Goal: Task Accomplishment & Management: Manage account settings

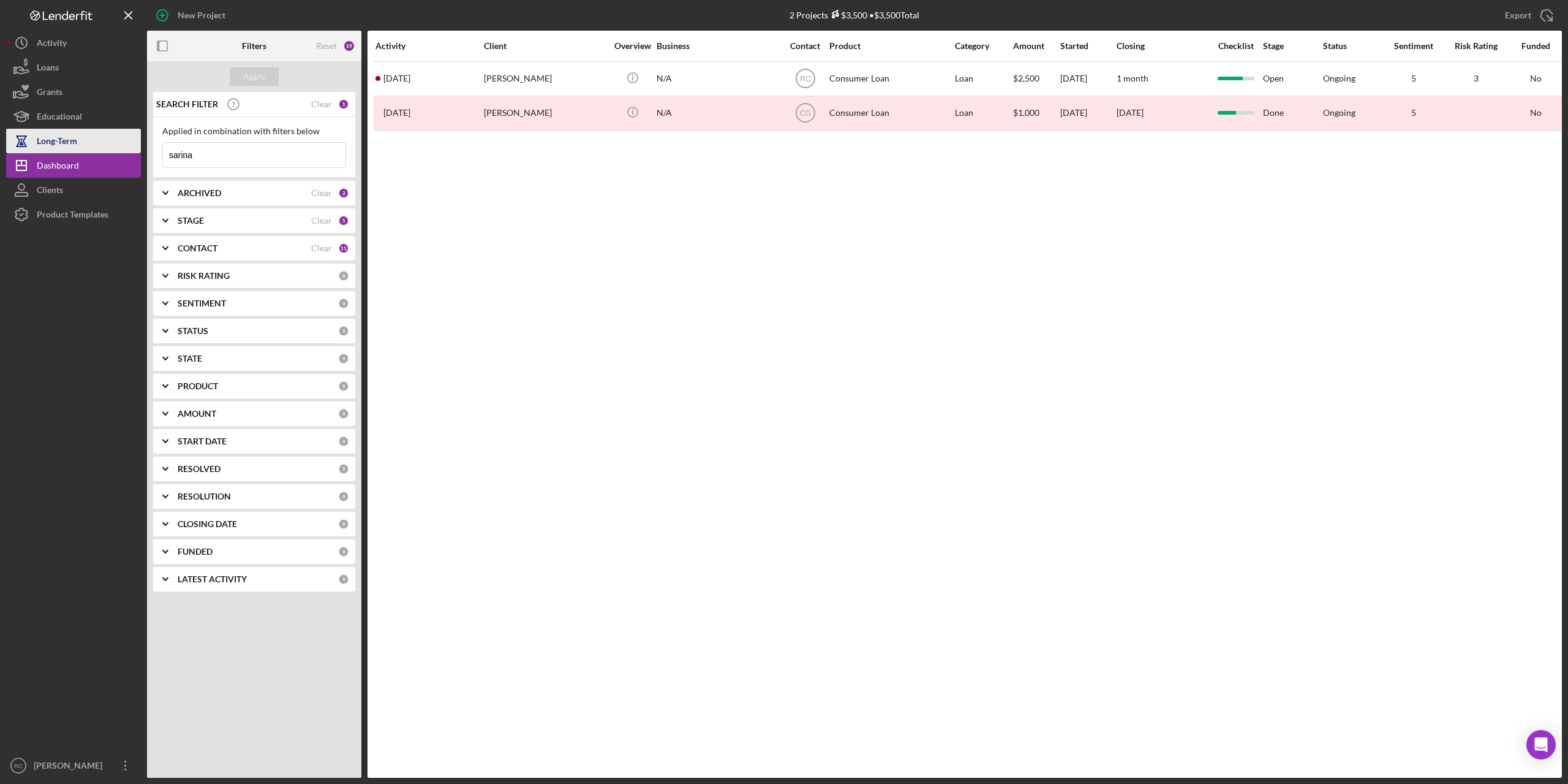
drag, startPoint x: 209, startPoint y: 156, endPoint x: 81, endPoint y: 134, distance: 129.9
click at [77, 143] on div "New Project 2 Projects $3,500 • $3,500 Total sarina Export Icon/Export Filters …" at bounding box center [784, 389] width 1556 height 778
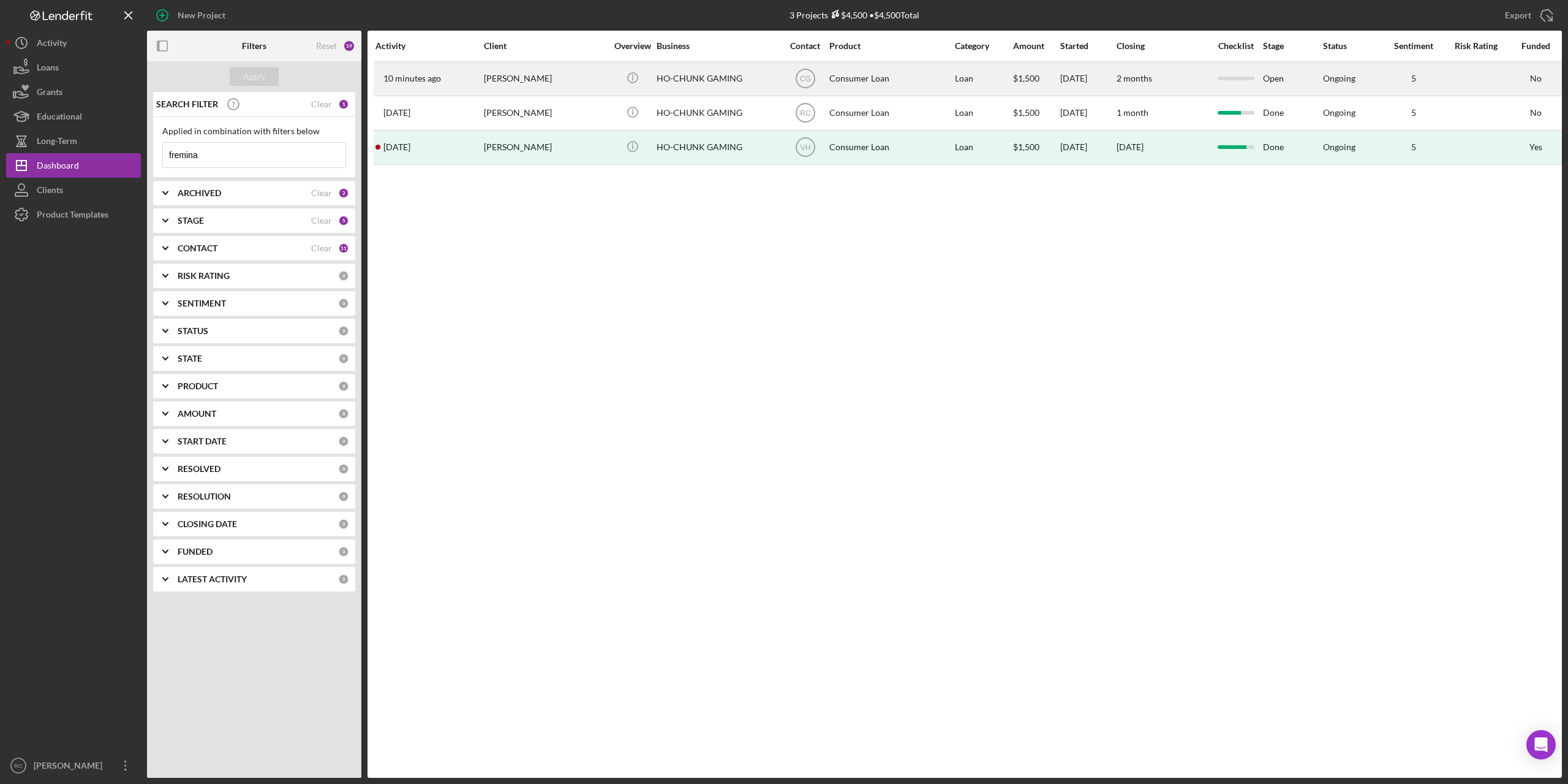
type input "fremina"
click at [532, 77] on div "[PERSON_NAME]" at bounding box center [545, 79] width 123 height 32
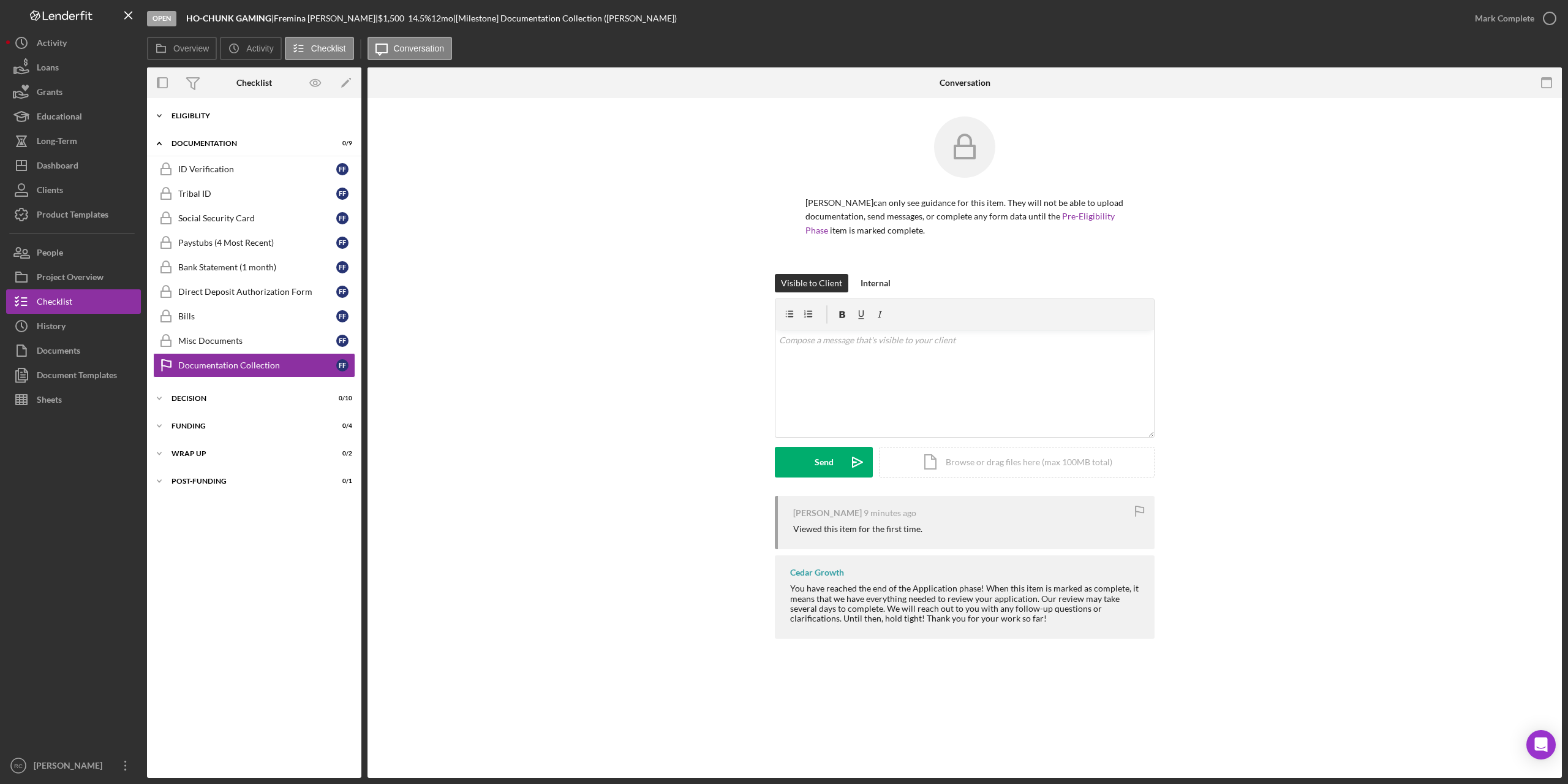
click at [198, 113] on div "Eligiblity" at bounding box center [259, 115] width 174 height 7
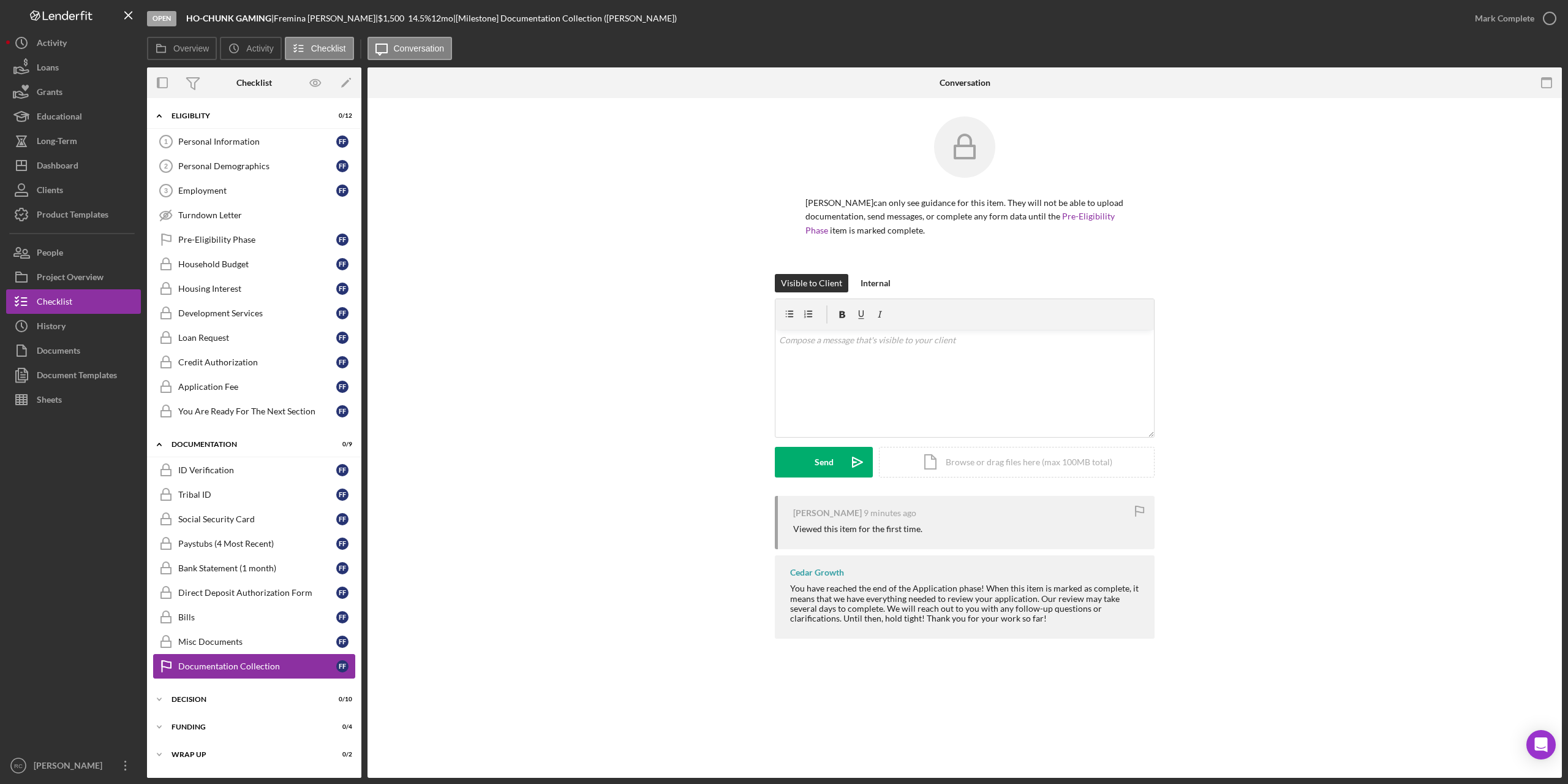
scroll to position [23, 0]
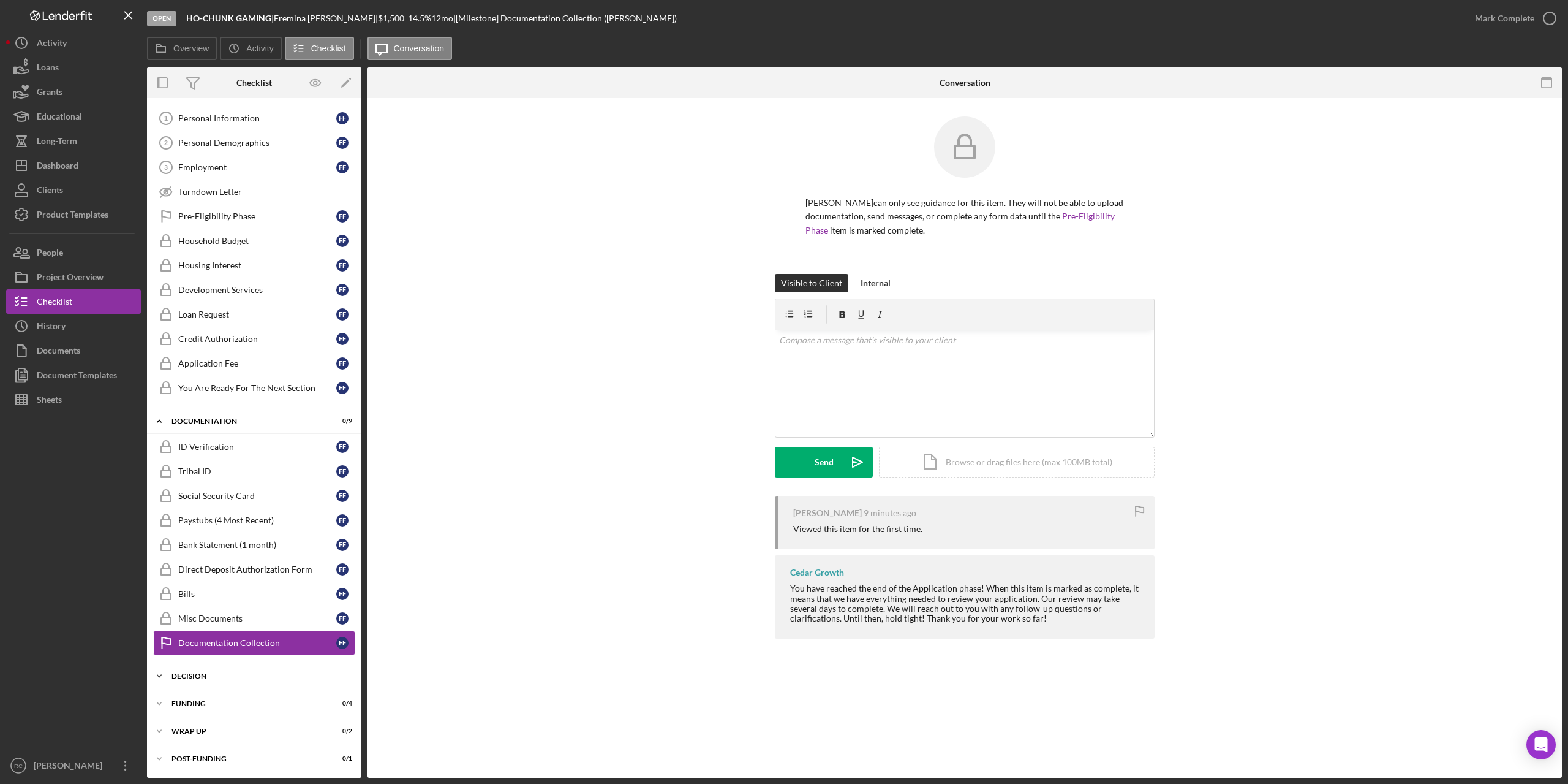
click at [179, 673] on div "Decision" at bounding box center [259, 676] width 174 height 7
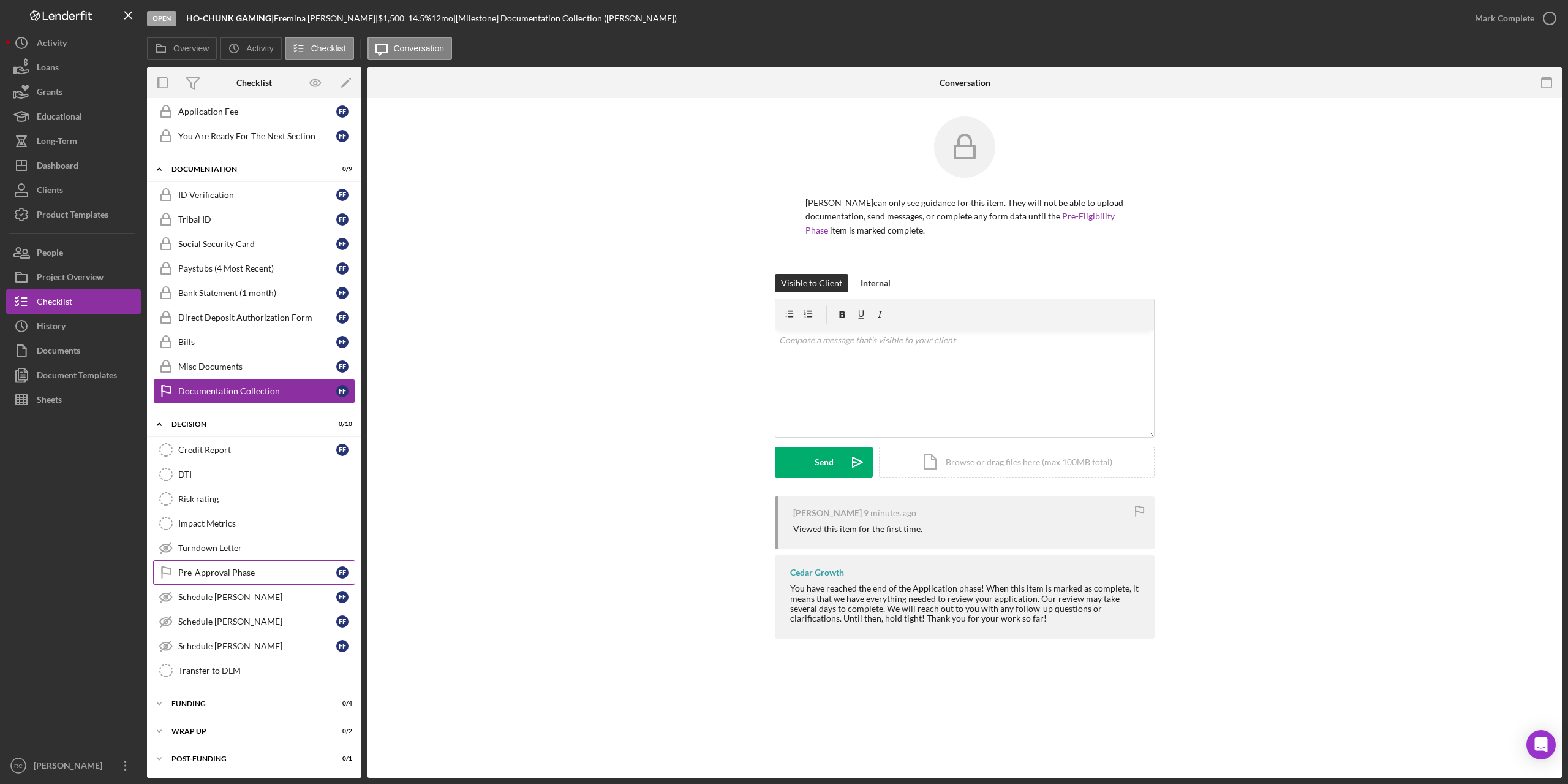
click at [219, 573] on div "Pre-Approval Phase" at bounding box center [258, 573] width 158 height 10
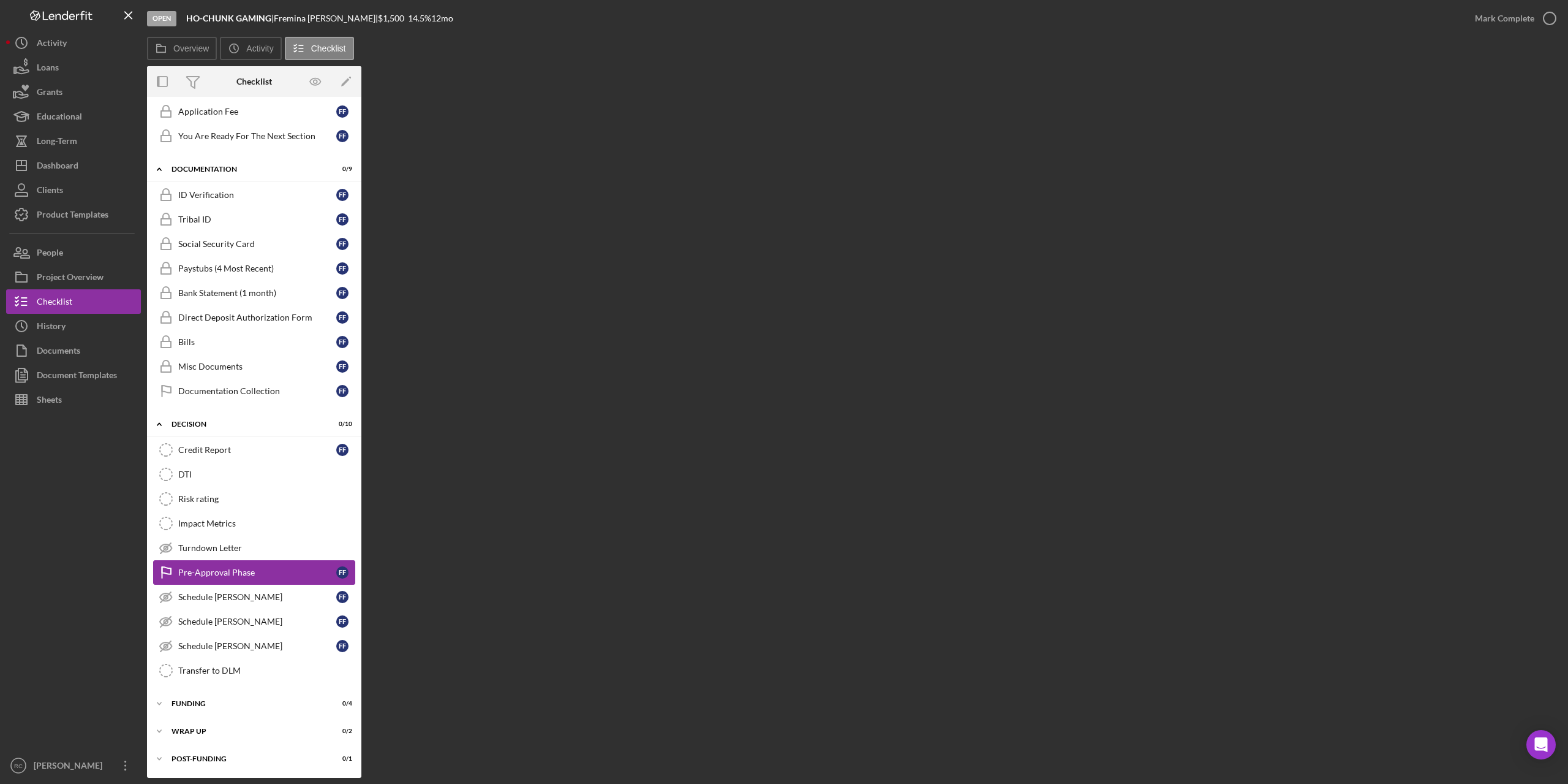
scroll to position [275, 0]
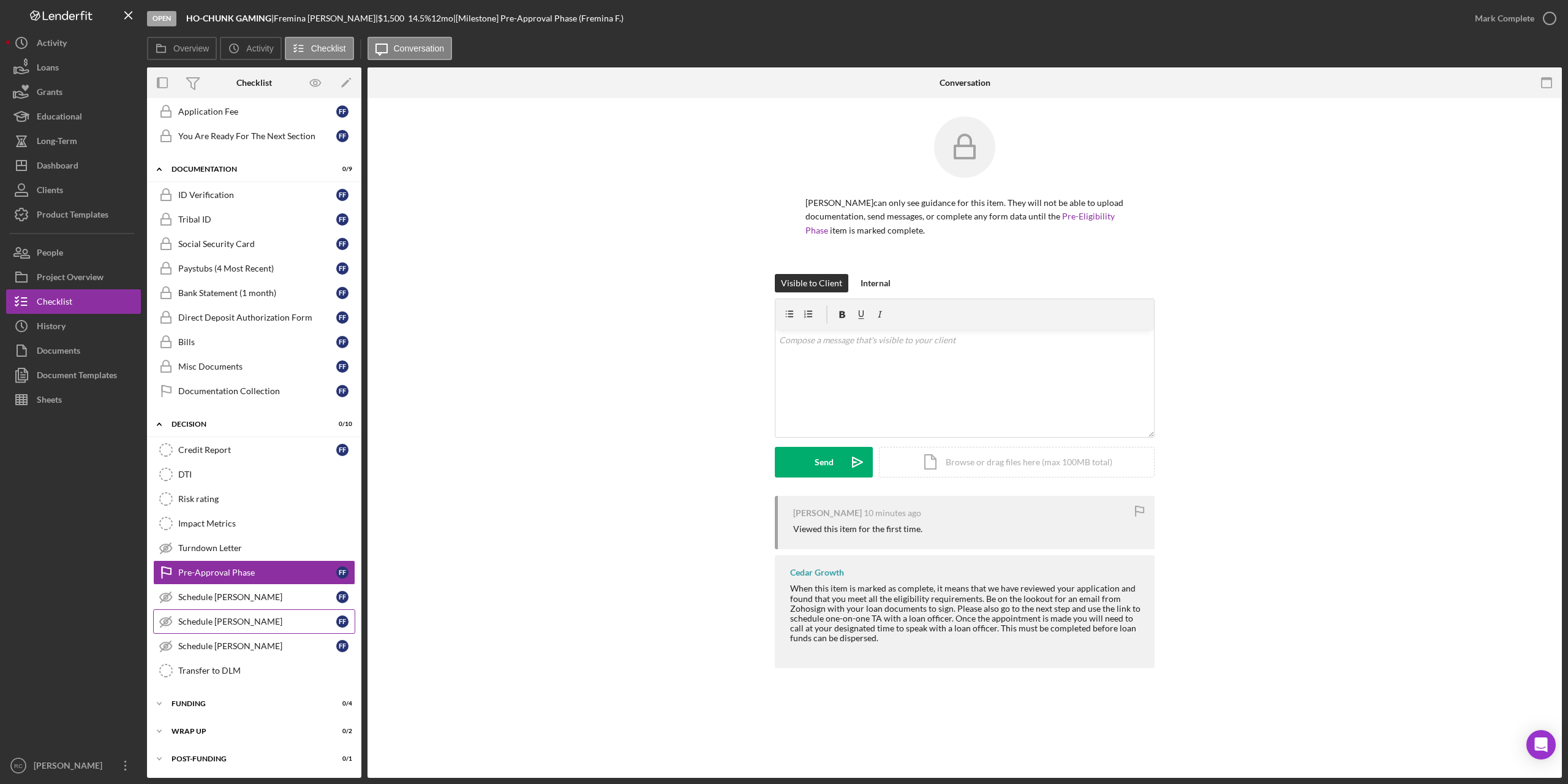
click at [232, 618] on div "Schedule [PERSON_NAME]" at bounding box center [258, 622] width 158 height 10
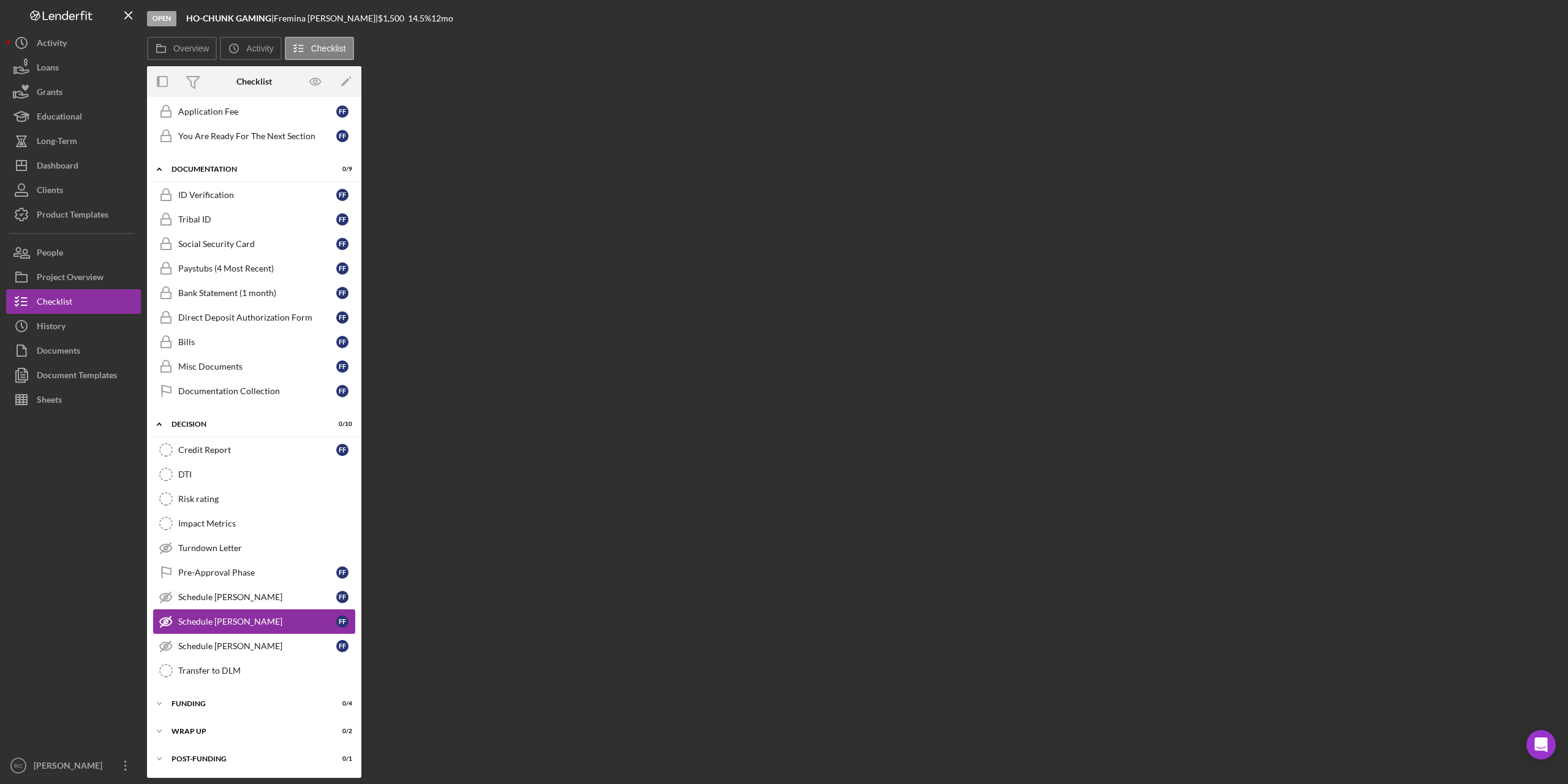
scroll to position [275, 0]
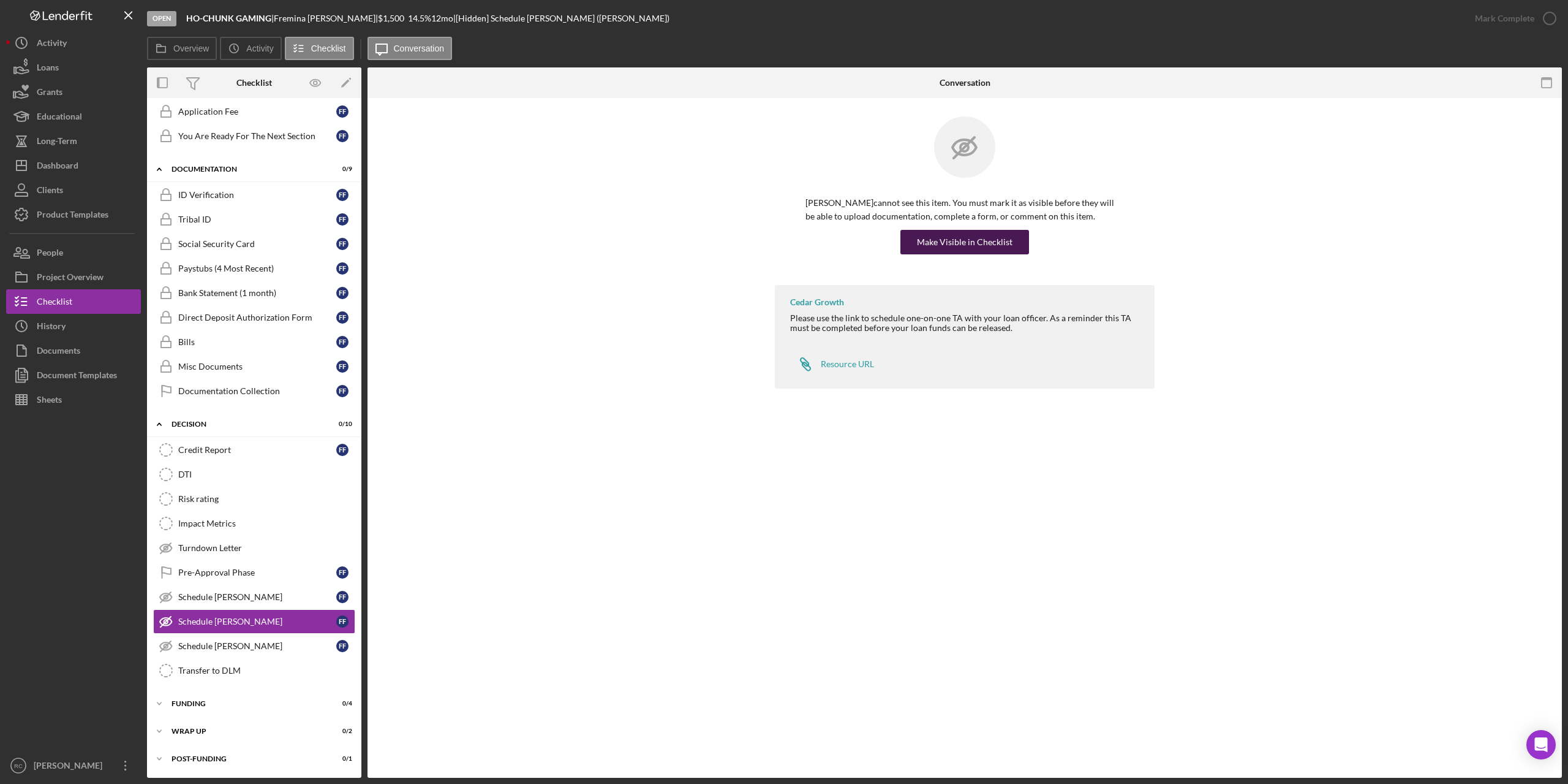
click at [970, 241] on div "Make Visible in Checklist" at bounding box center [965, 242] width 95 height 25
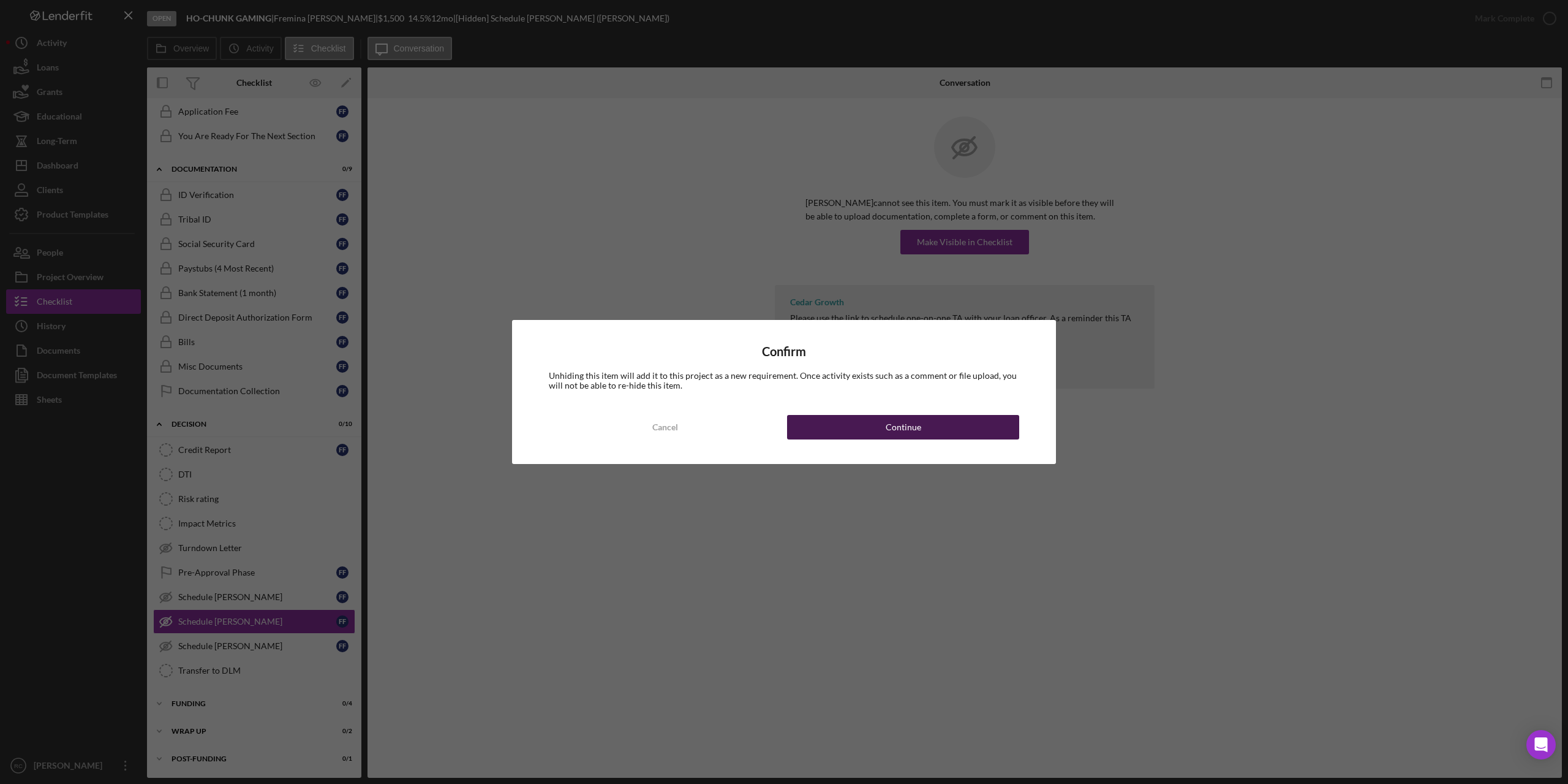
click at [901, 428] on div "Continue" at bounding box center [903, 427] width 36 height 25
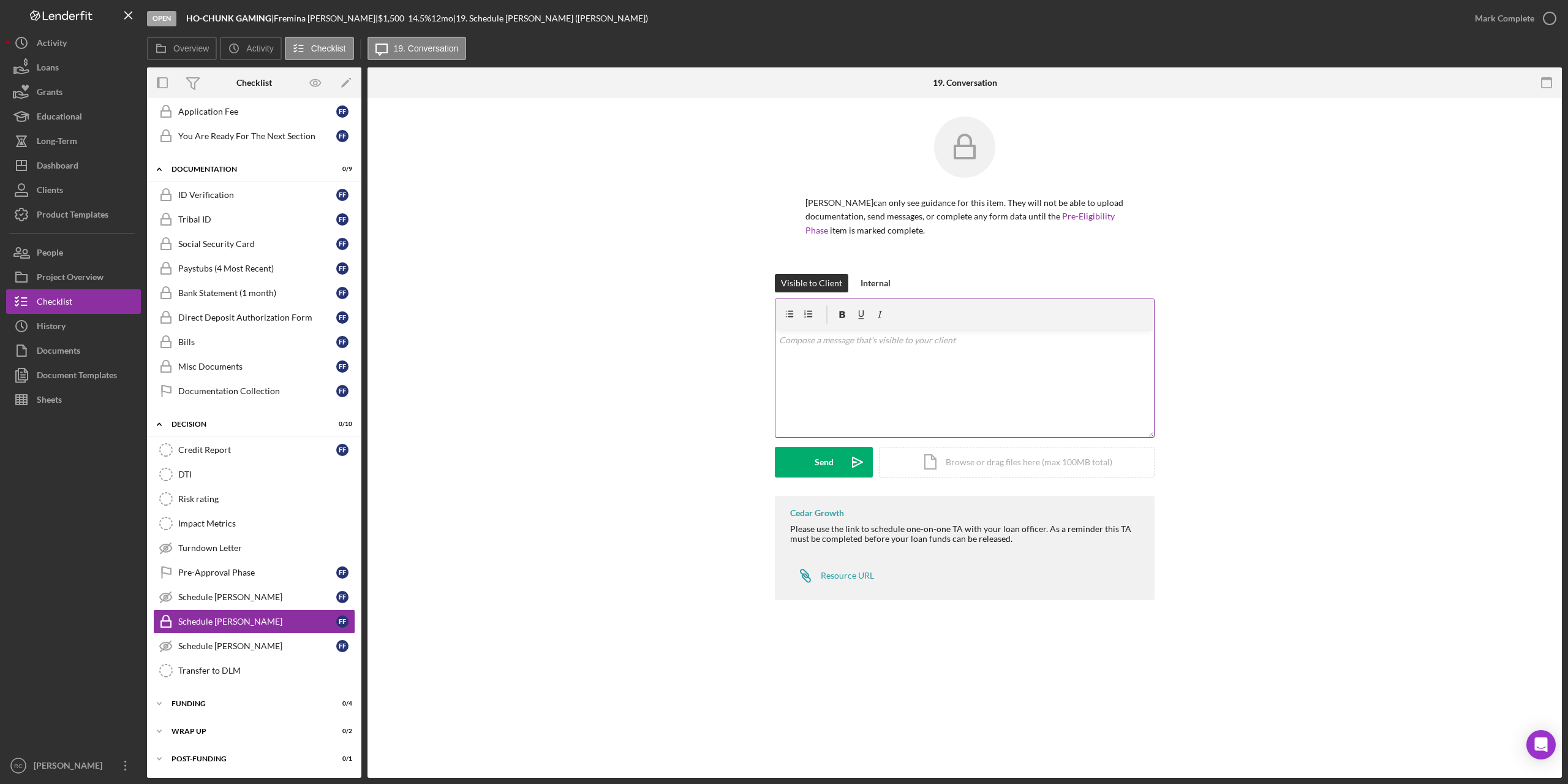
drag, startPoint x: 850, startPoint y: 575, endPoint x: 827, endPoint y: 337, distance: 239.1
click at [827, 337] on p at bounding box center [965, 340] width 372 height 13
click at [837, 575] on div "Resource URL" at bounding box center [847, 575] width 53 height 10
click at [1007, 343] on p "please click on the link below to schedule with [PERSON_NAME]- it" at bounding box center [965, 340] width 372 height 13
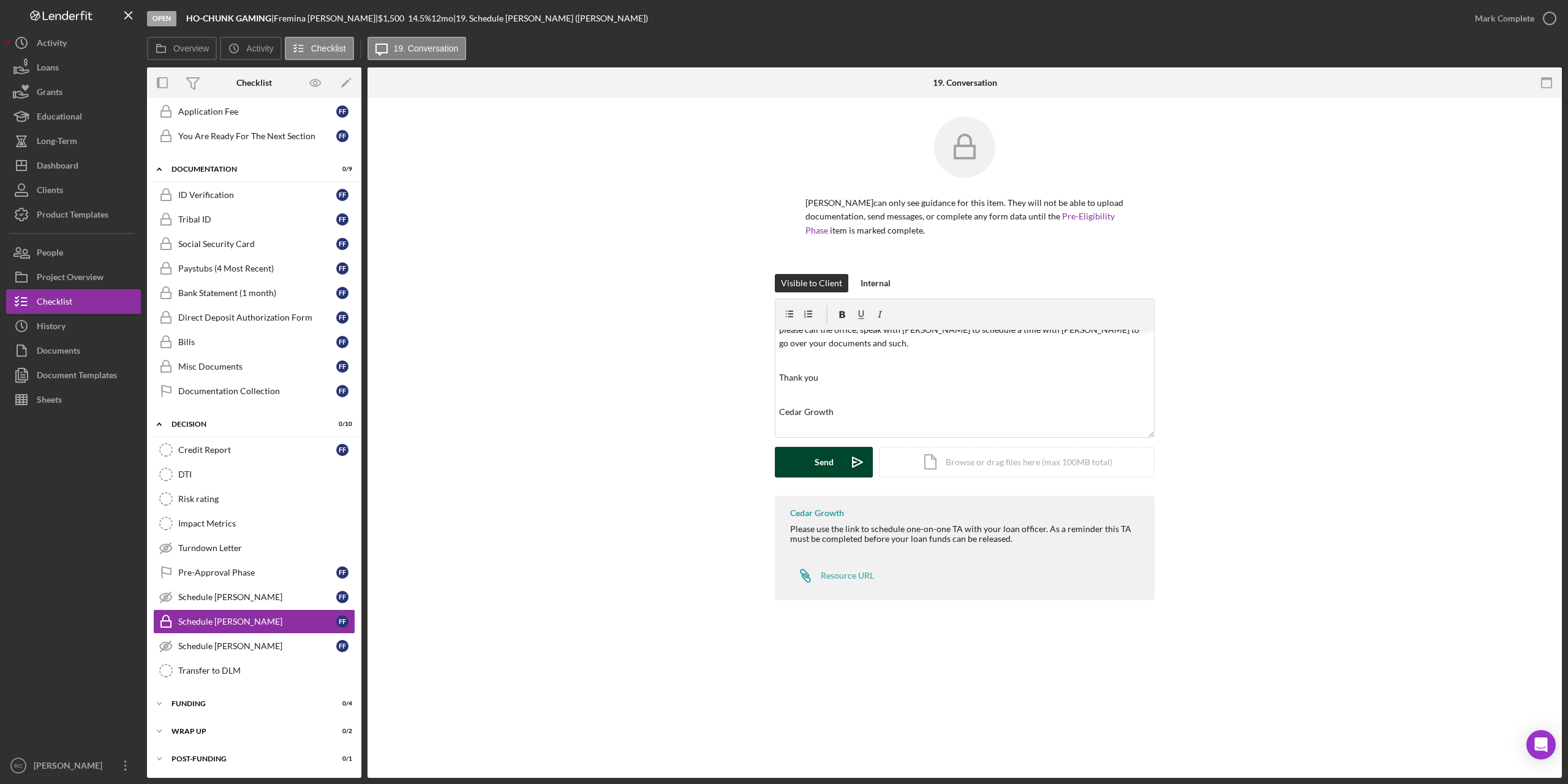
click at [807, 462] on button "Send Icon/icon-invite-send" at bounding box center [824, 462] width 98 height 31
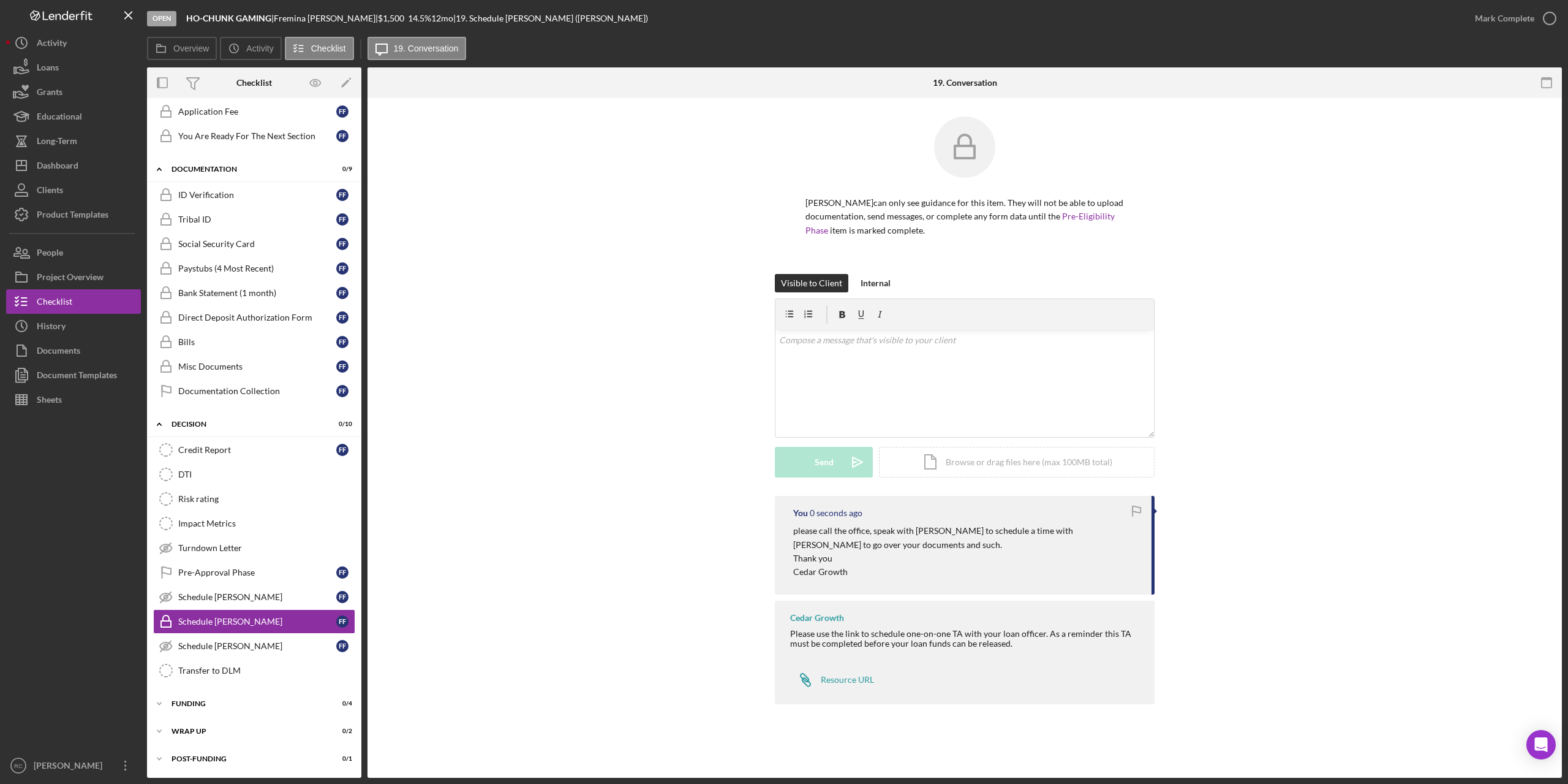
scroll to position [0, 0]
click at [189, 697] on div "Icon/Expander Funding 0 / 4" at bounding box center [254, 703] width 215 height 25
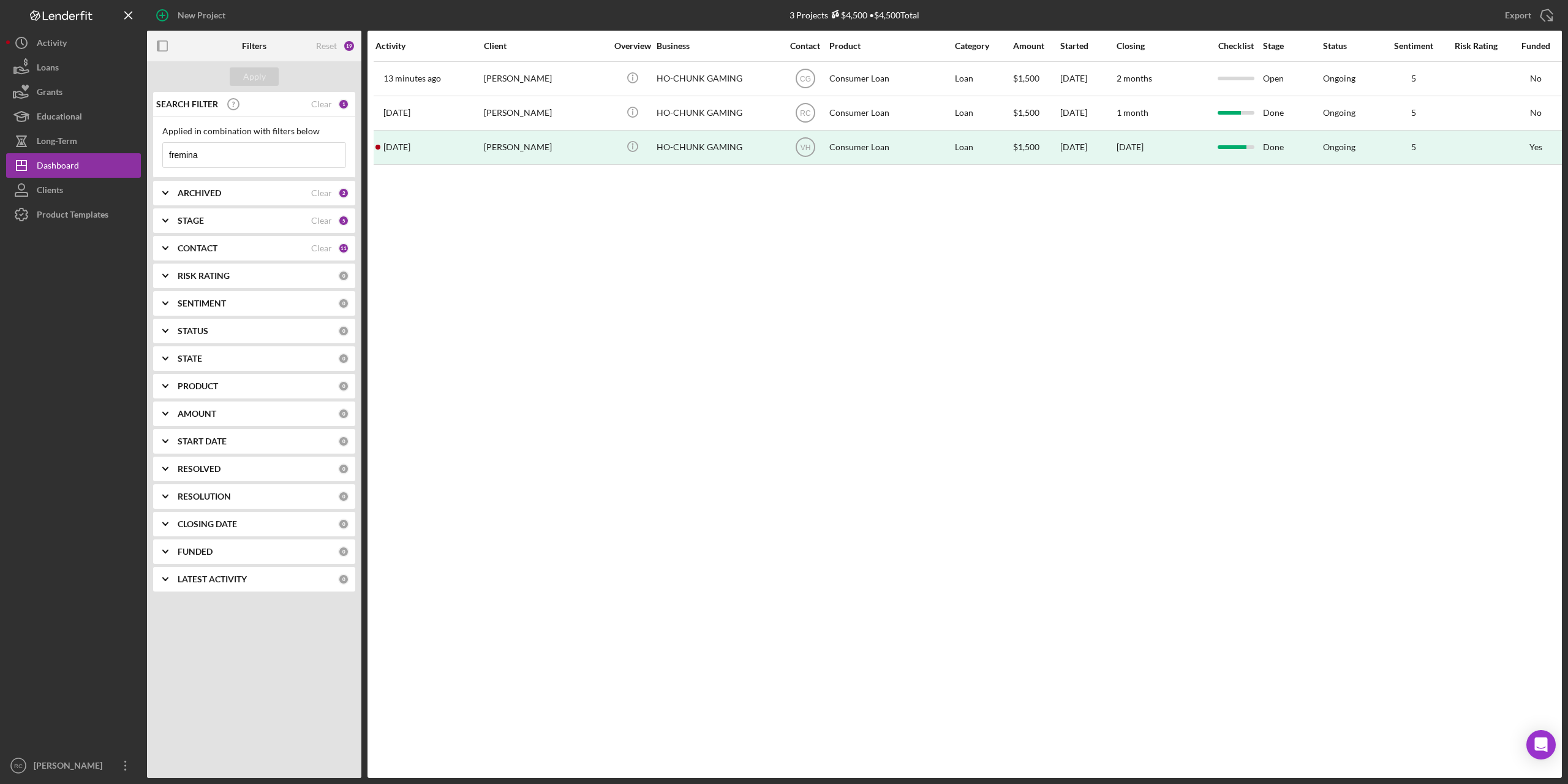
click at [220, 154] on input "fremina" at bounding box center [254, 155] width 182 height 25
type input "f"
type input "nicole"
click at [257, 68] on div "Apply" at bounding box center [254, 76] width 23 height 18
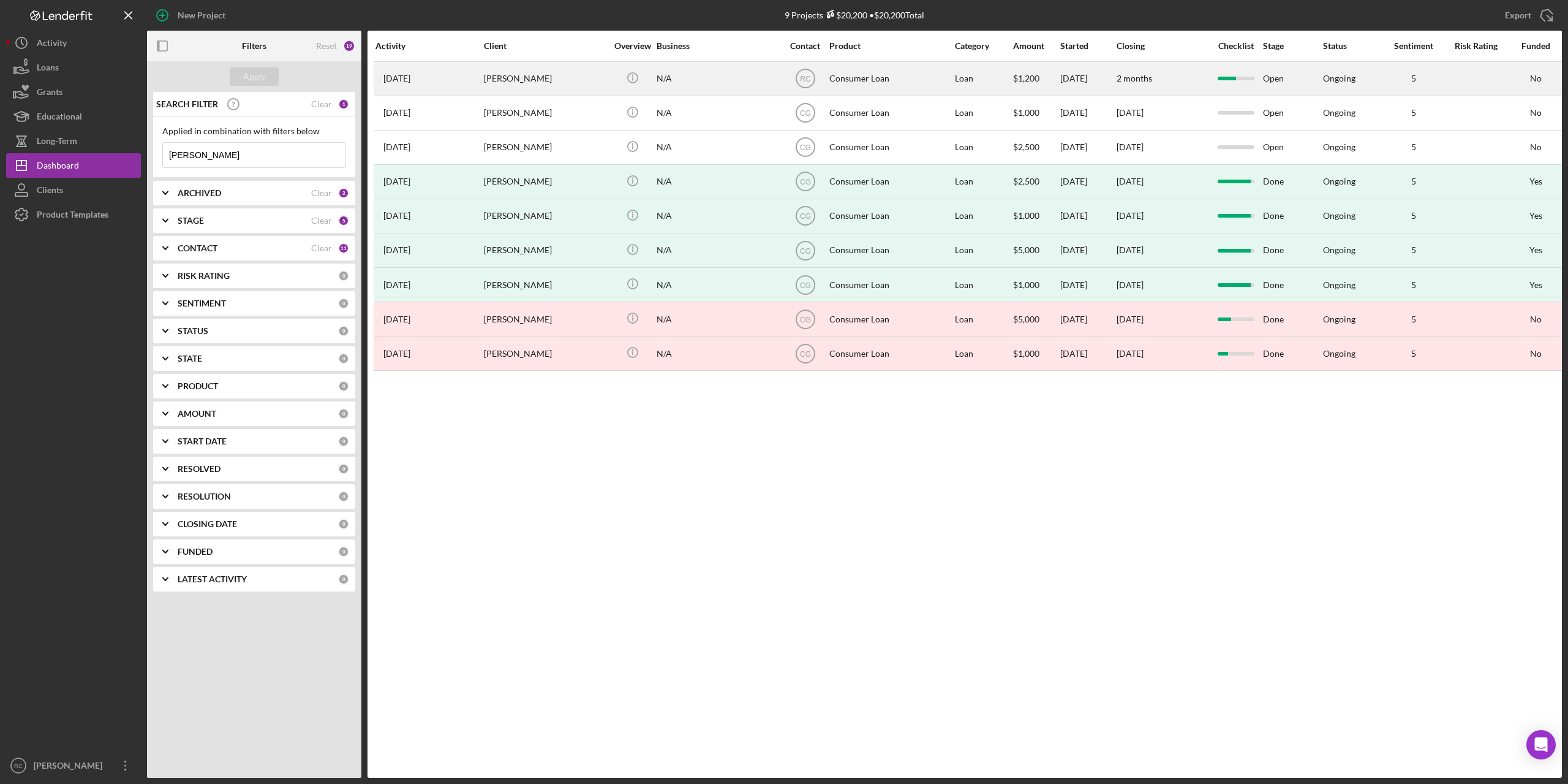
click at [509, 74] on div "Nicole Girth" at bounding box center [545, 79] width 123 height 32
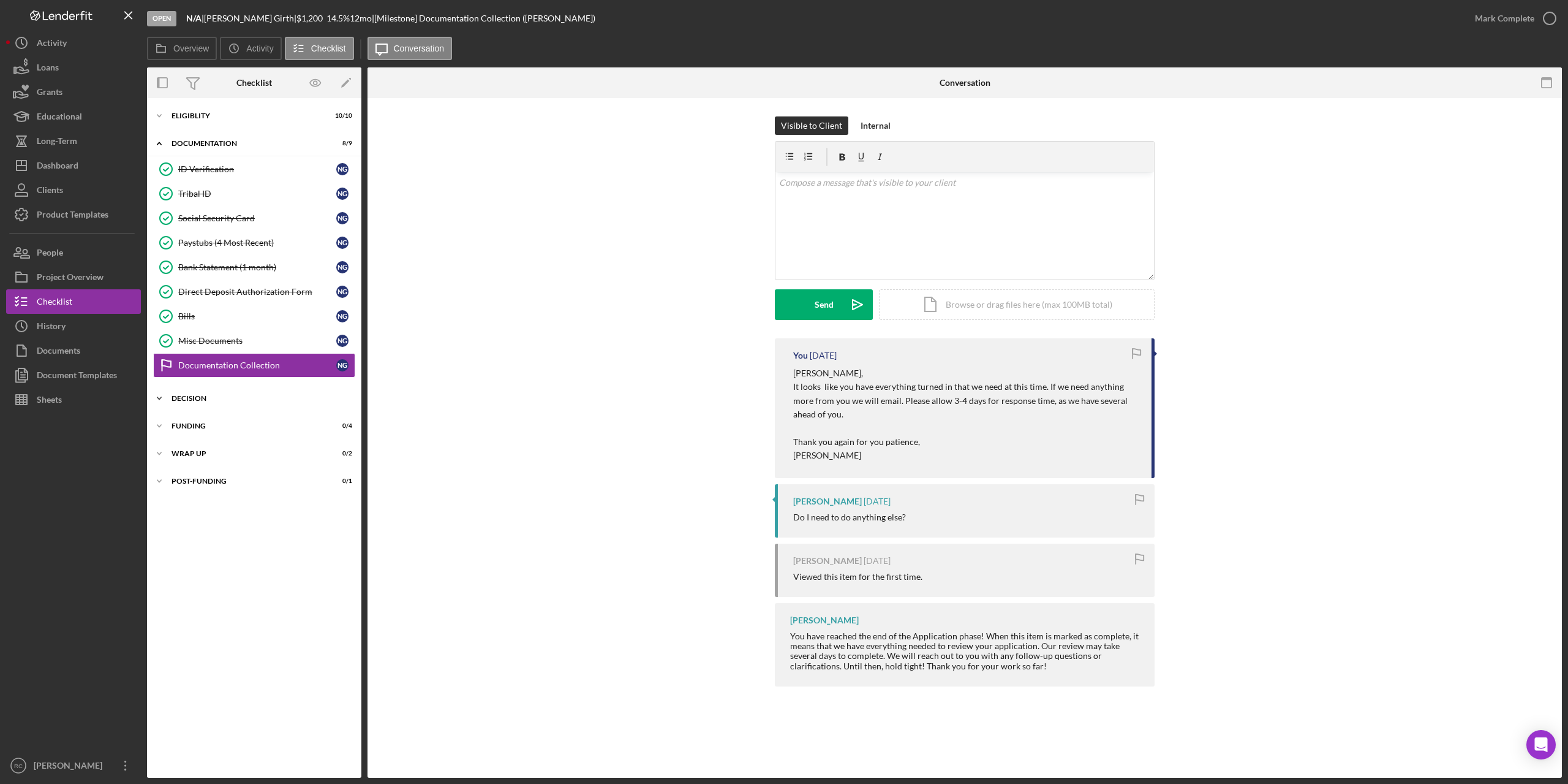
click at [187, 399] on div "Decision" at bounding box center [259, 398] width 174 height 7
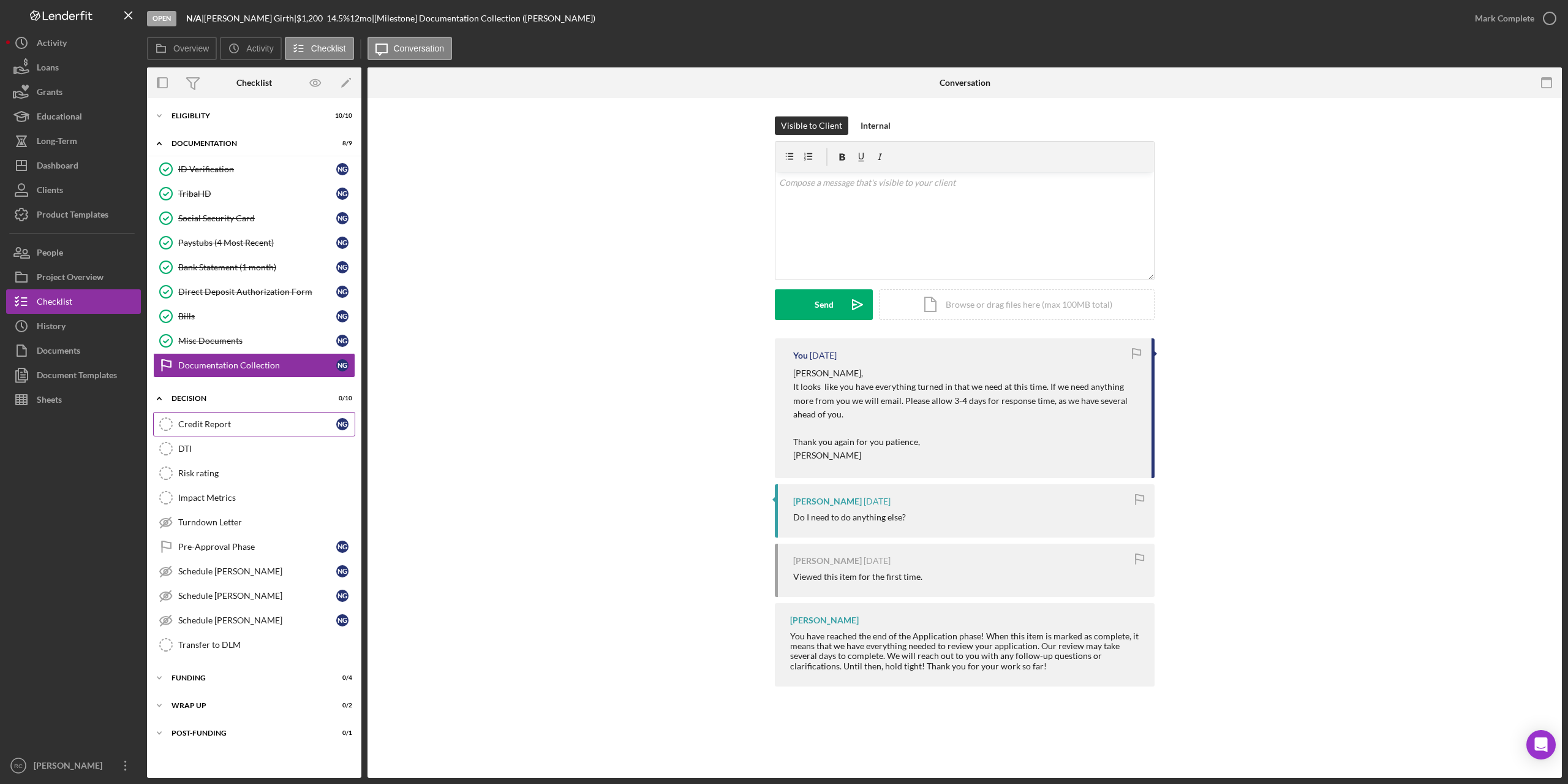
click at [168, 422] on icon "Credit Report" at bounding box center [166, 424] width 31 height 31
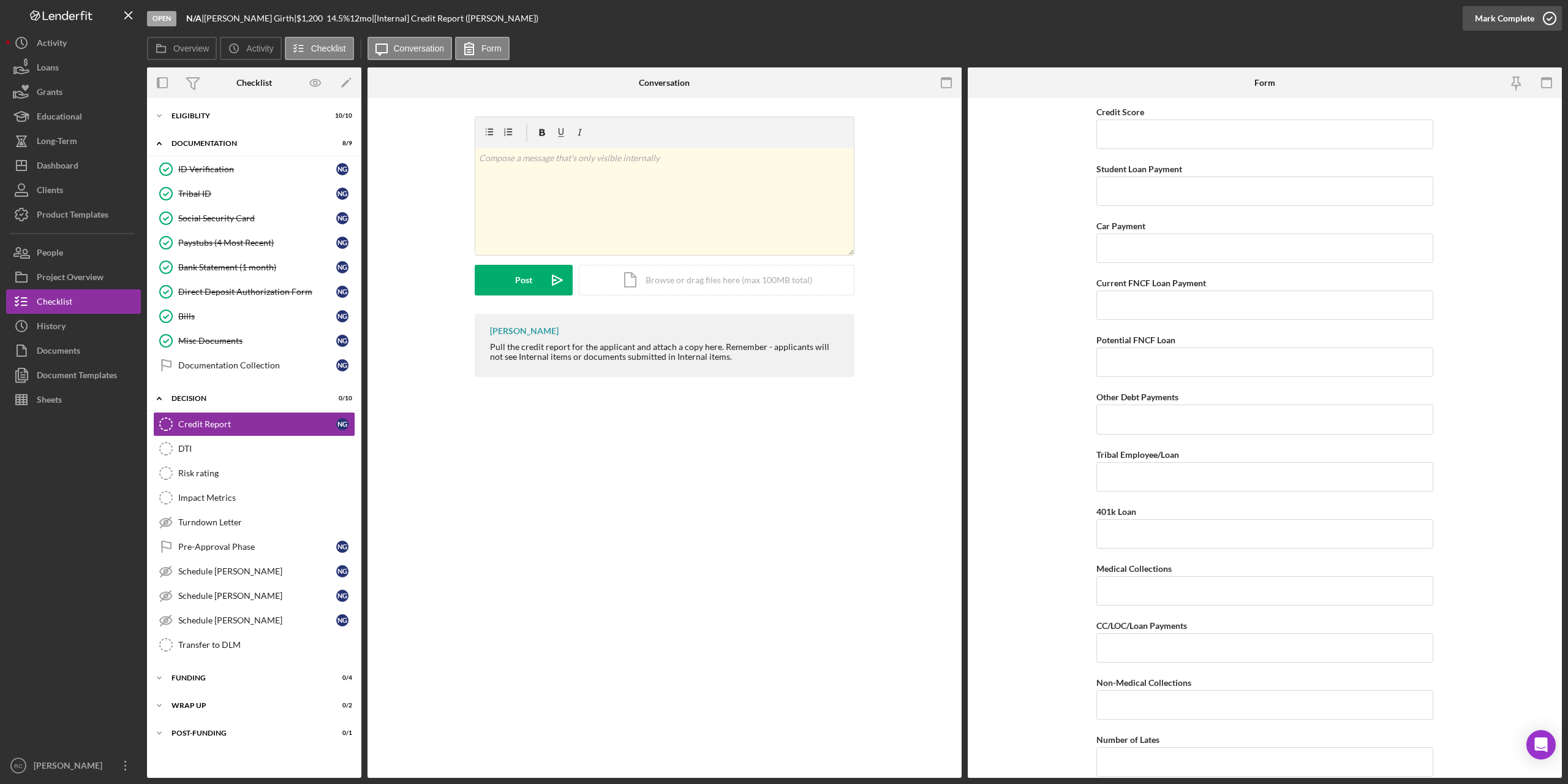
click at [1553, 17] on icon "button" at bounding box center [1550, 19] width 31 height 31
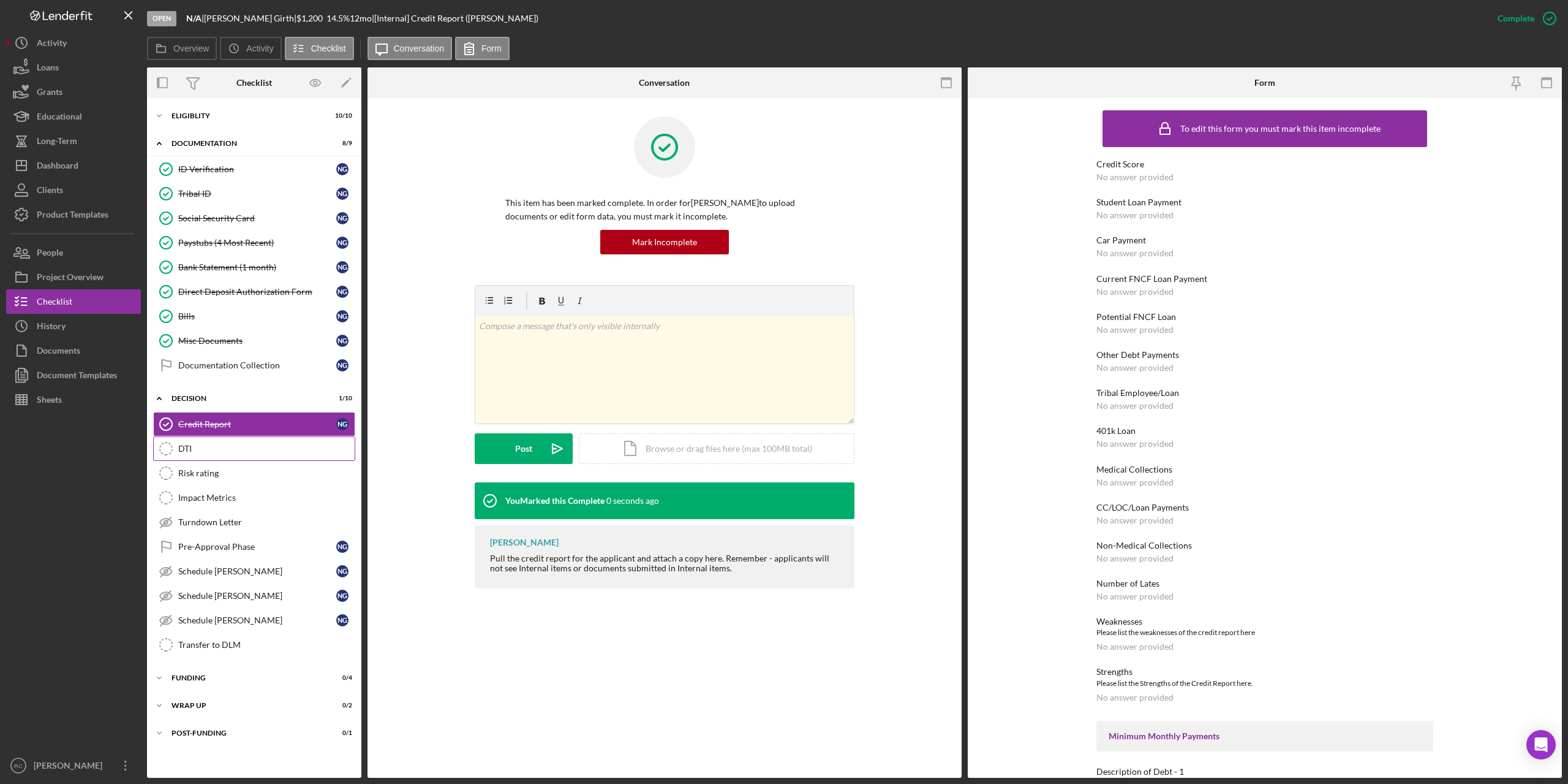
click at [168, 449] on icon "DTI" at bounding box center [166, 449] width 31 height 31
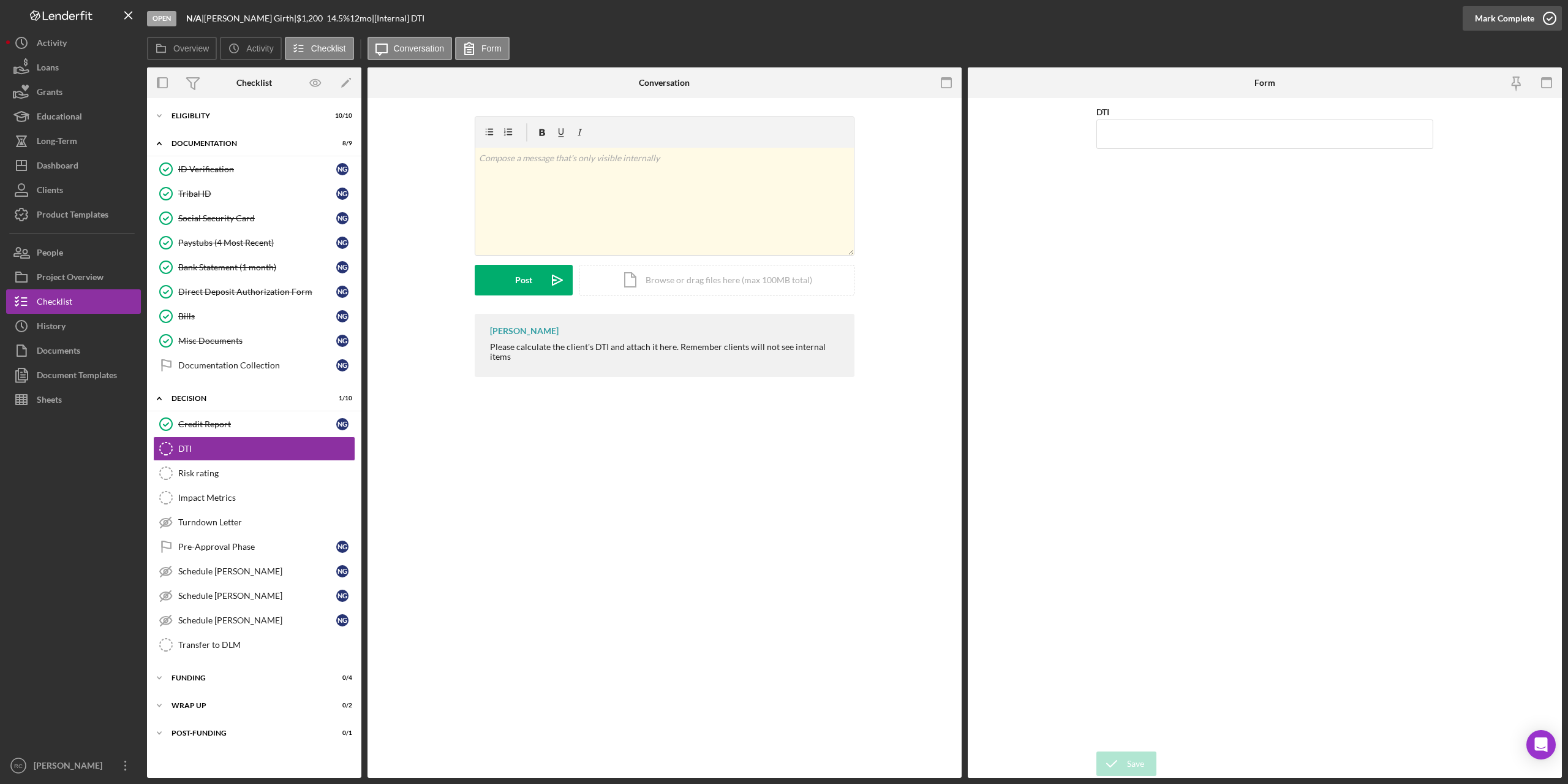
click at [1550, 16] on icon "button" at bounding box center [1550, 19] width 31 height 31
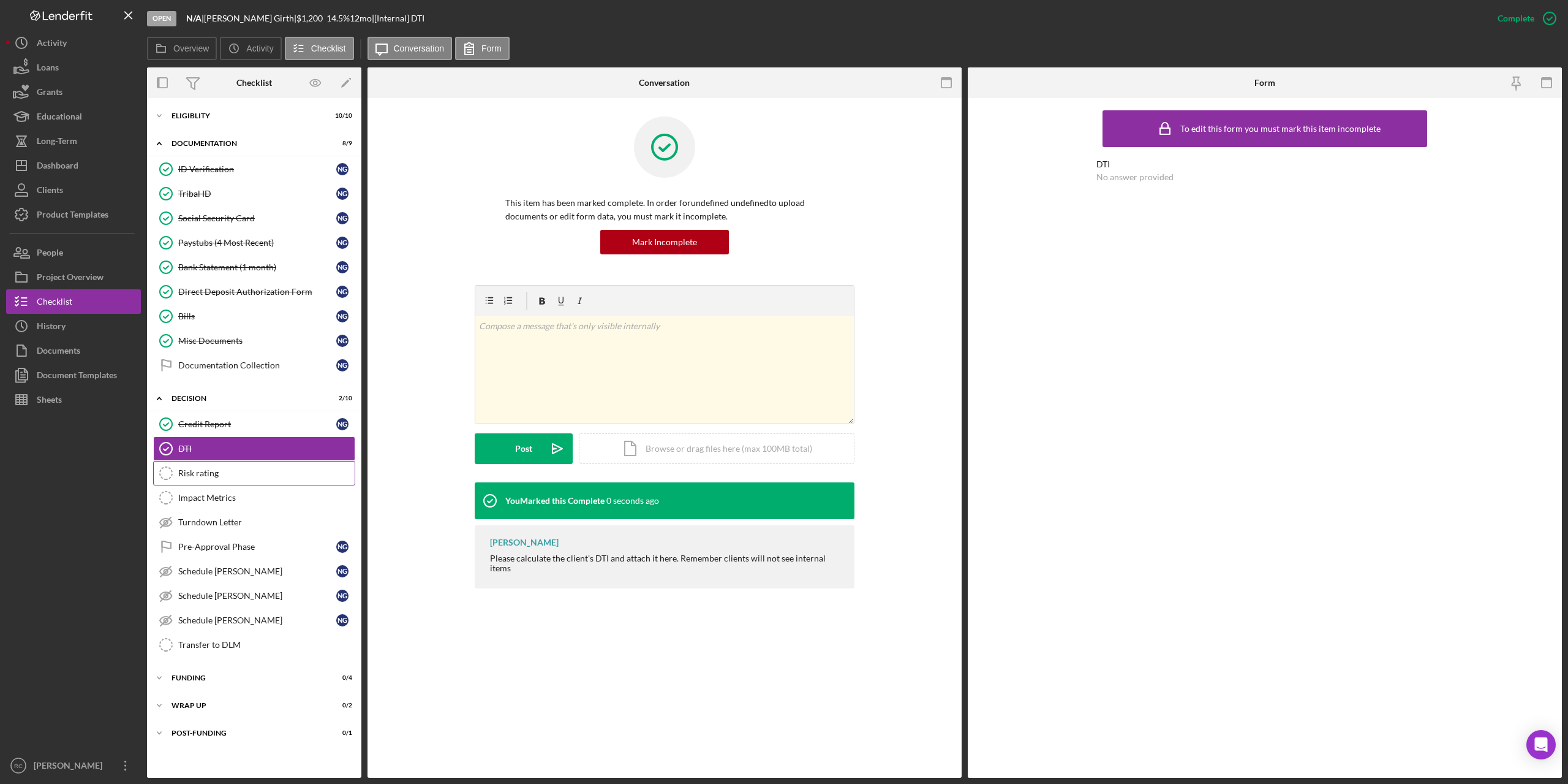
click at [182, 469] on div "Risk rating" at bounding box center [266, 473] width 176 height 10
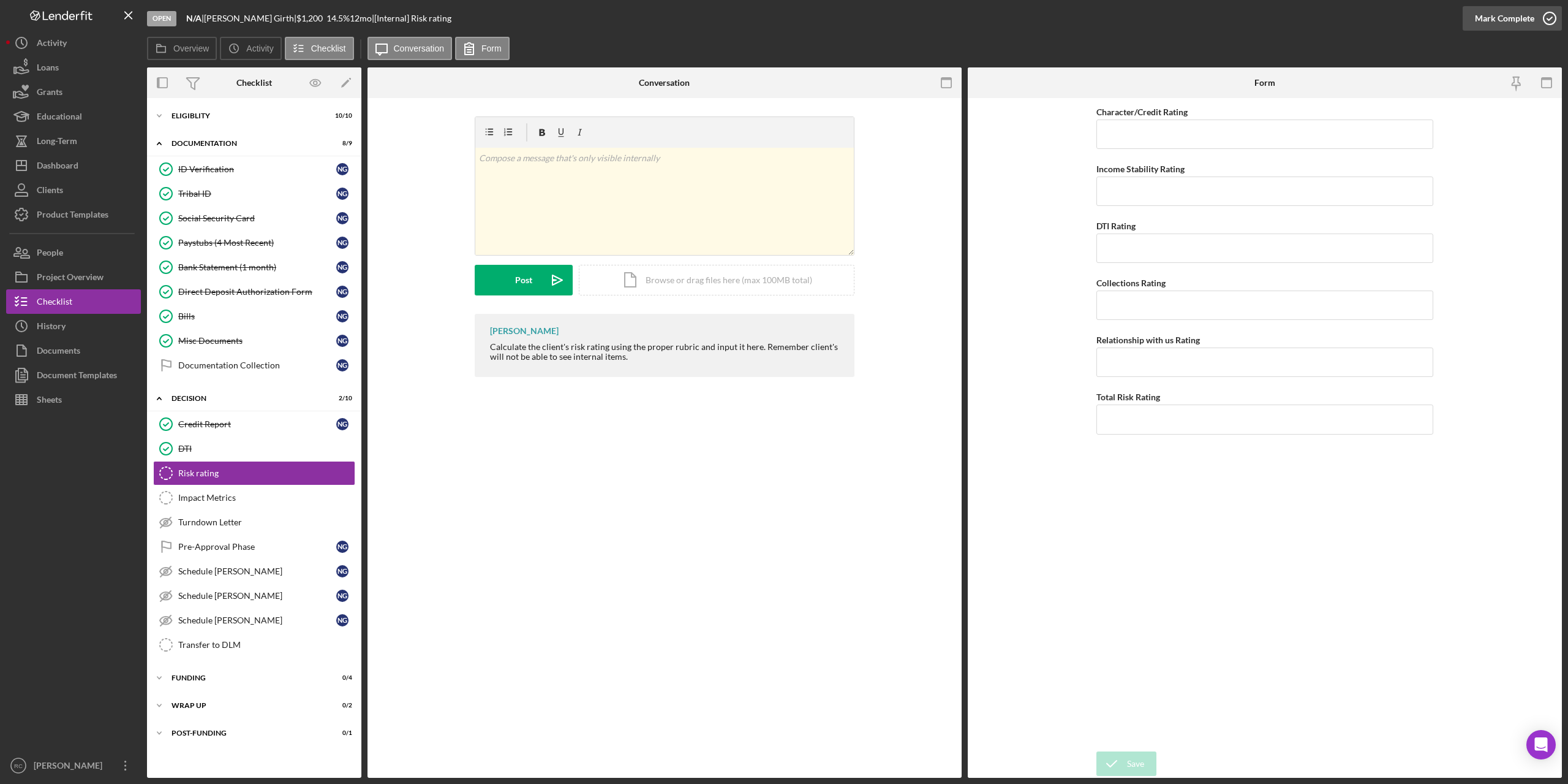
click at [1553, 12] on icon "button" at bounding box center [1550, 19] width 31 height 31
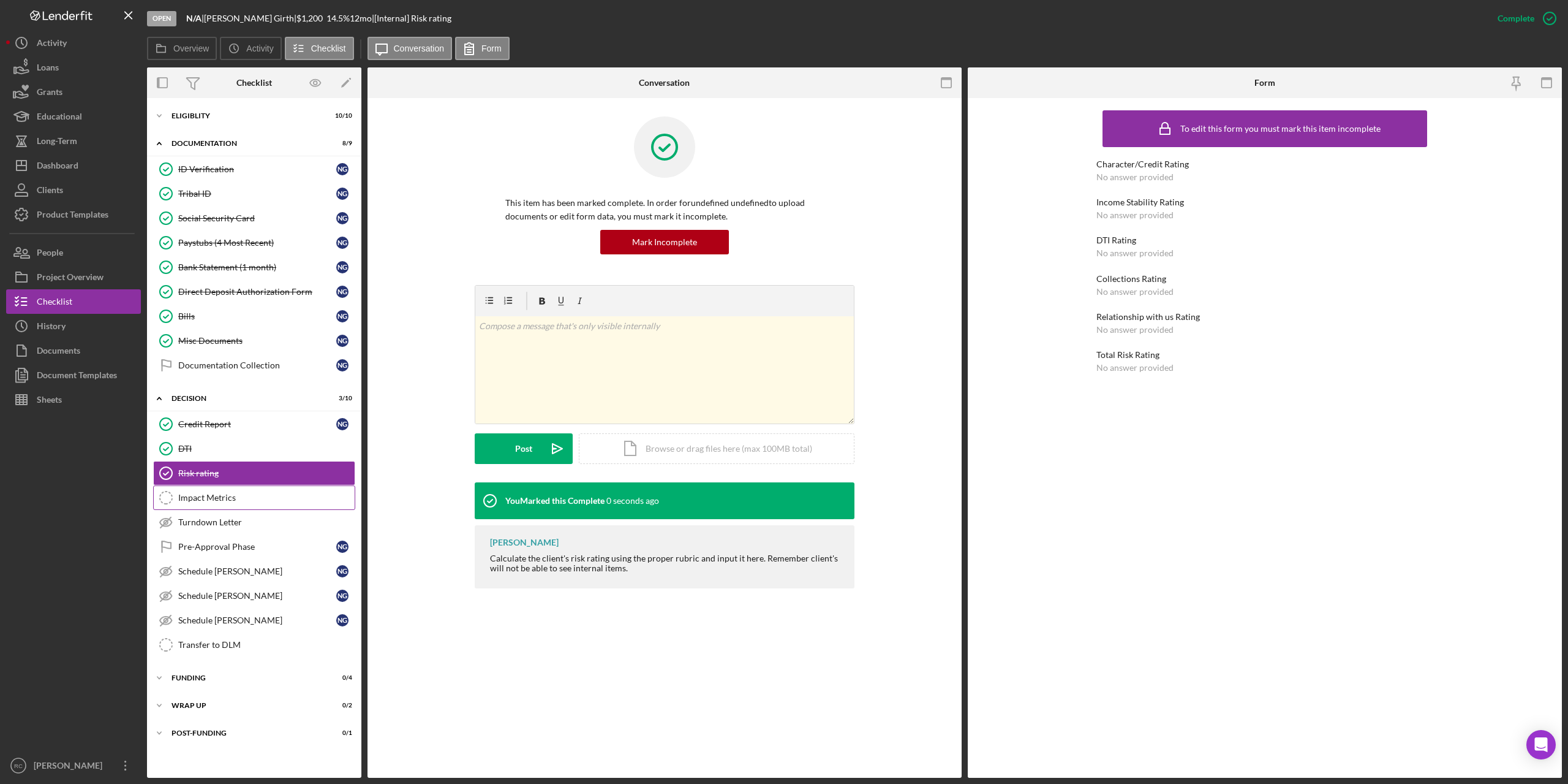
click at [199, 497] on div "Impact Metrics" at bounding box center [266, 497] width 176 height 10
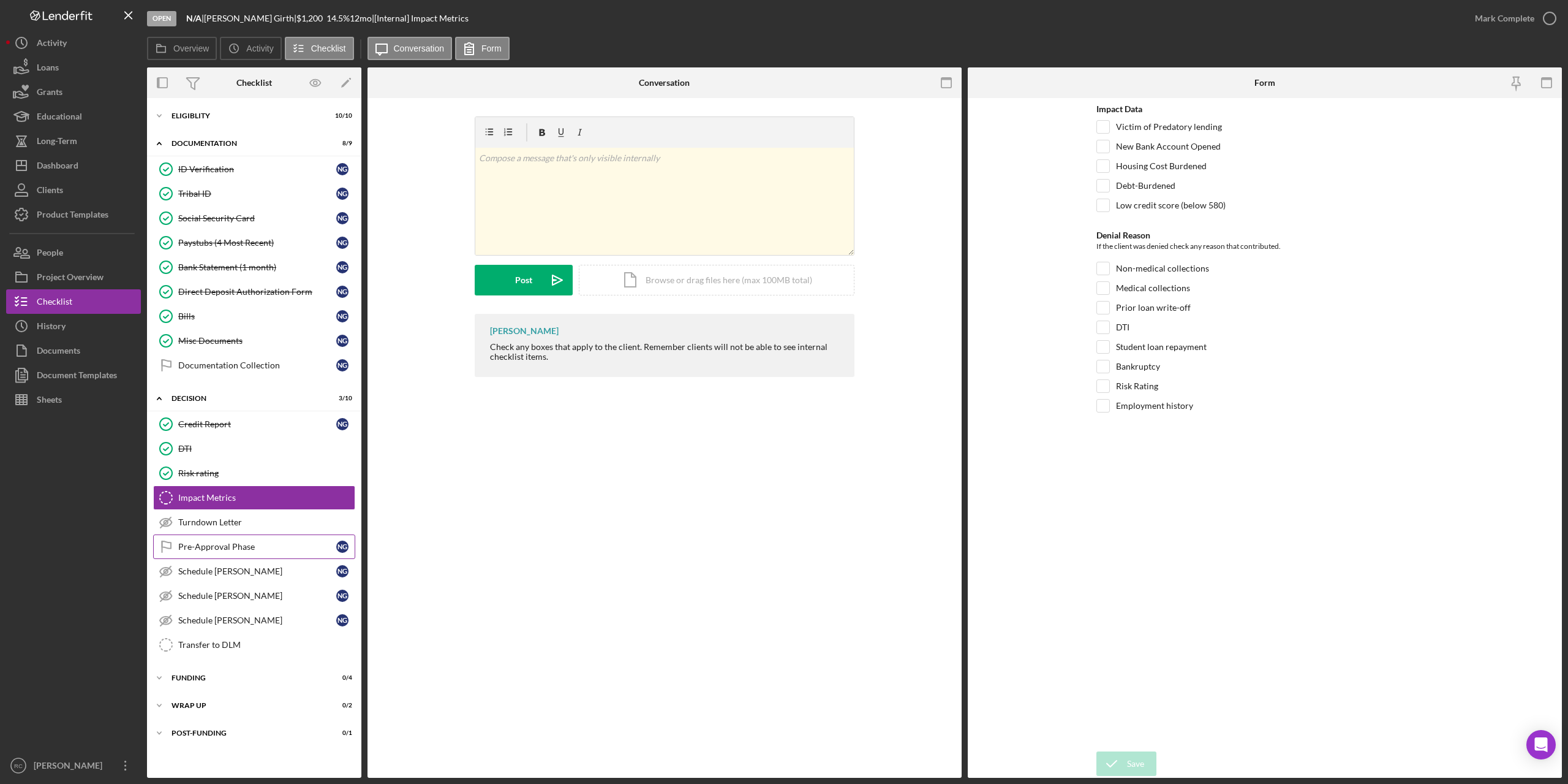
click at [207, 546] on div "Pre-Approval Phase" at bounding box center [258, 546] width 158 height 10
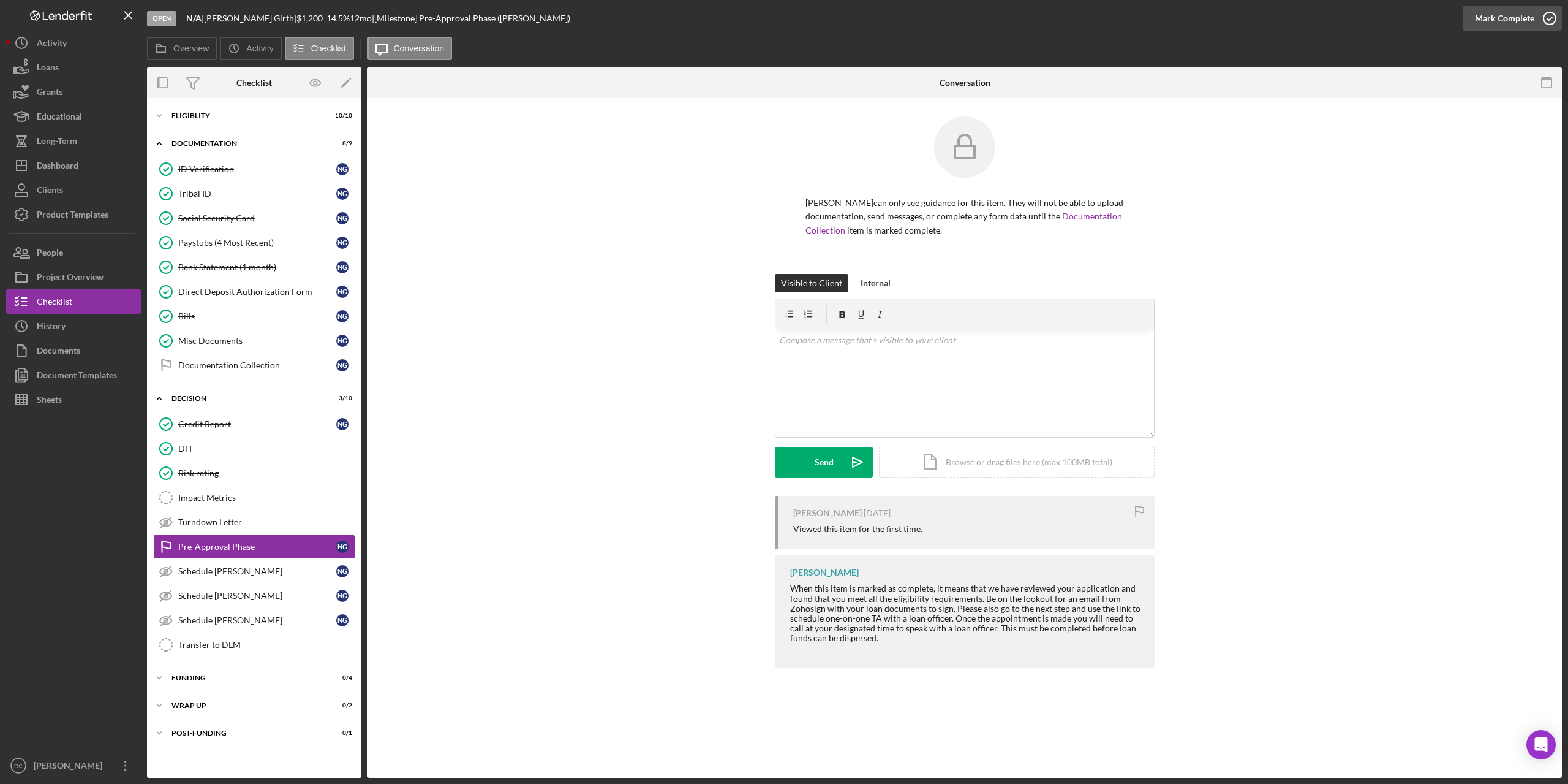
click at [1551, 16] on icon "button" at bounding box center [1550, 19] width 31 height 31
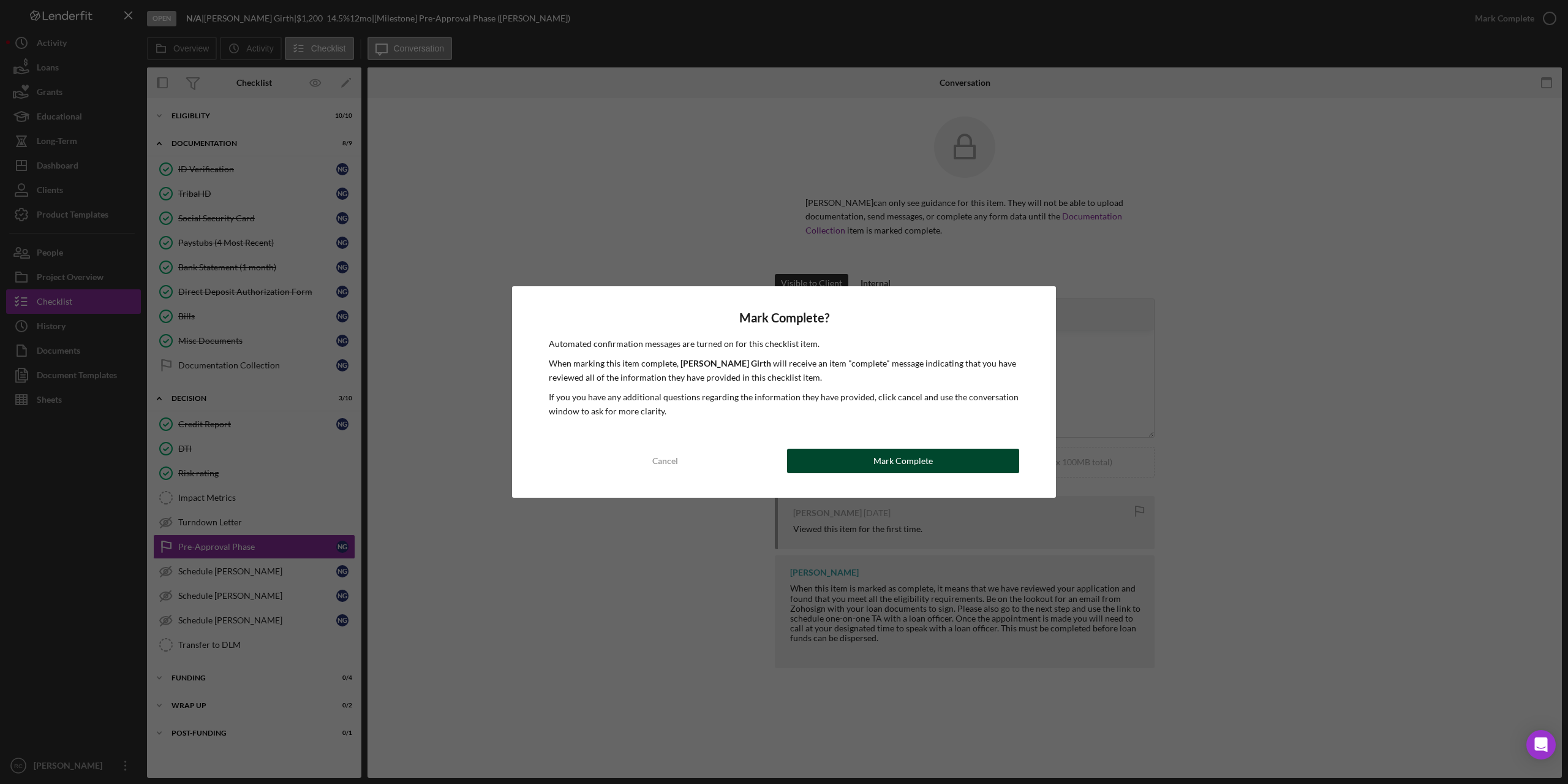
click at [888, 458] on div "Mark Complete" at bounding box center [903, 460] width 60 height 25
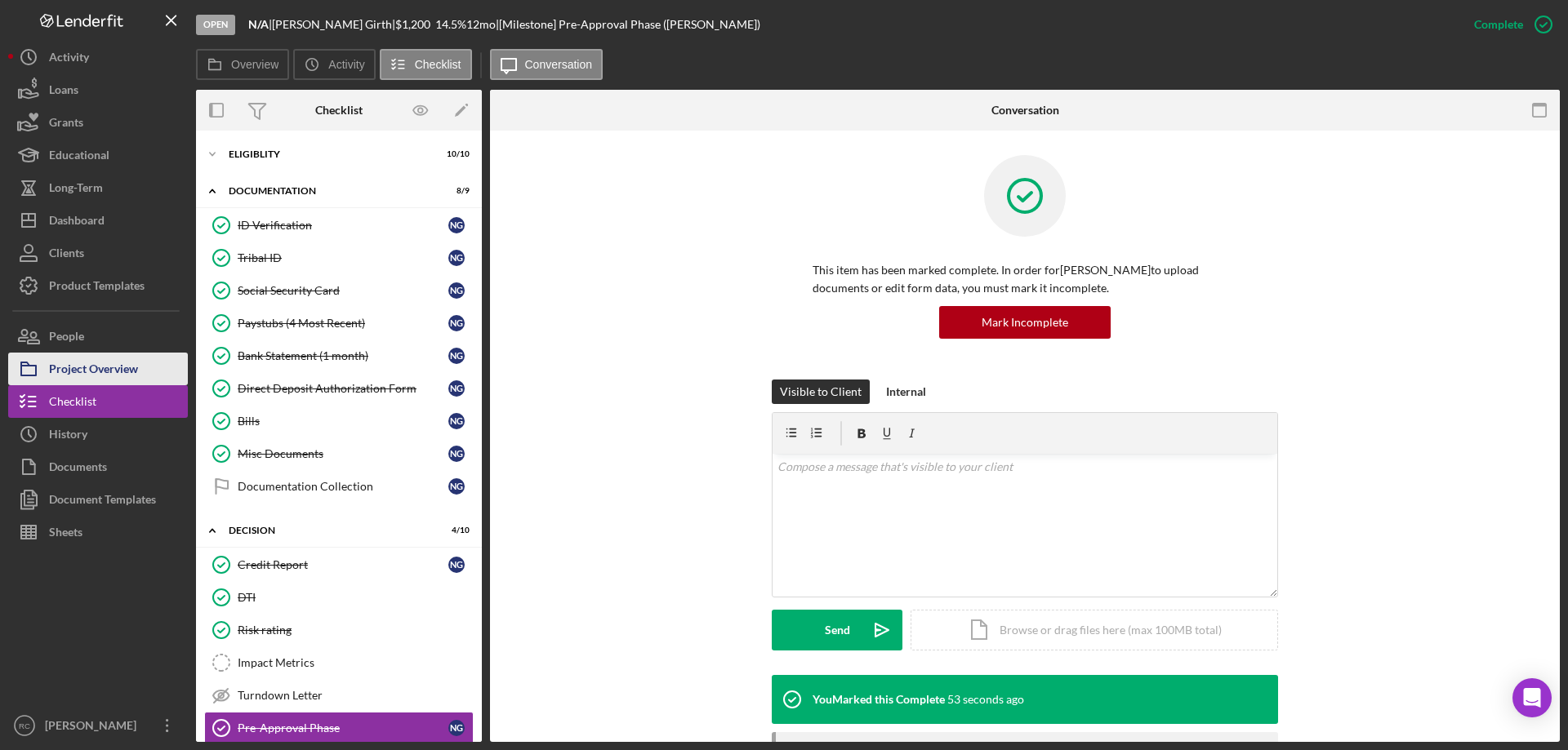
click at [98, 361] on div "Project Overview" at bounding box center [94, 370] width 89 height 37
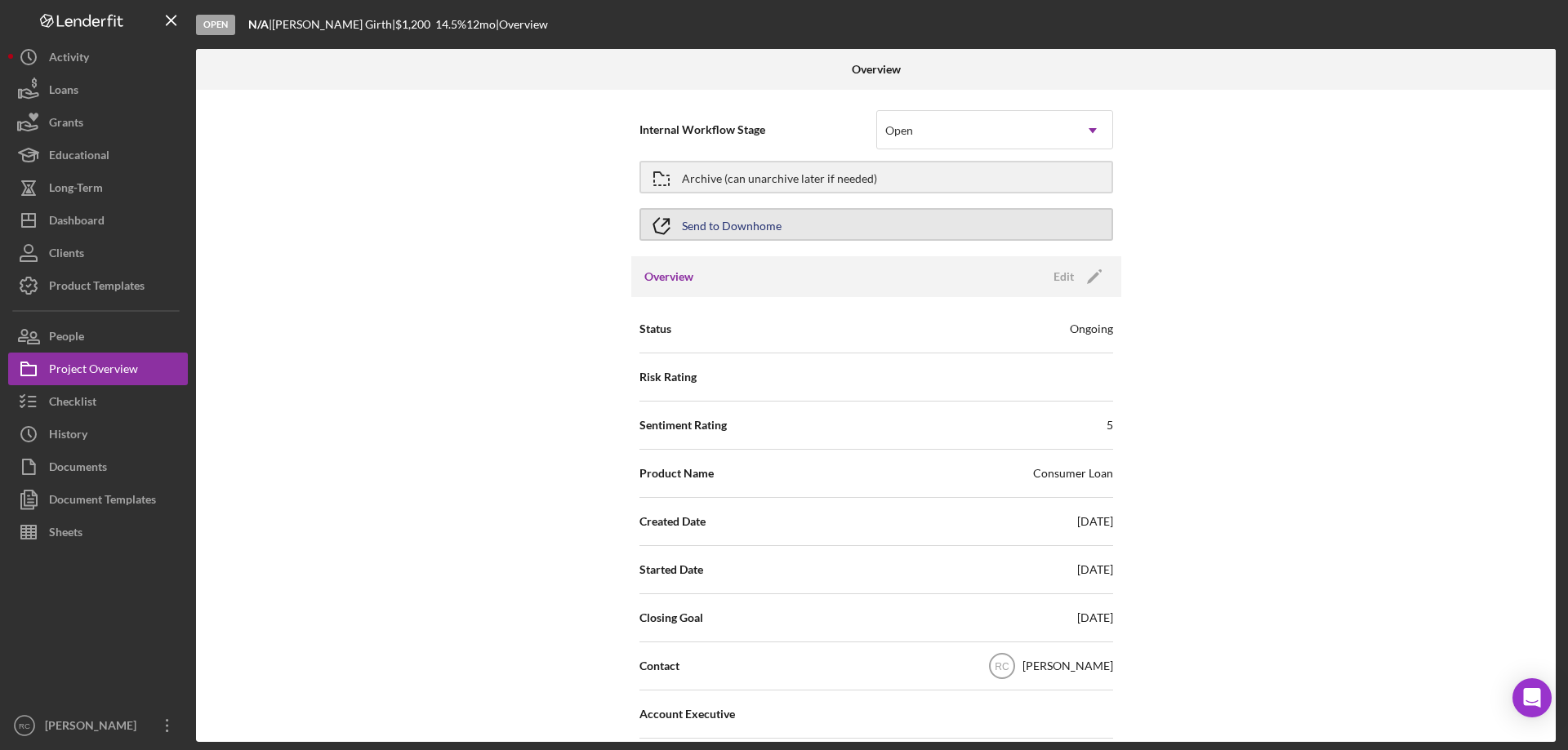
click at [764, 228] on div "Send to Downhome" at bounding box center [731, 224] width 99 height 29
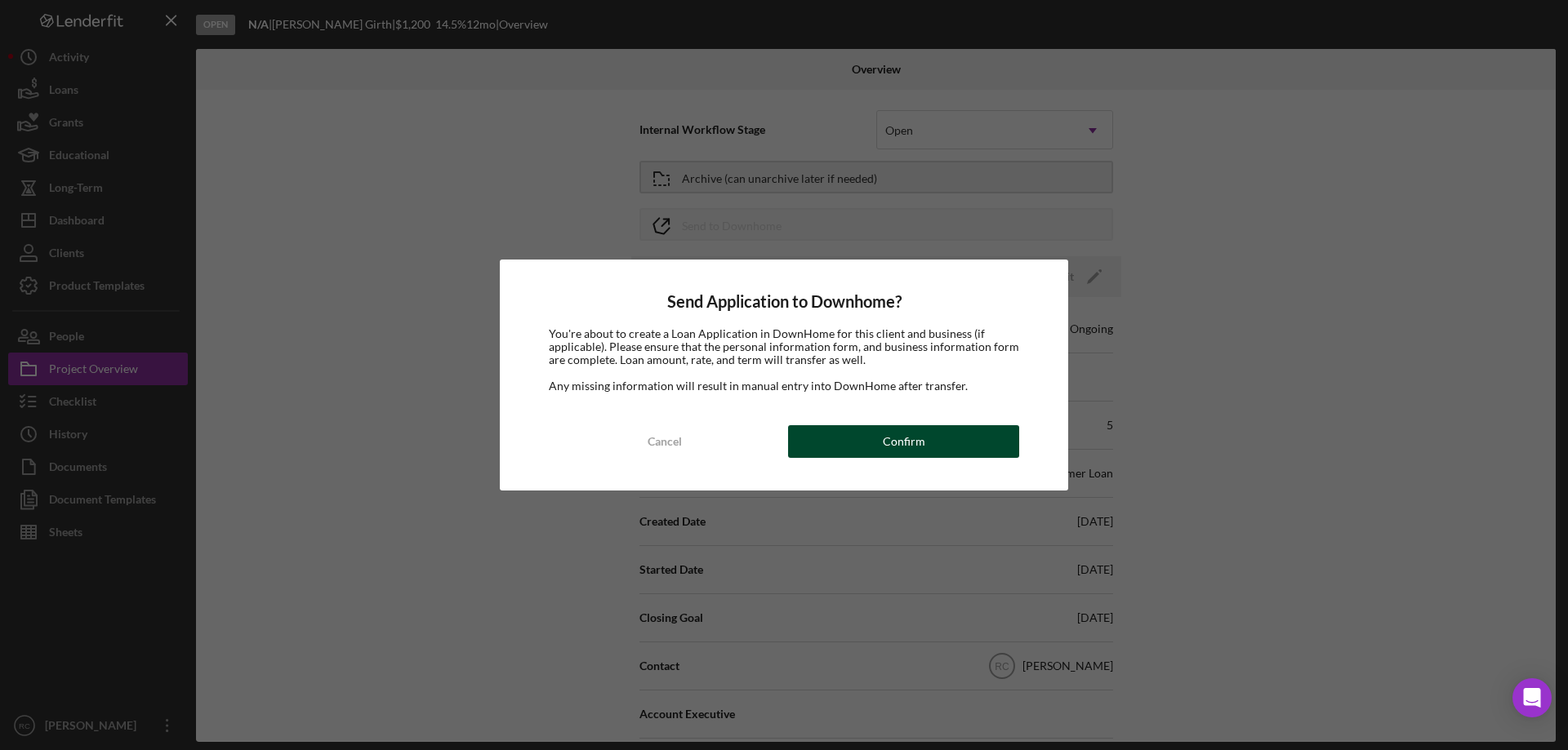
click at [899, 443] on div "Confirm" at bounding box center [903, 442] width 42 height 33
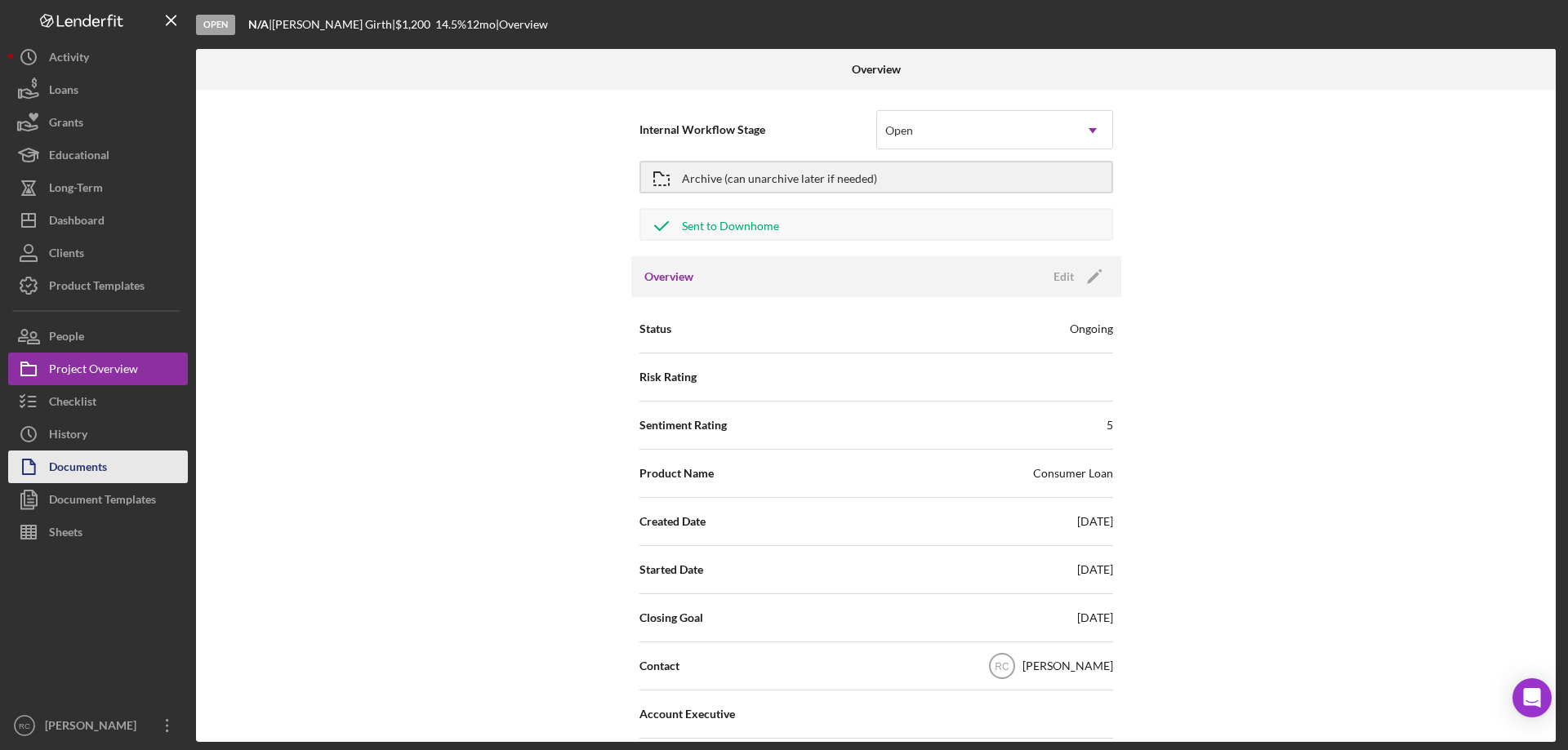
click at [76, 469] on div "Documents" at bounding box center [78, 468] width 58 height 37
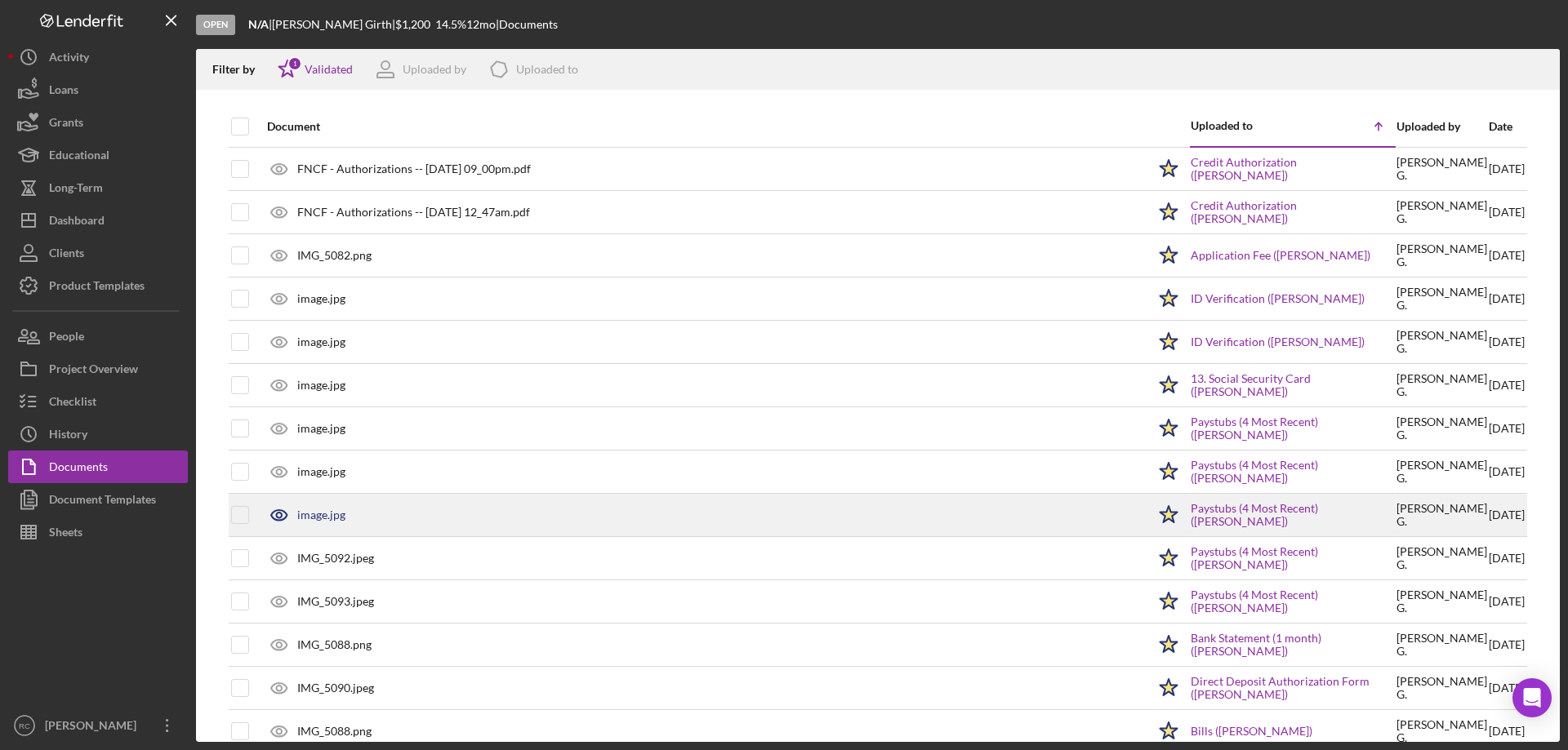
scroll to position [28, 0]
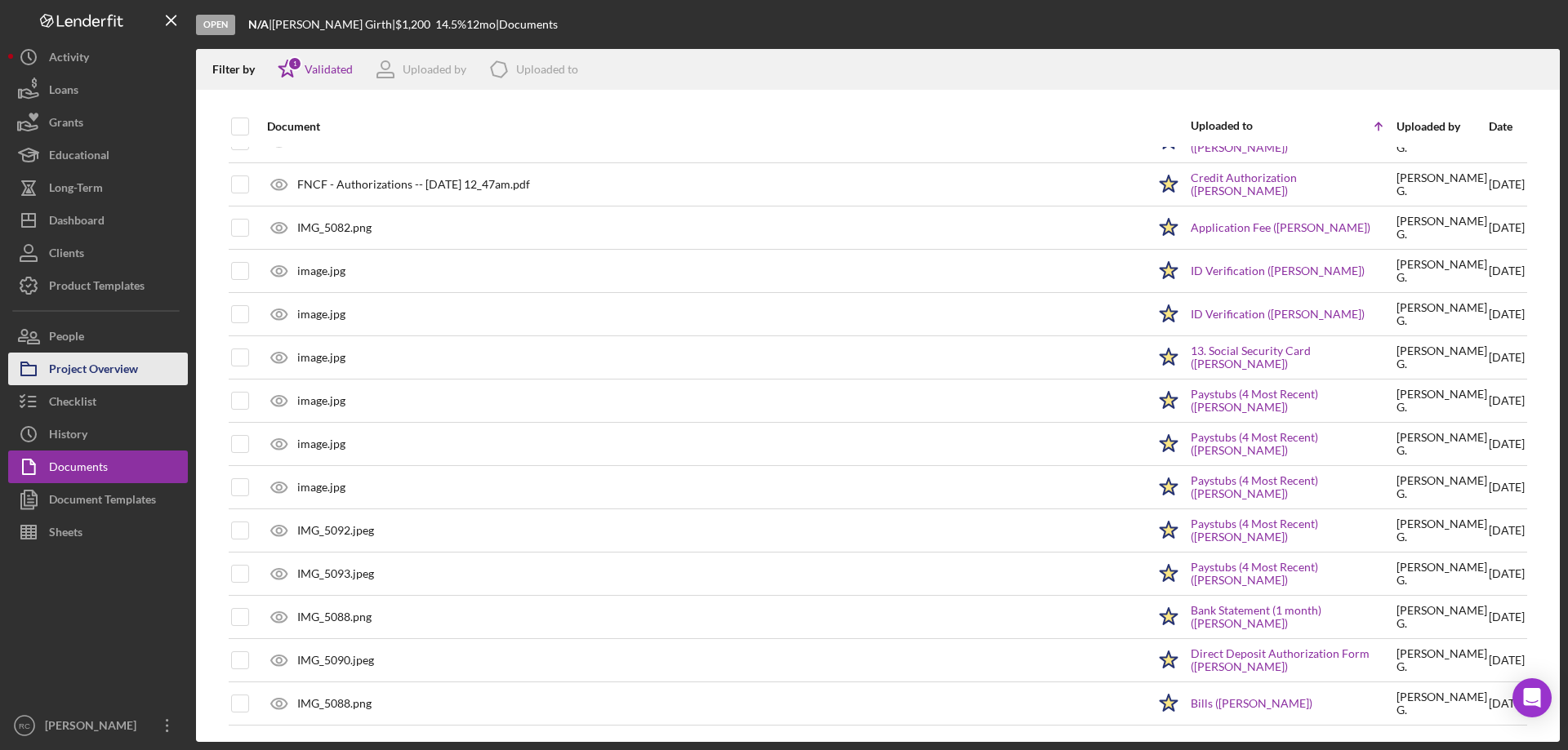
click at [92, 366] on div "Project Overview" at bounding box center [94, 370] width 89 height 37
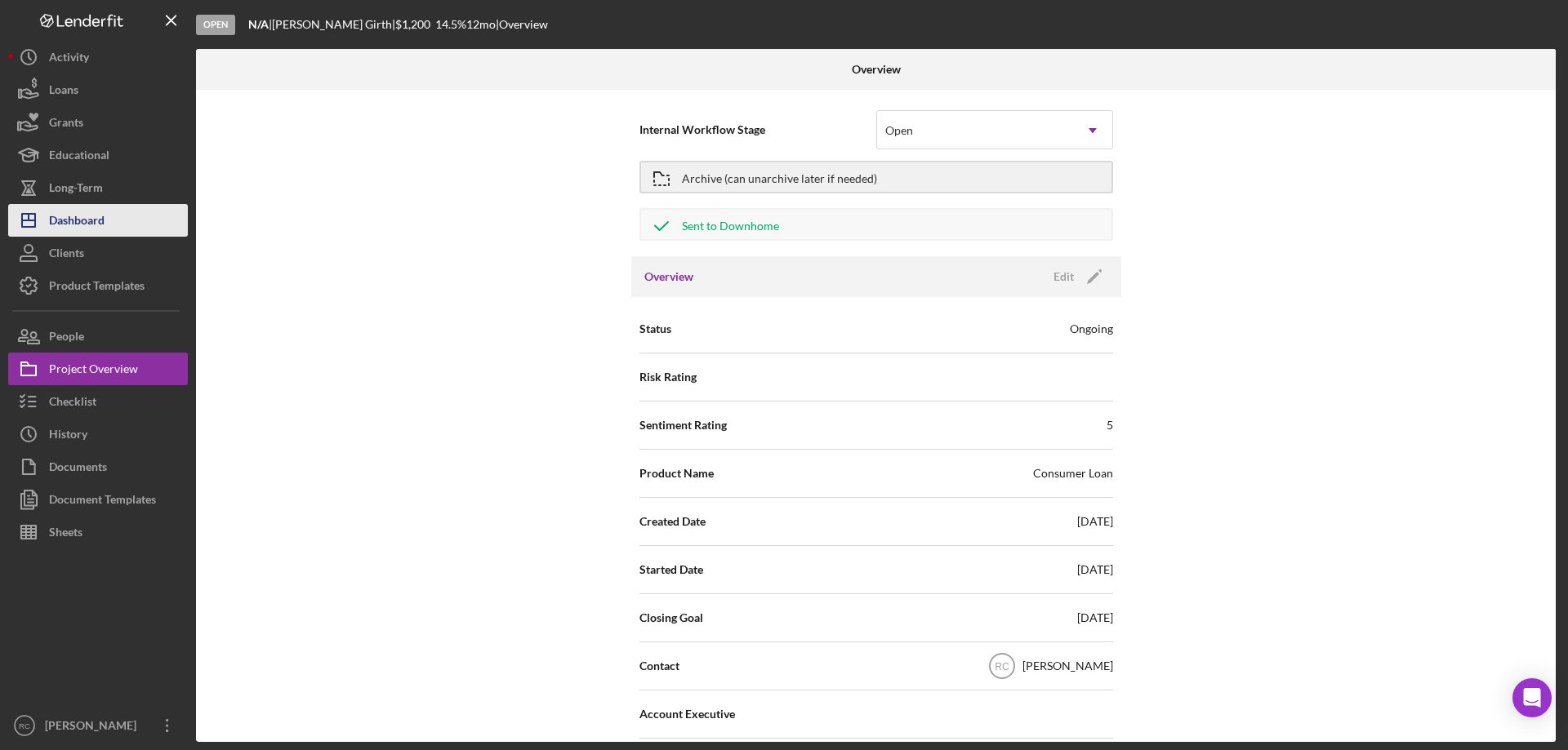
click at [81, 220] on div "Dashboard" at bounding box center [77, 222] width 55 height 37
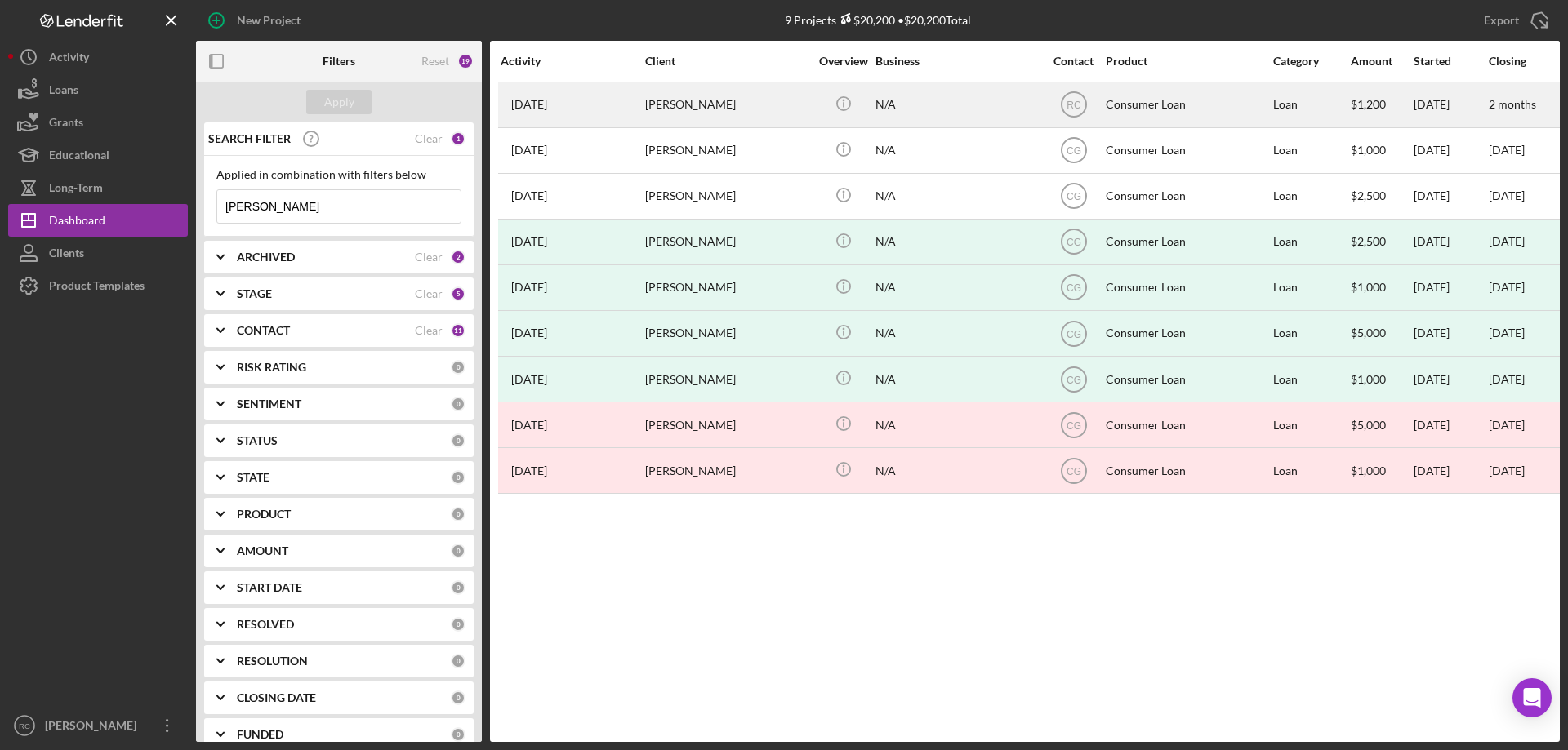
click at [691, 108] on div "Nicole Girth" at bounding box center [726, 105] width 164 height 43
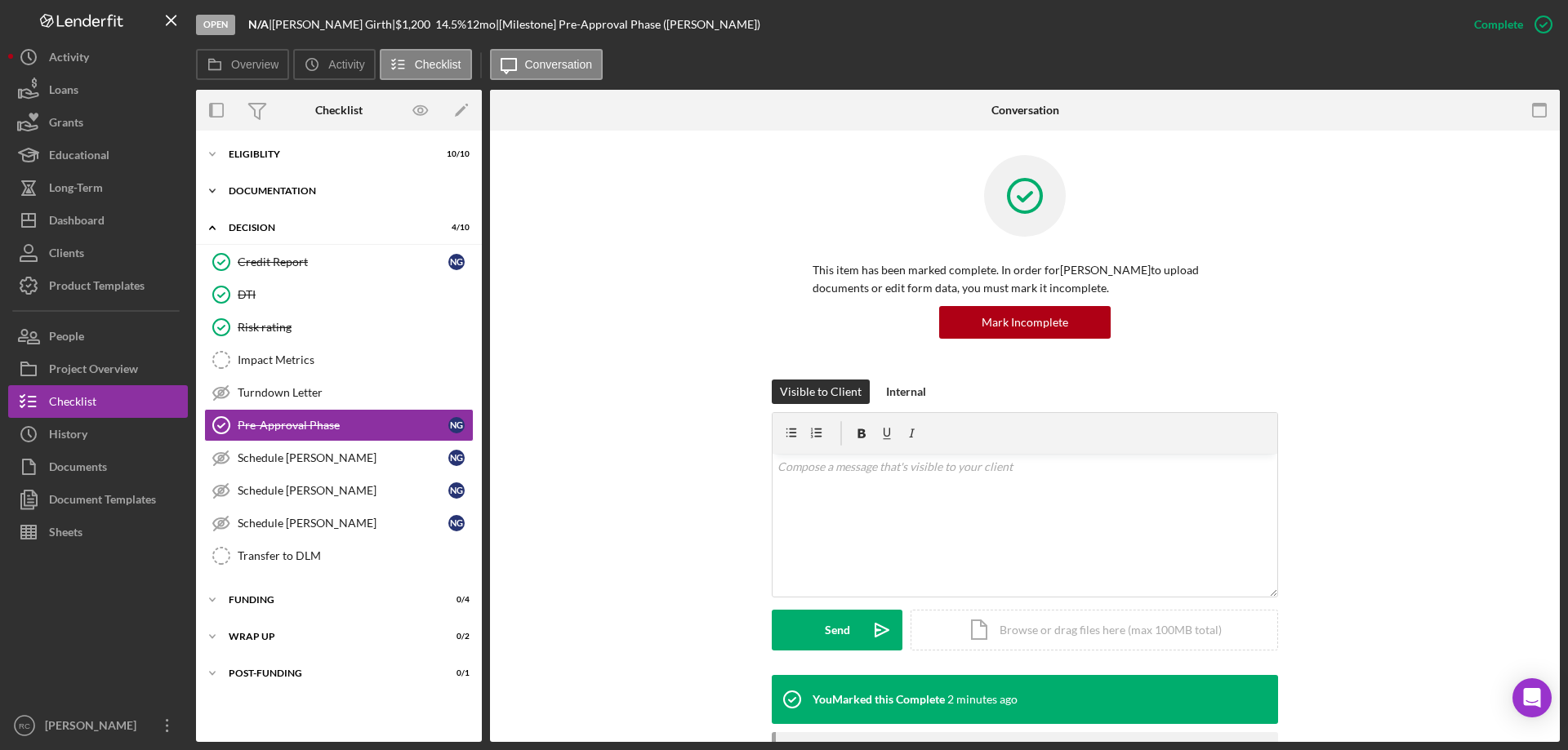
click at [269, 190] on div "Documentation" at bounding box center [345, 190] width 233 height 10
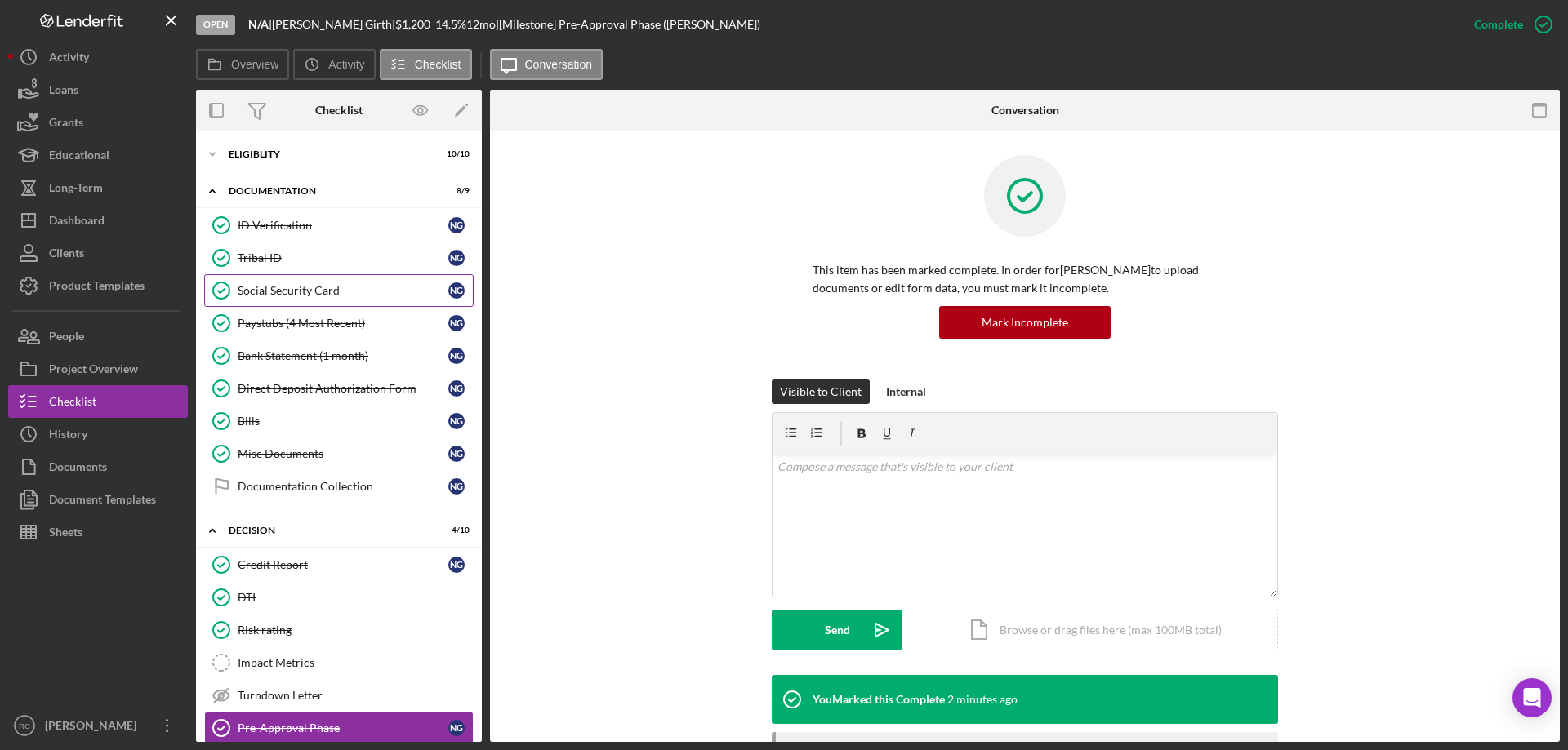
click at [299, 292] on div "Social Security Card" at bounding box center [343, 291] width 211 height 13
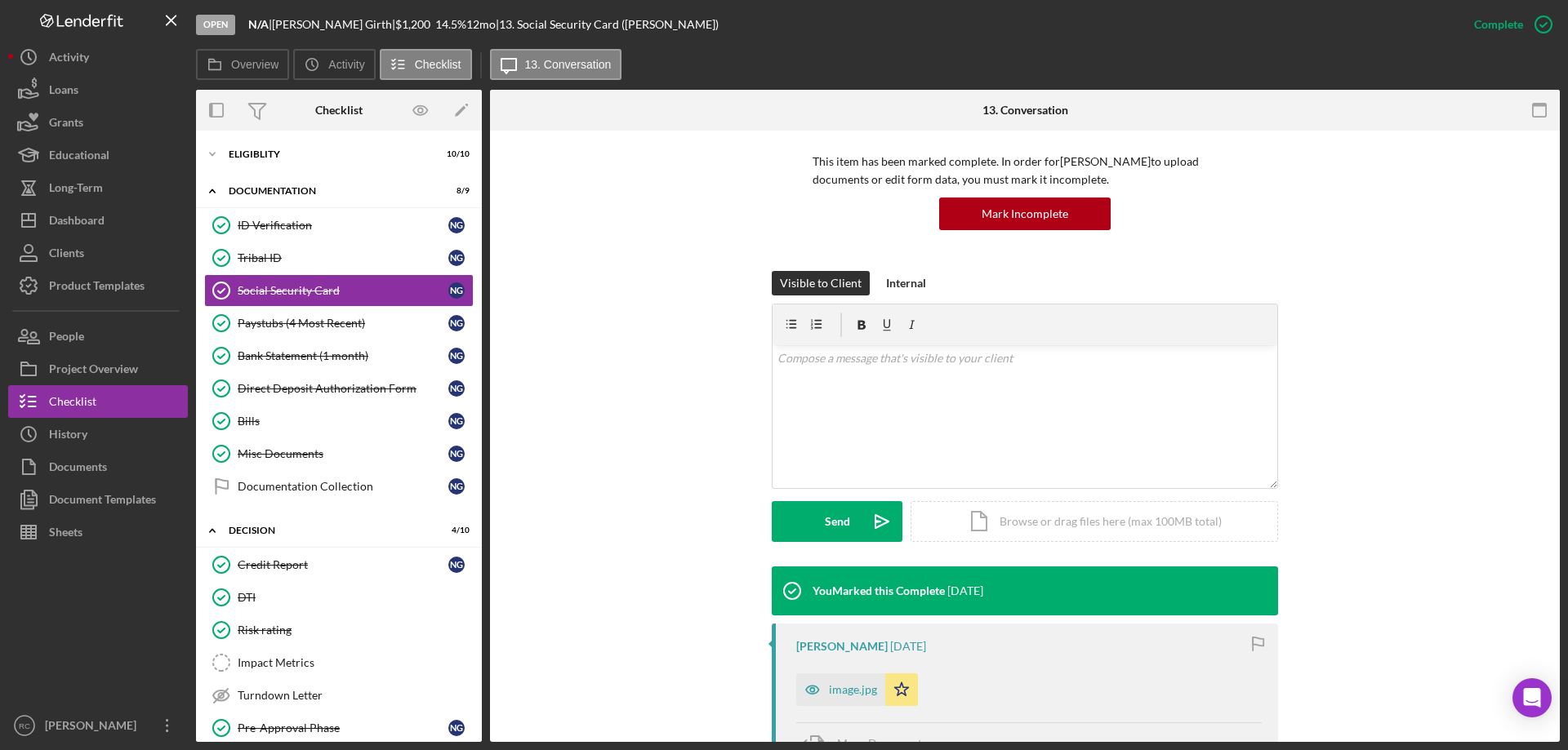
scroll to position [218, 0]
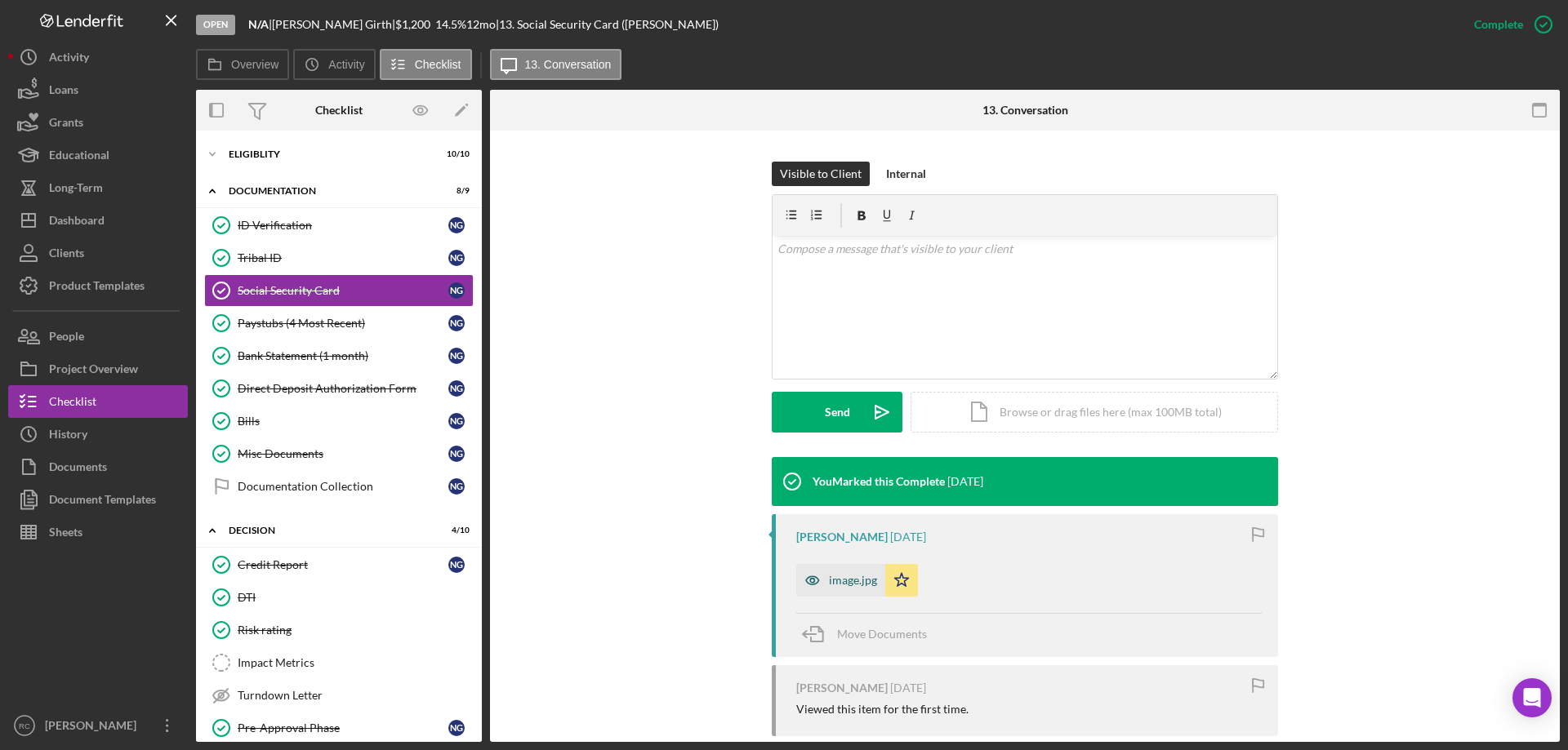
click at [852, 582] on div "image.jpg" at bounding box center [853, 580] width 48 height 13
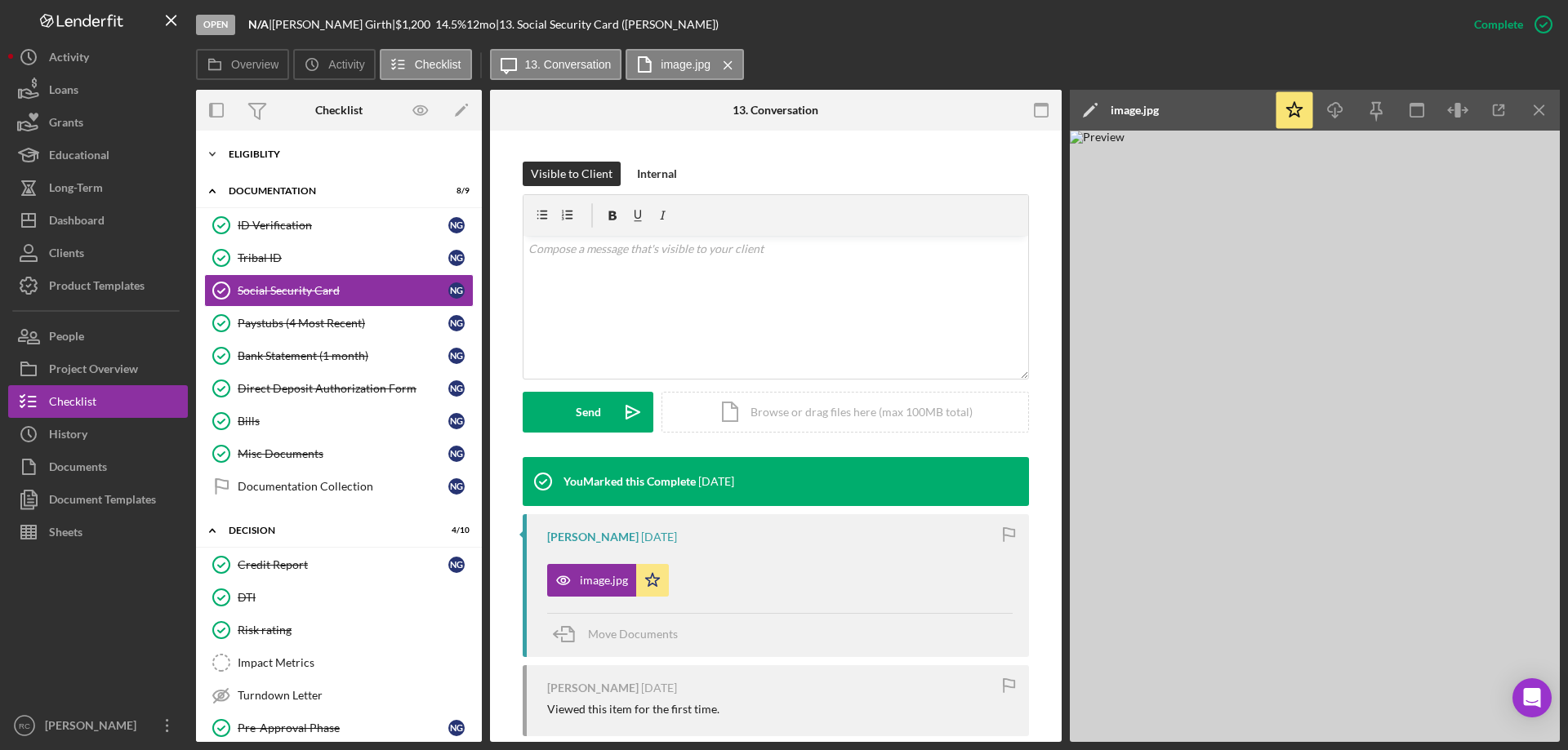
click at [290, 158] on div "Eligiblity" at bounding box center [345, 154] width 233 height 10
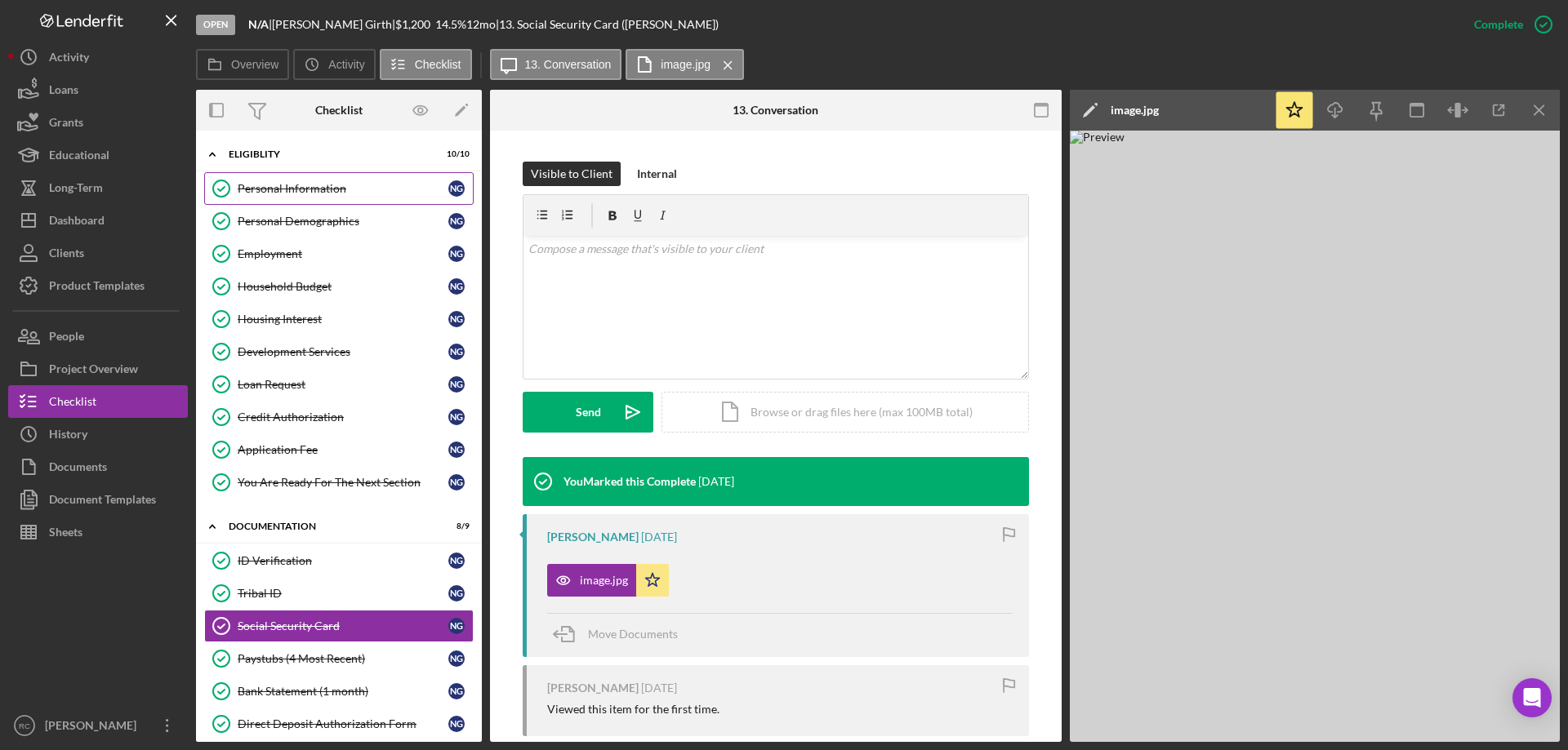
click at [297, 182] on div "Personal Information" at bounding box center [343, 189] width 211 height 13
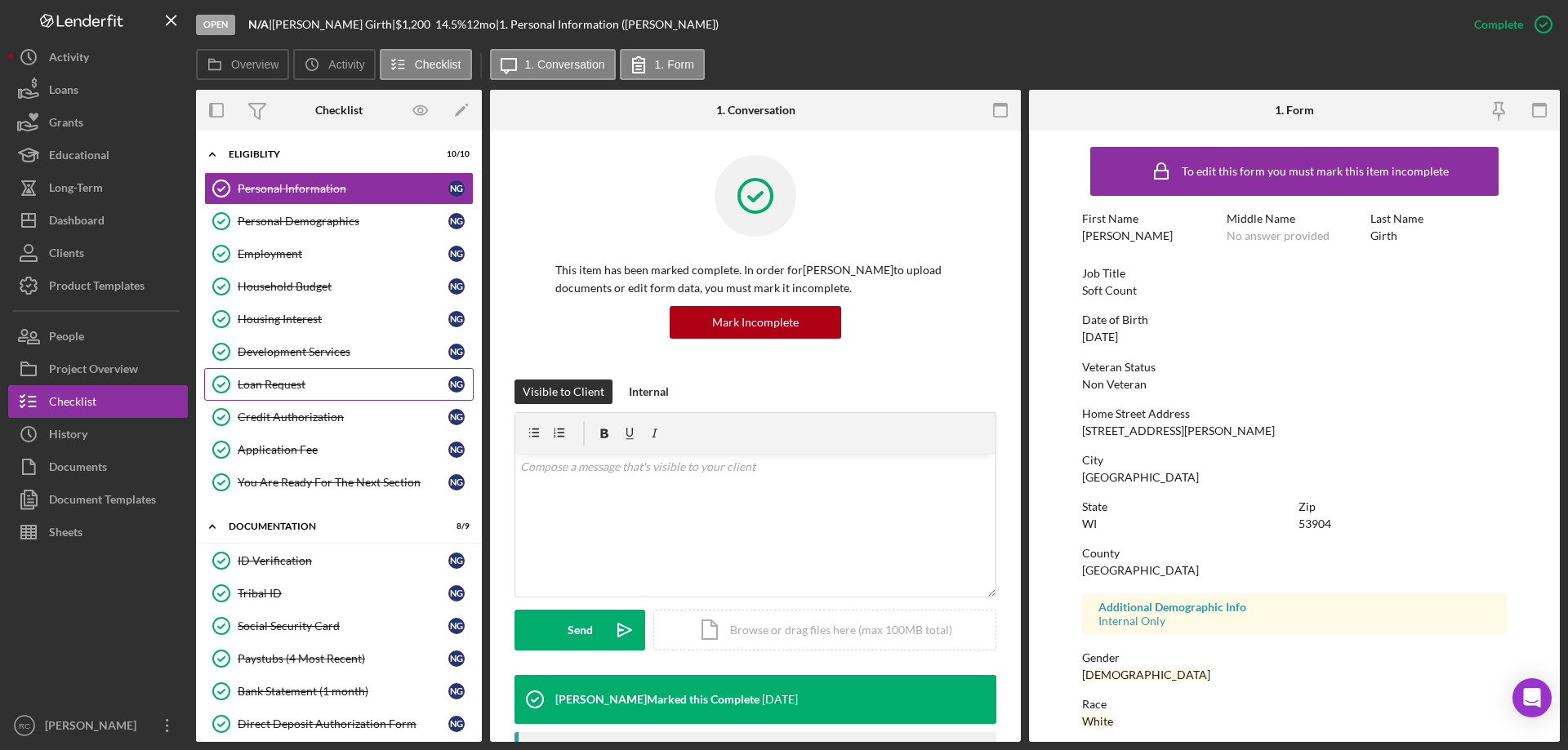
click at [295, 378] on div "Loan Request" at bounding box center [343, 384] width 211 height 13
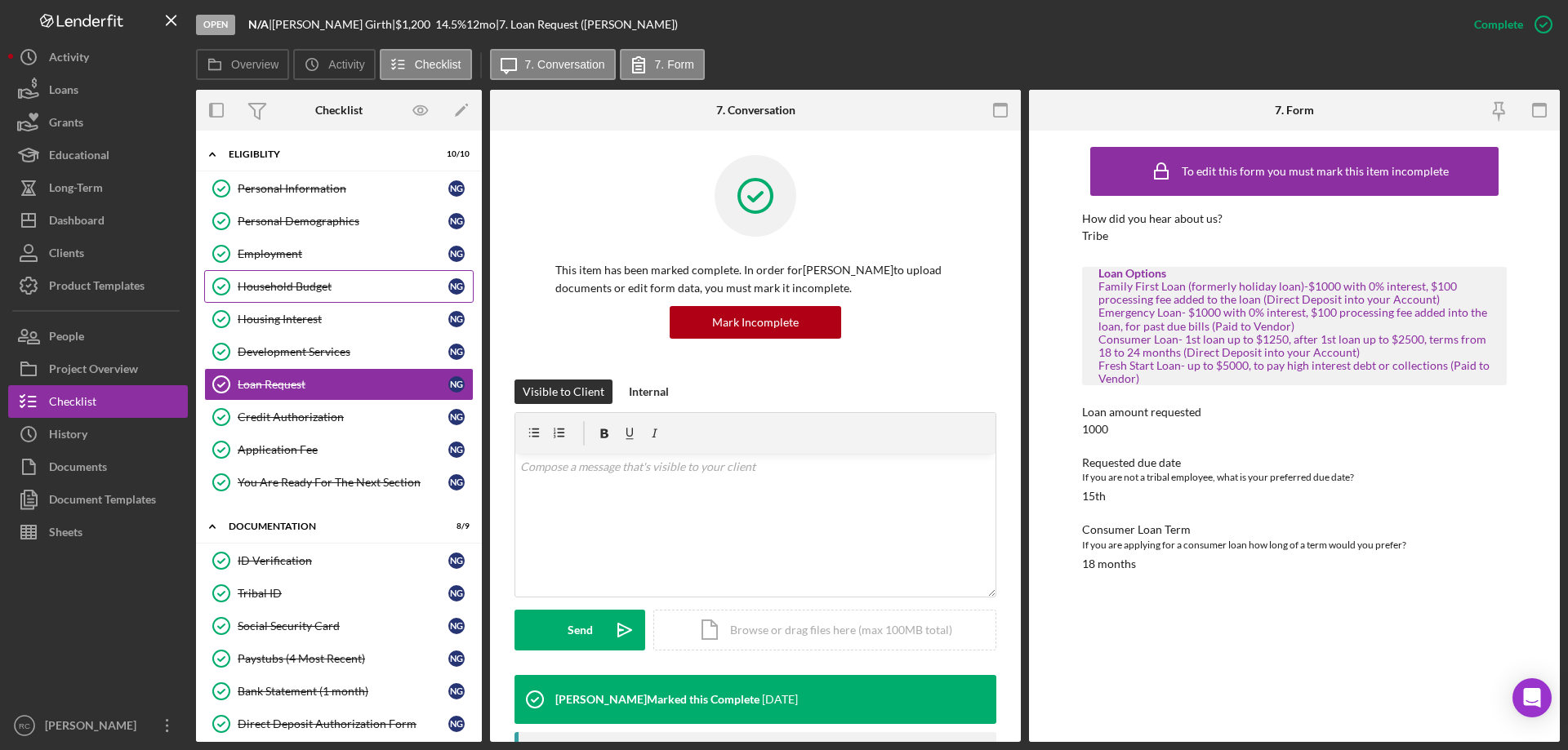
click at [288, 290] on div "Household Budget" at bounding box center [343, 286] width 211 height 13
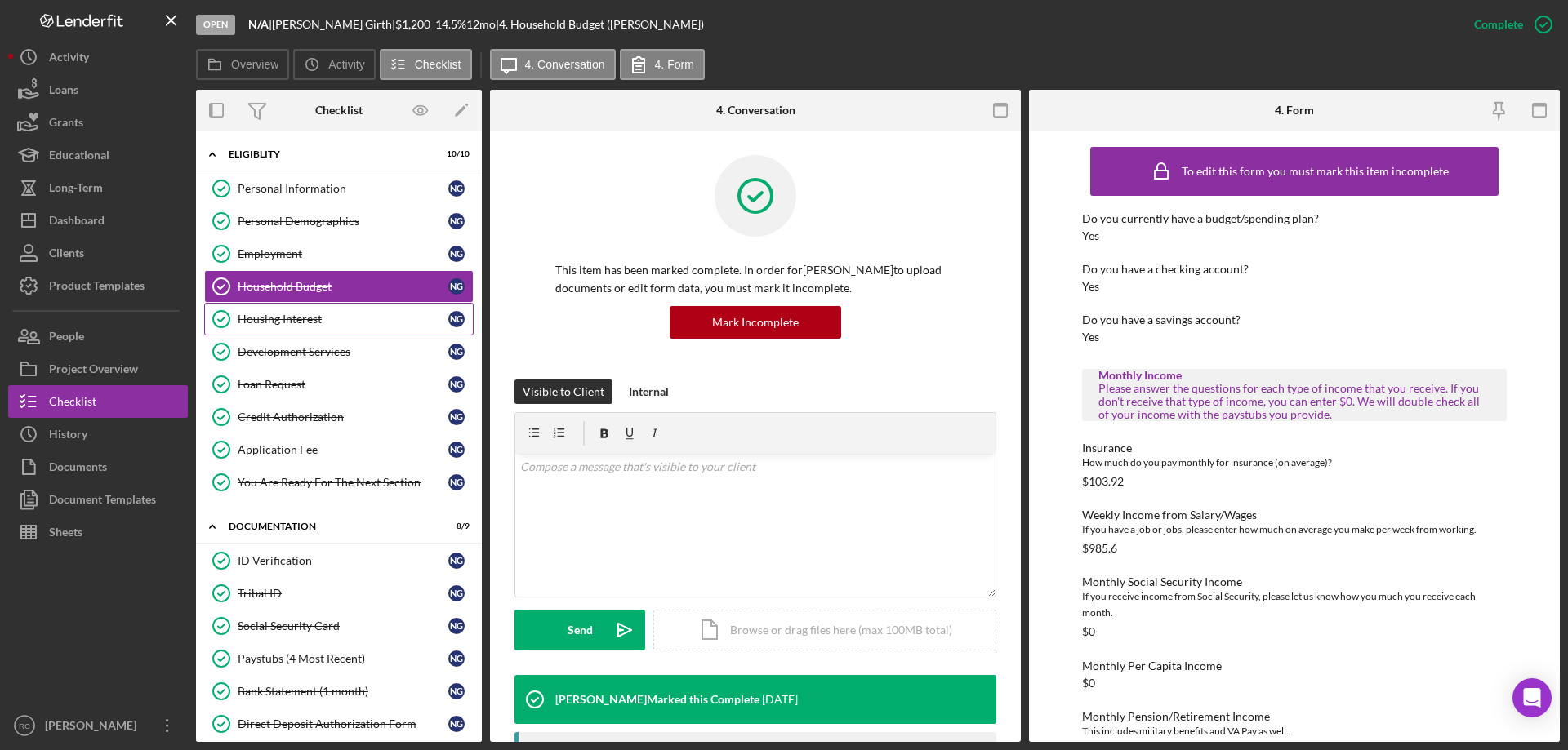
click at [287, 315] on div "Housing Interest" at bounding box center [343, 319] width 211 height 13
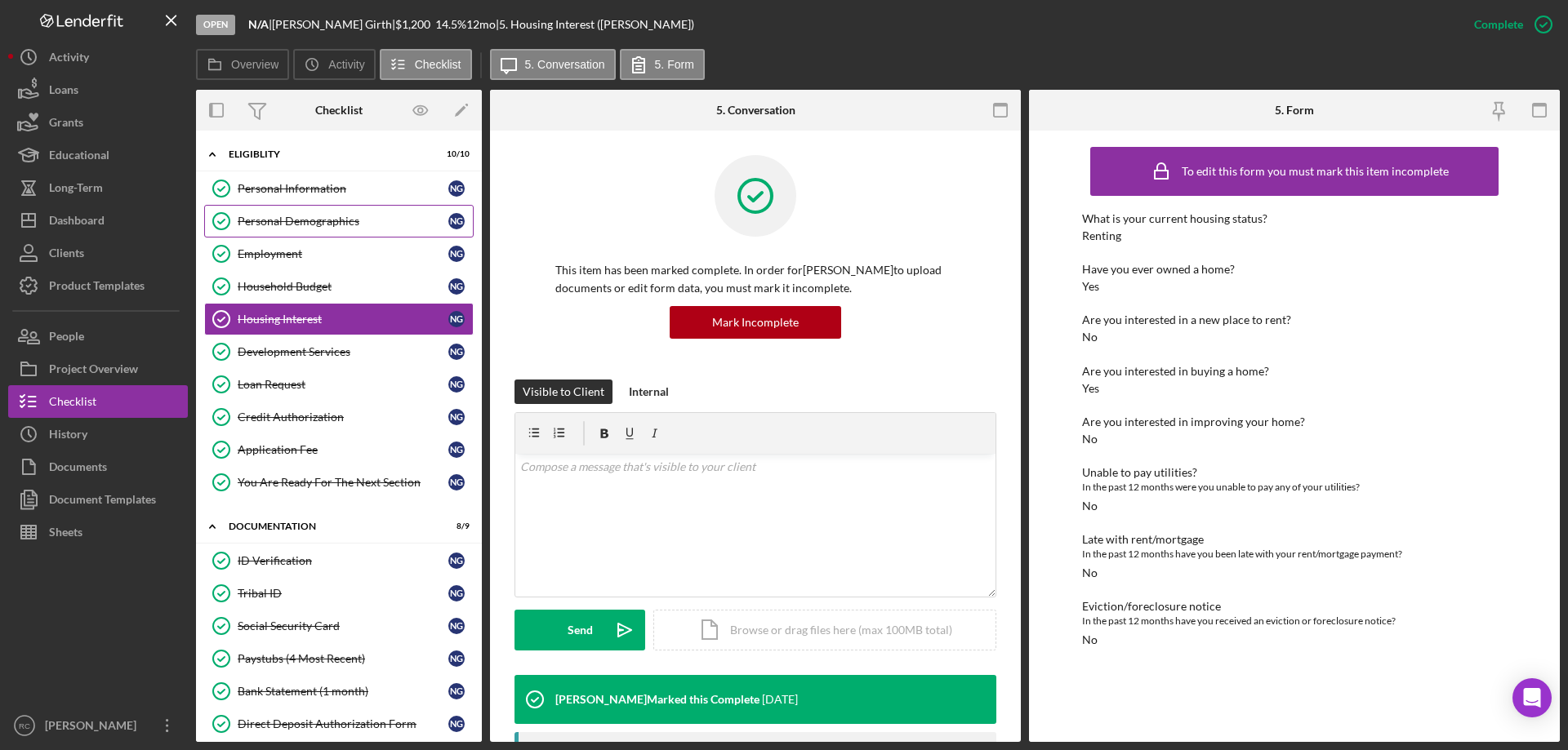
drag, startPoint x: 307, startPoint y: 180, endPoint x: 420, endPoint y: 205, distance: 115.7
click at [307, 180] on link "Personal Information Personal Information N G" at bounding box center [338, 189] width 269 height 33
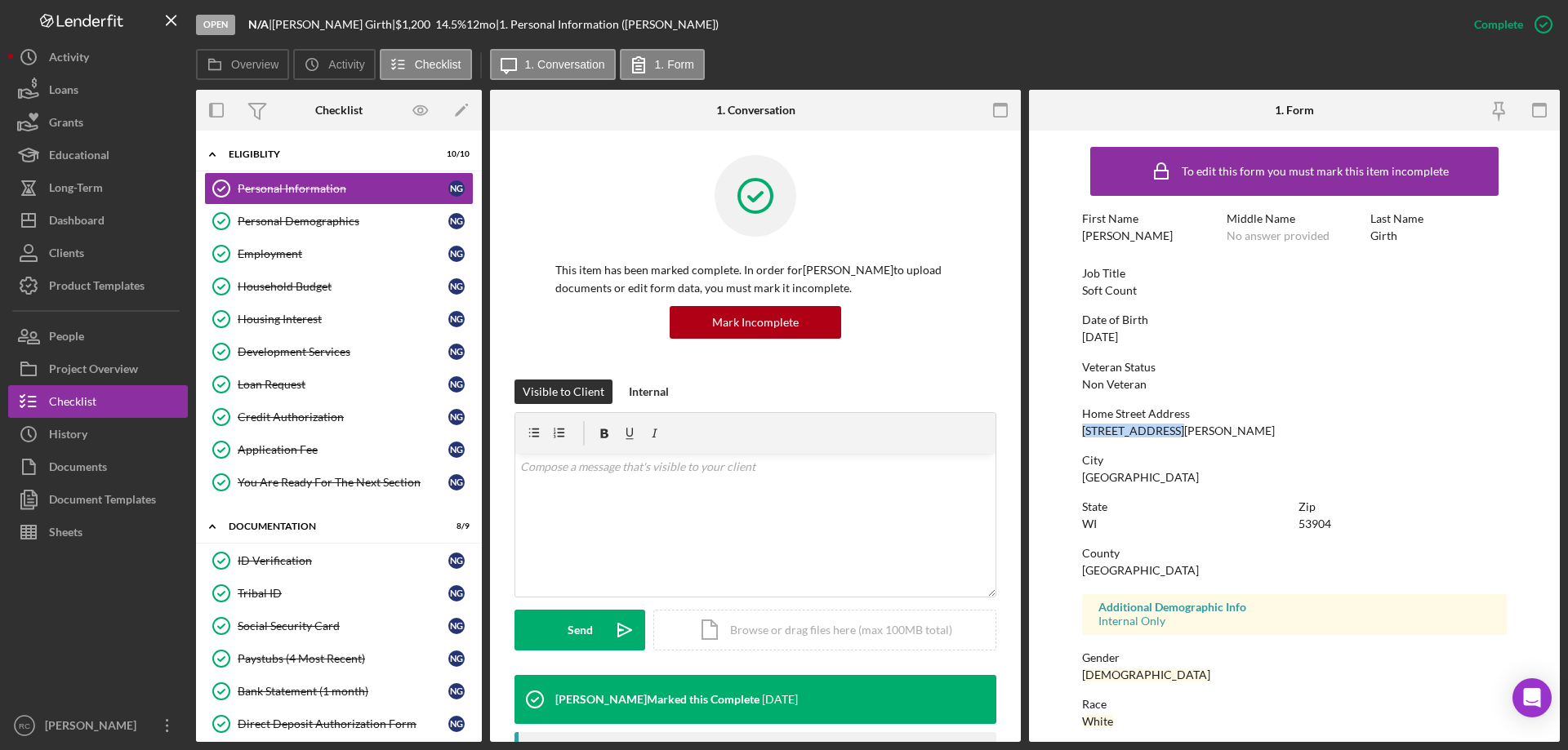
drag, startPoint x: 1085, startPoint y: 428, endPoint x: 1166, endPoint y: 420, distance: 81.4
click at [1166, 420] on div "Home Street Address 206 O’Connell St" at bounding box center [1294, 423] width 425 height 30
copy div "206 O’Connell St"
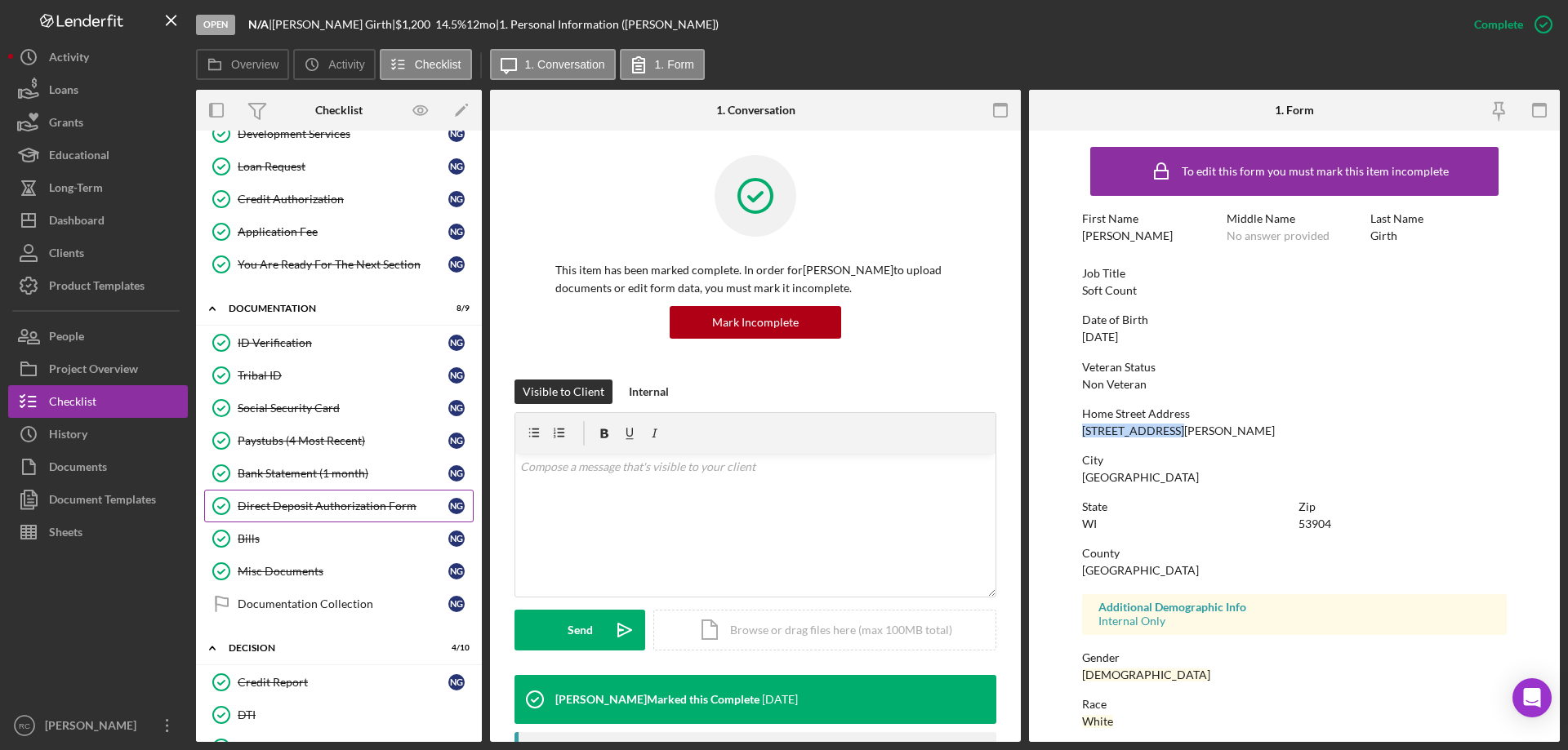
click at [325, 505] on div "Direct Deposit Authorization Form" at bounding box center [343, 506] width 211 height 13
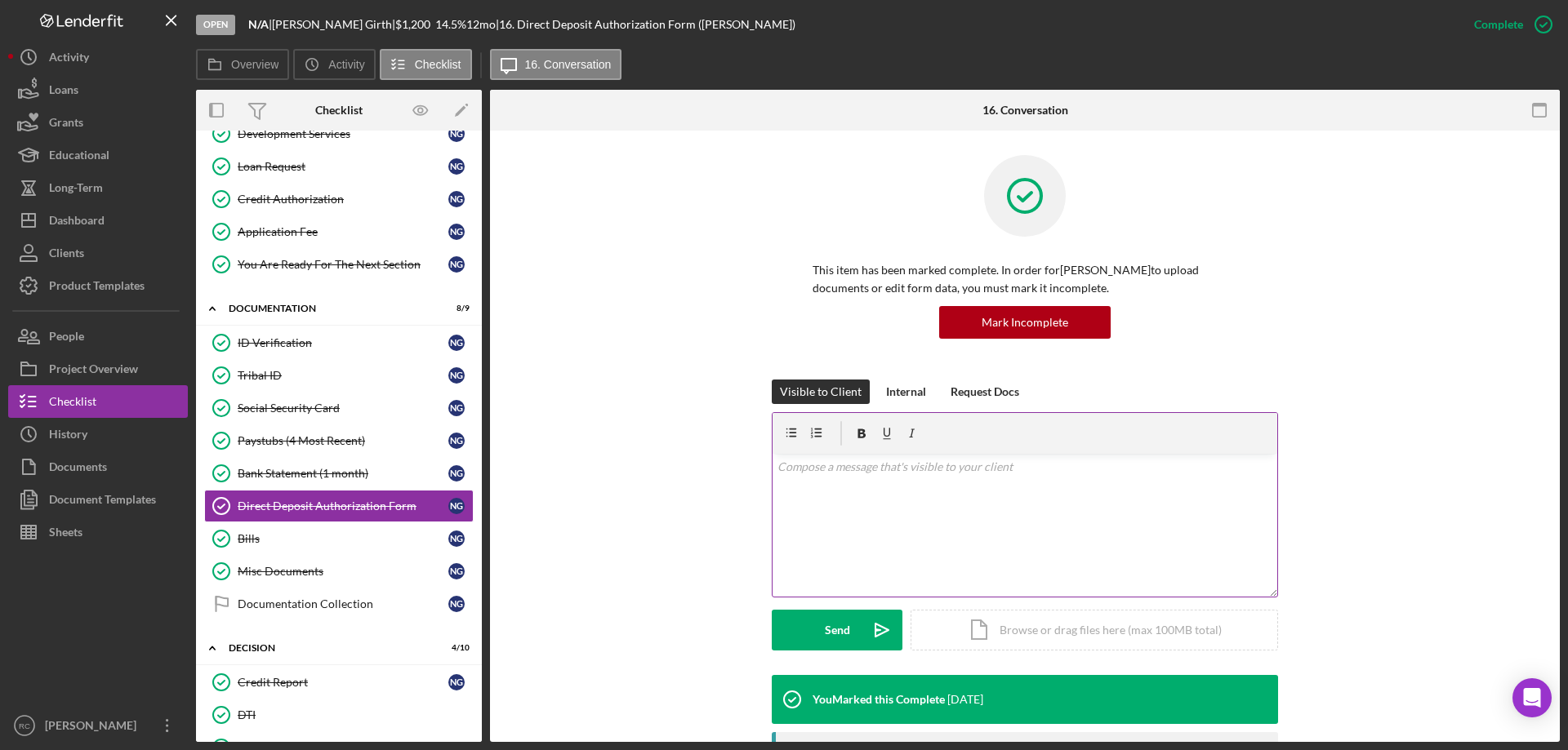
scroll to position [326, 0]
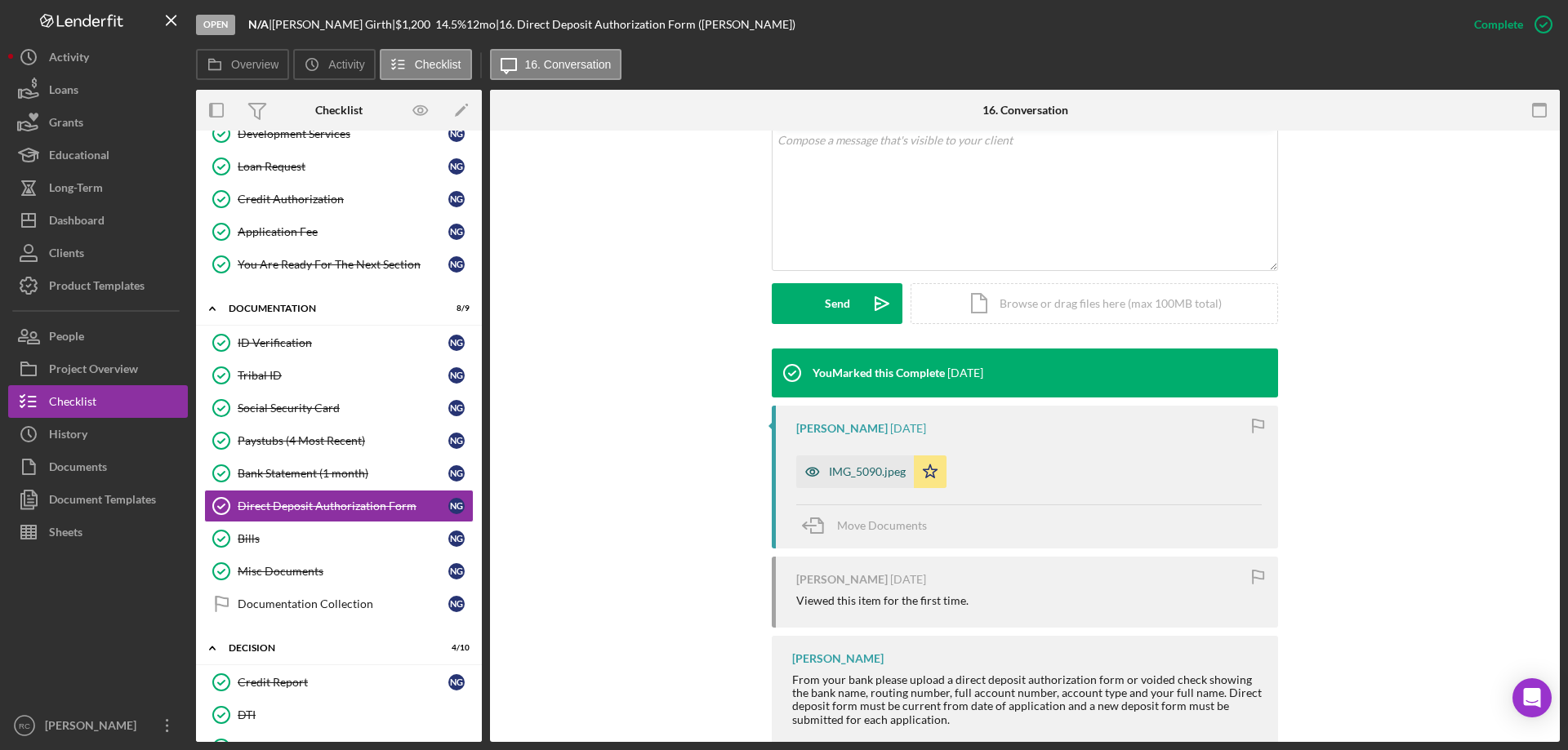
click at [882, 477] on div "IMG_5090.jpeg" at bounding box center [868, 471] width 77 height 13
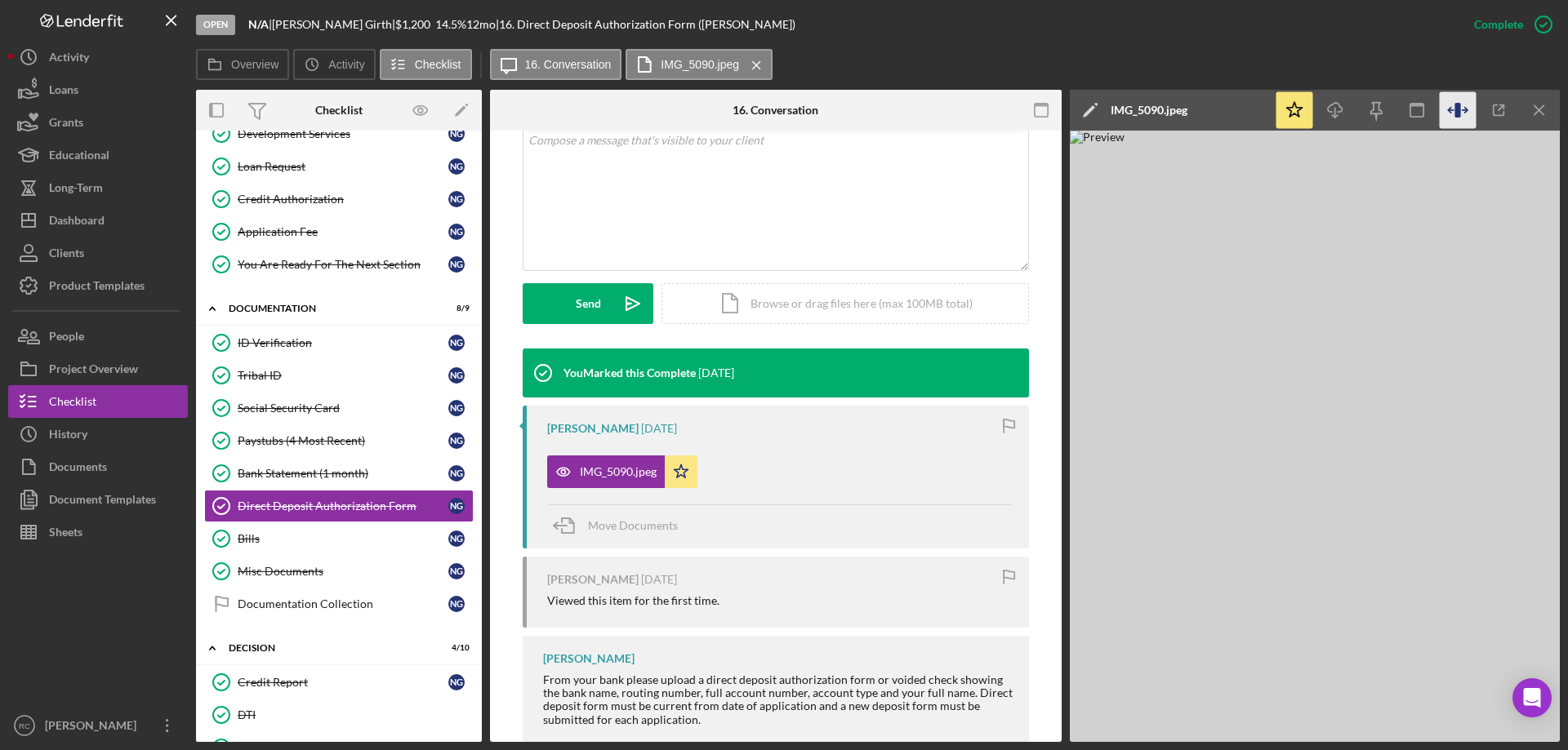
click at [1454, 103] on icon "button" at bounding box center [1458, 110] width 37 height 37
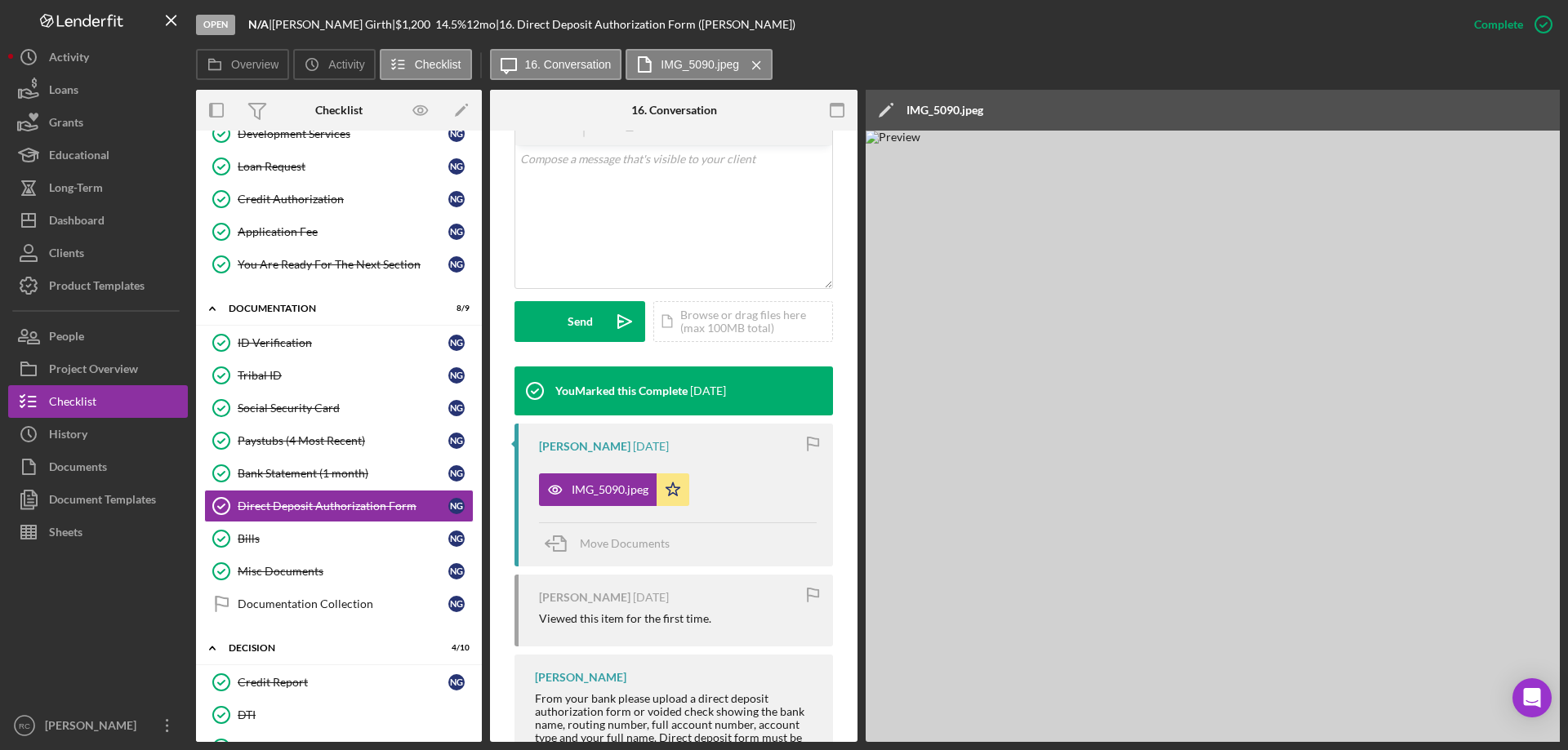
scroll to position [345, 0]
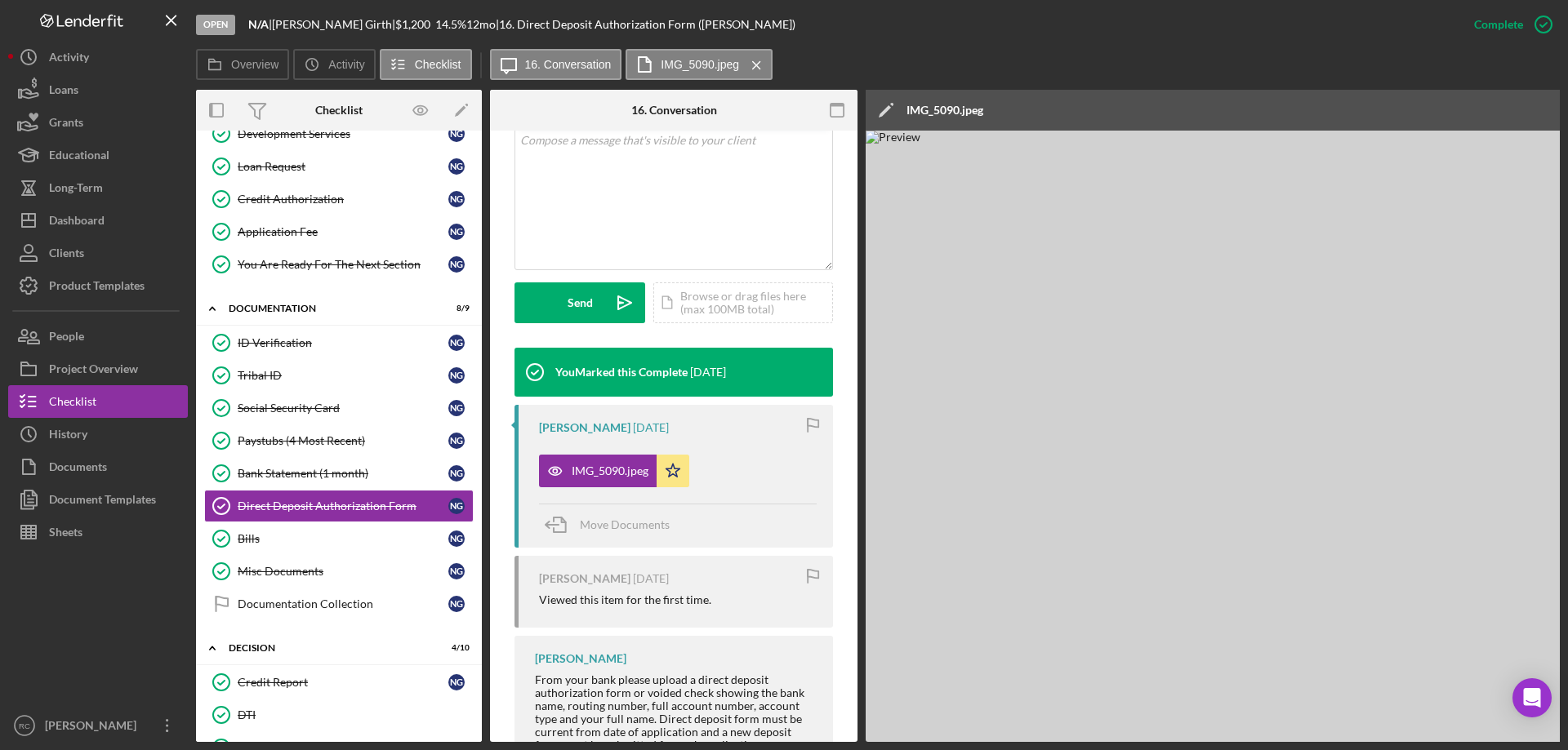
click at [1320, 240] on img at bounding box center [1356, 436] width 980 height 611
click at [1364, 724] on img at bounding box center [1356, 436] width 980 height 611
click at [1364, 725] on img at bounding box center [1356, 436] width 980 height 611
click at [609, 464] on div "IMG_5090.jpeg" at bounding box center [598, 471] width 117 height 33
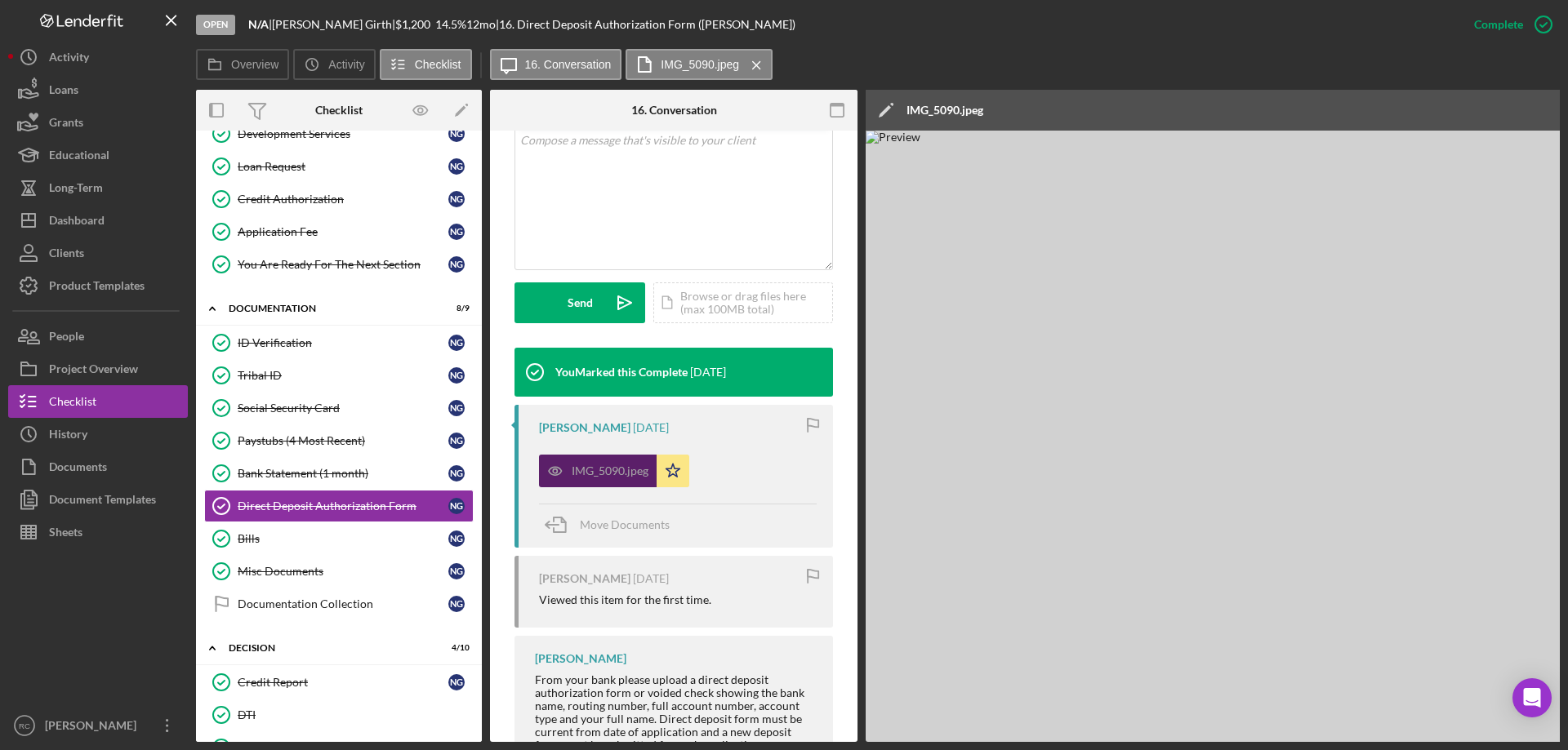
click at [609, 464] on div "IMG_5090.jpeg" at bounding box center [598, 471] width 117 height 33
click at [701, 69] on label "IMG_5090.jpeg" at bounding box center [700, 64] width 79 height 13
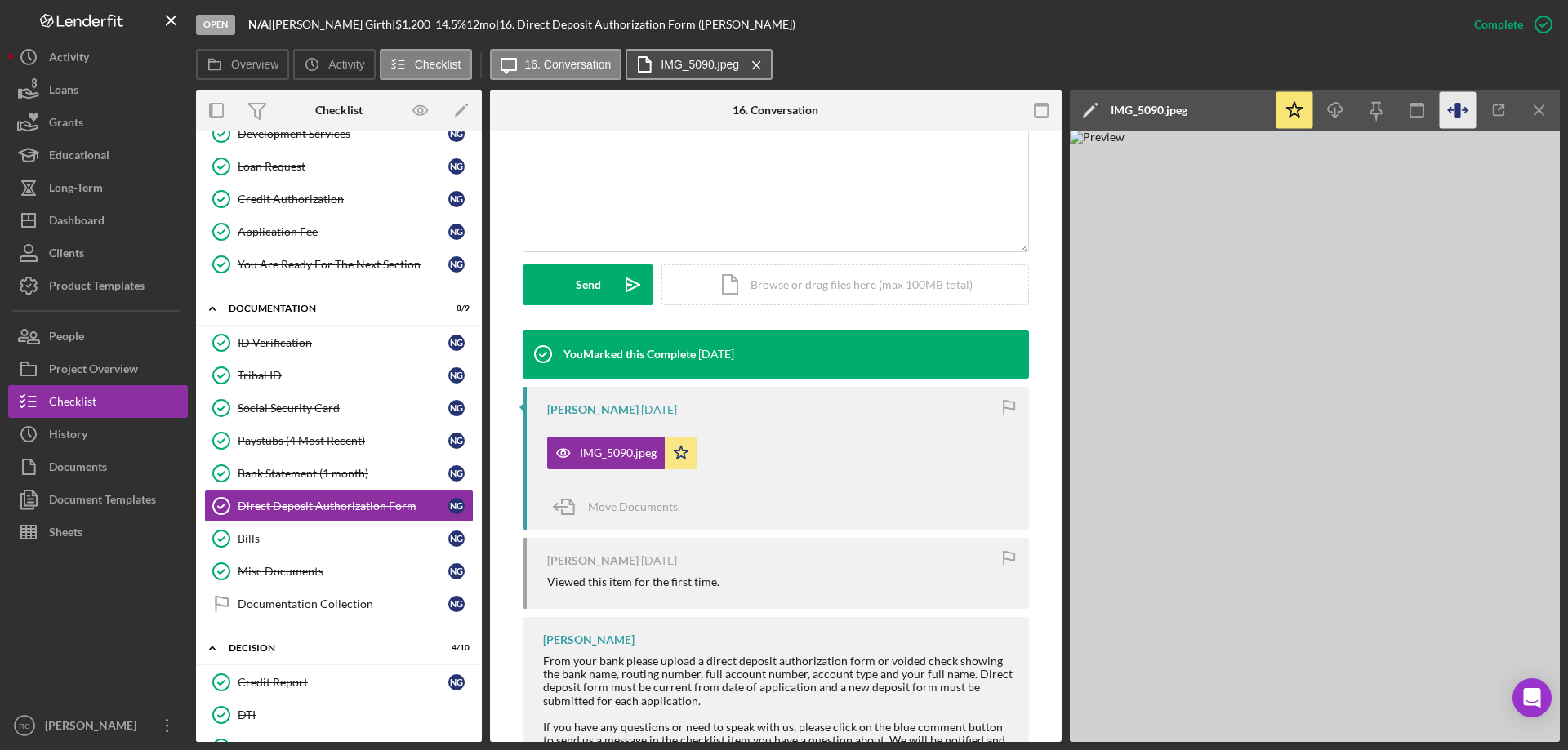
scroll to position [326, 0]
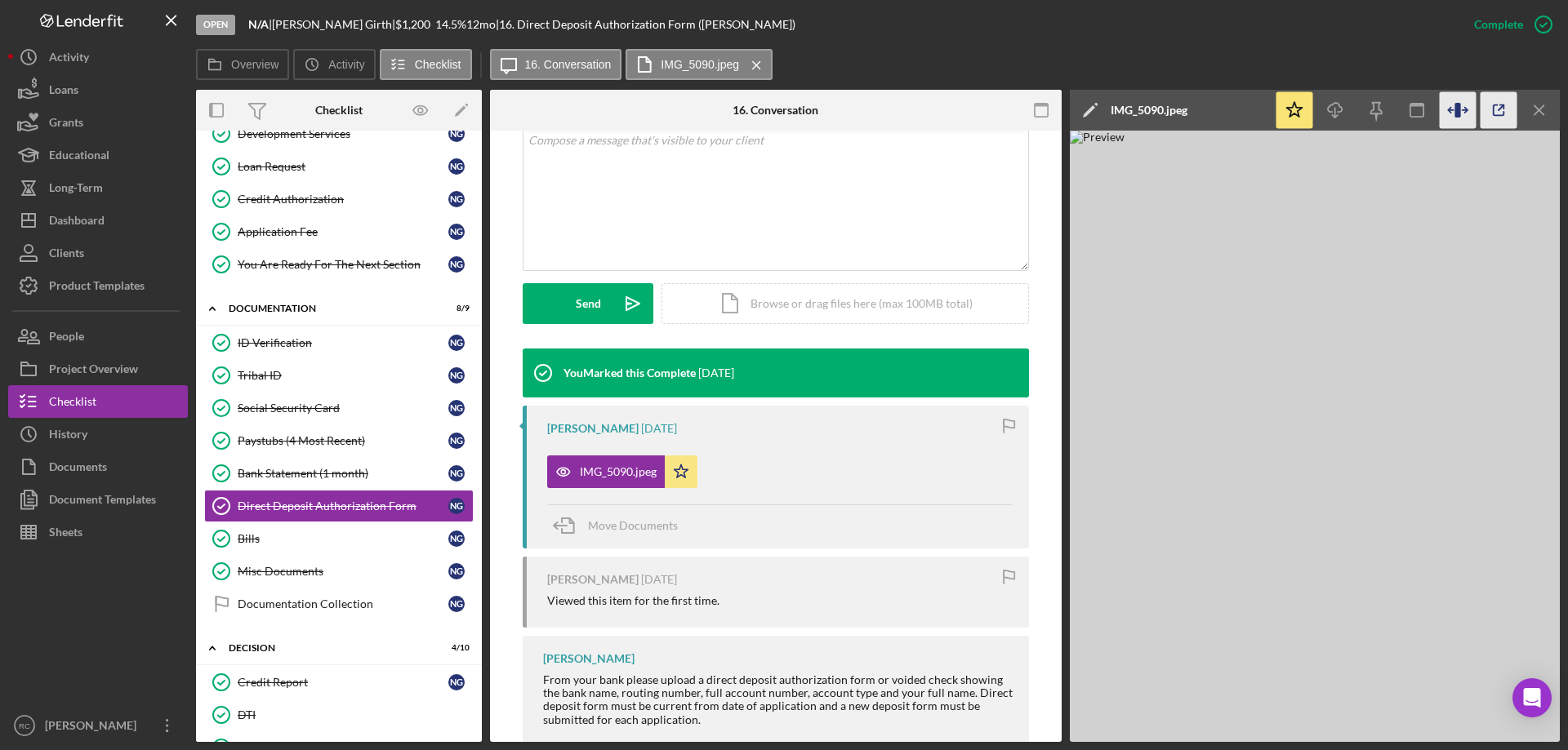
click at [1498, 110] on icon "button" at bounding box center [1498, 110] width 37 height 37
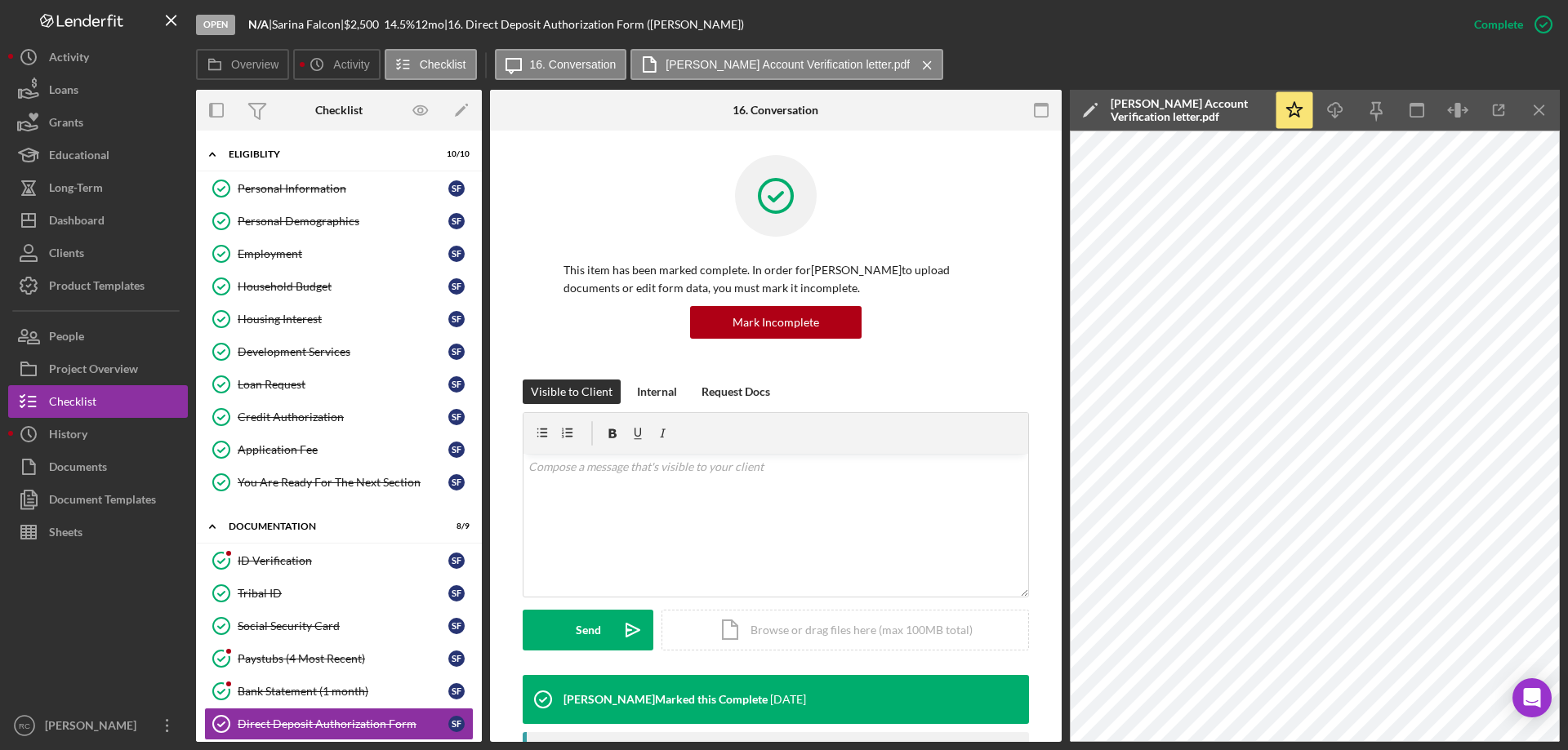
scroll to position [429, 0]
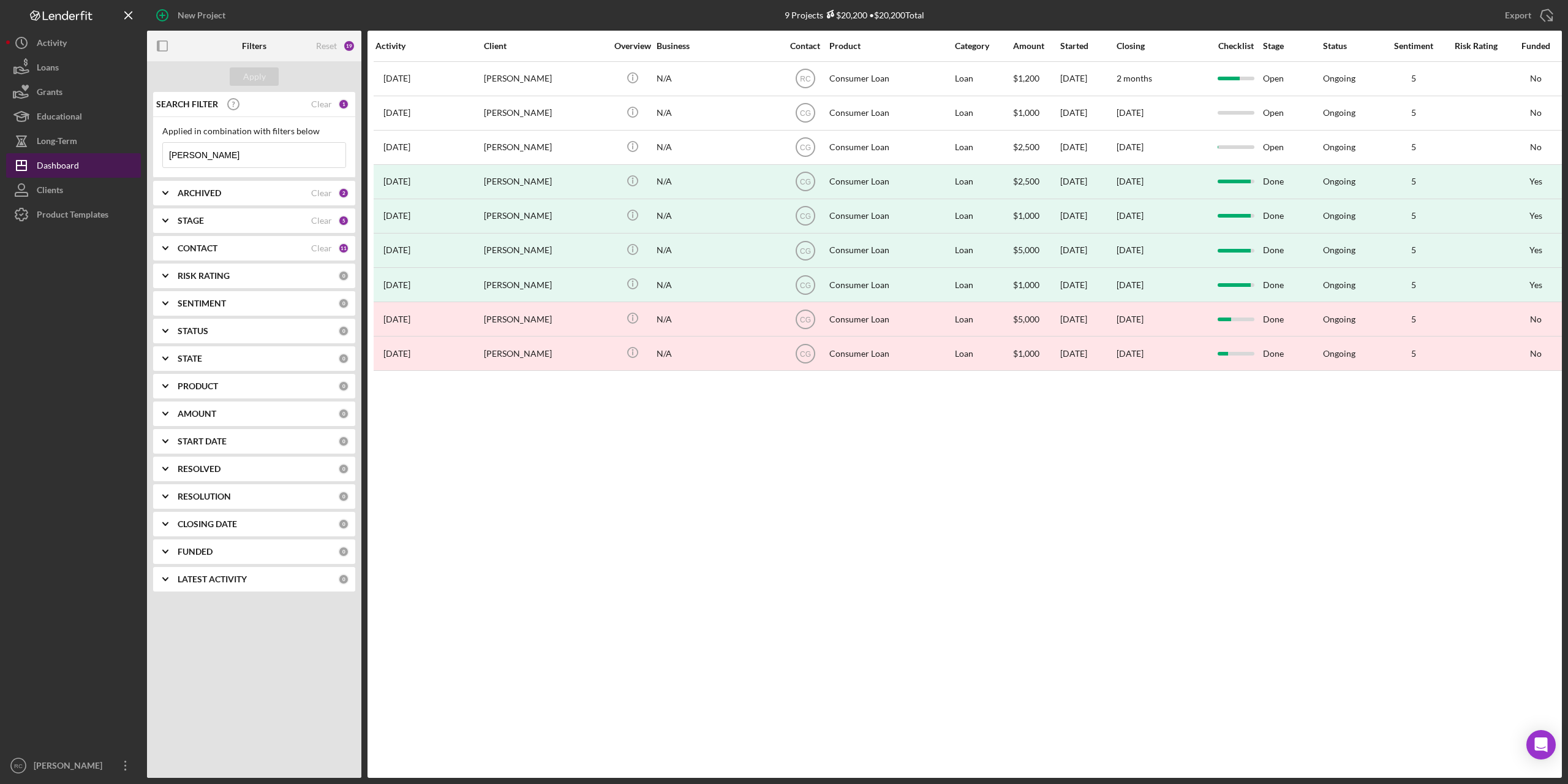
click at [68, 163] on div "Dashboard" at bounding box center [58, 166] width 42 height 28
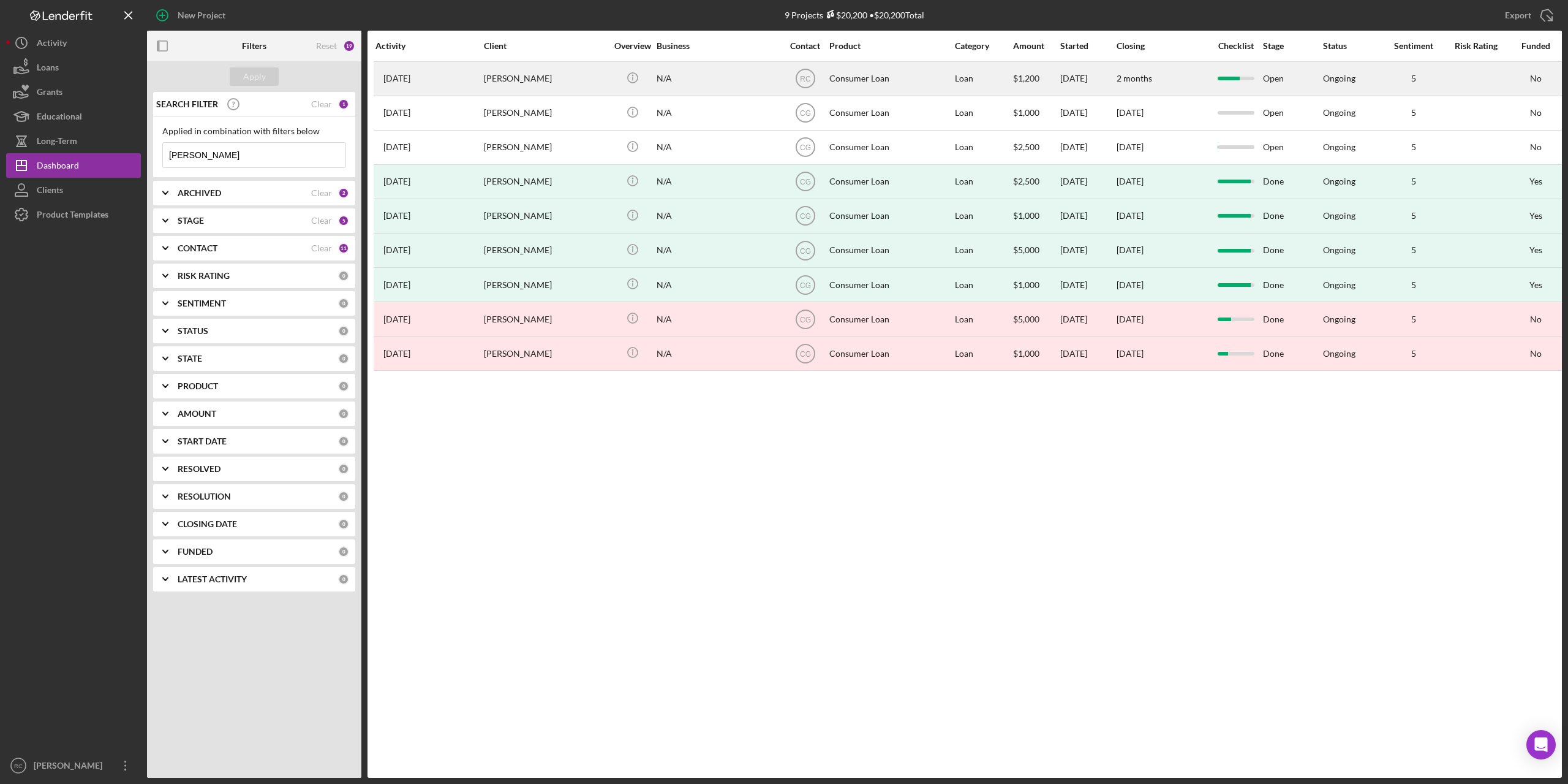
click at [510, 80] on div "Nicole Girth" at bounding box center [545, 79] width 123 height 32
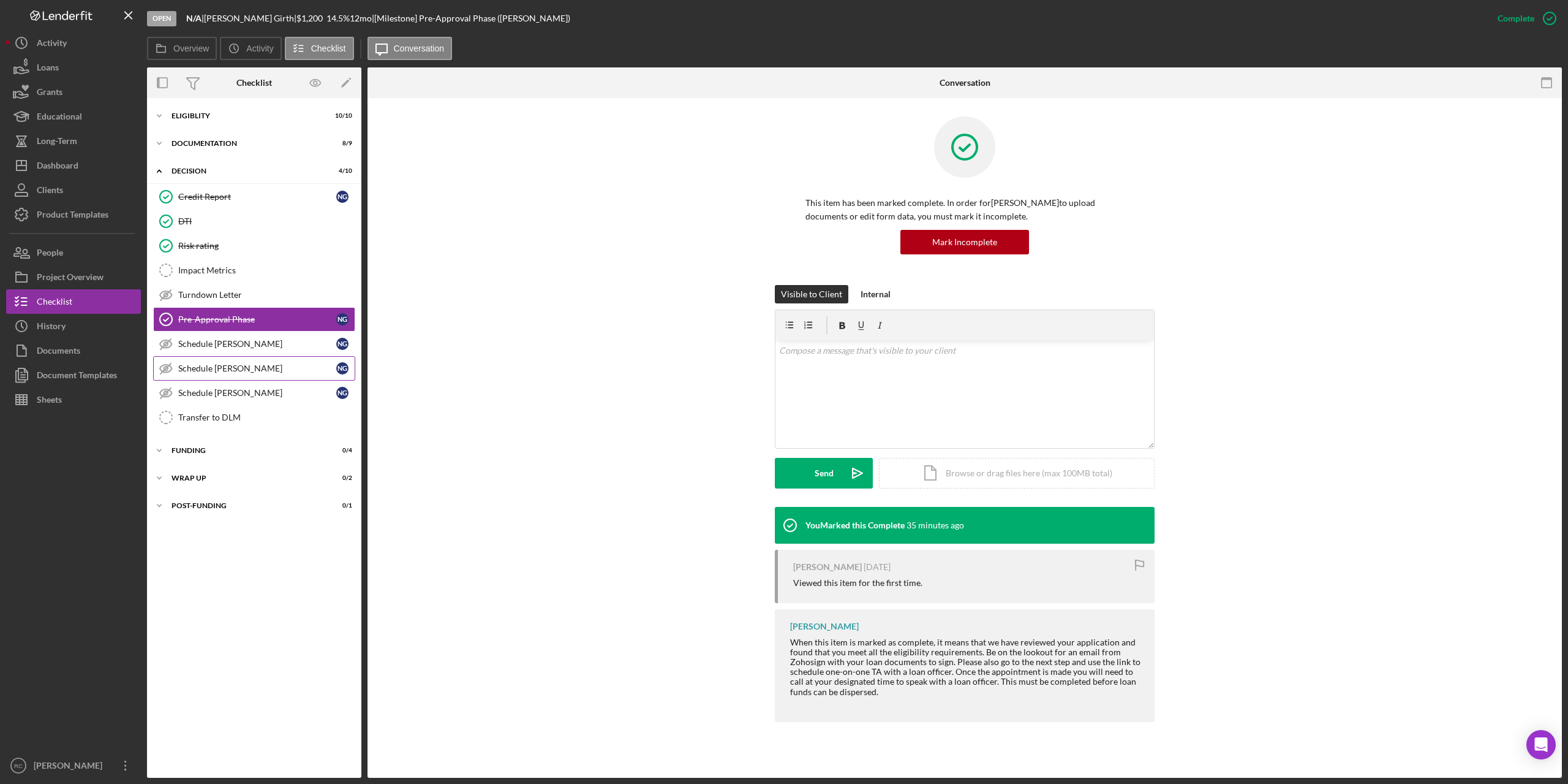
click at [236, 371] on div "Schedule [PERSON_NAME]" at bounding box center [258, 368] width 158 height 10
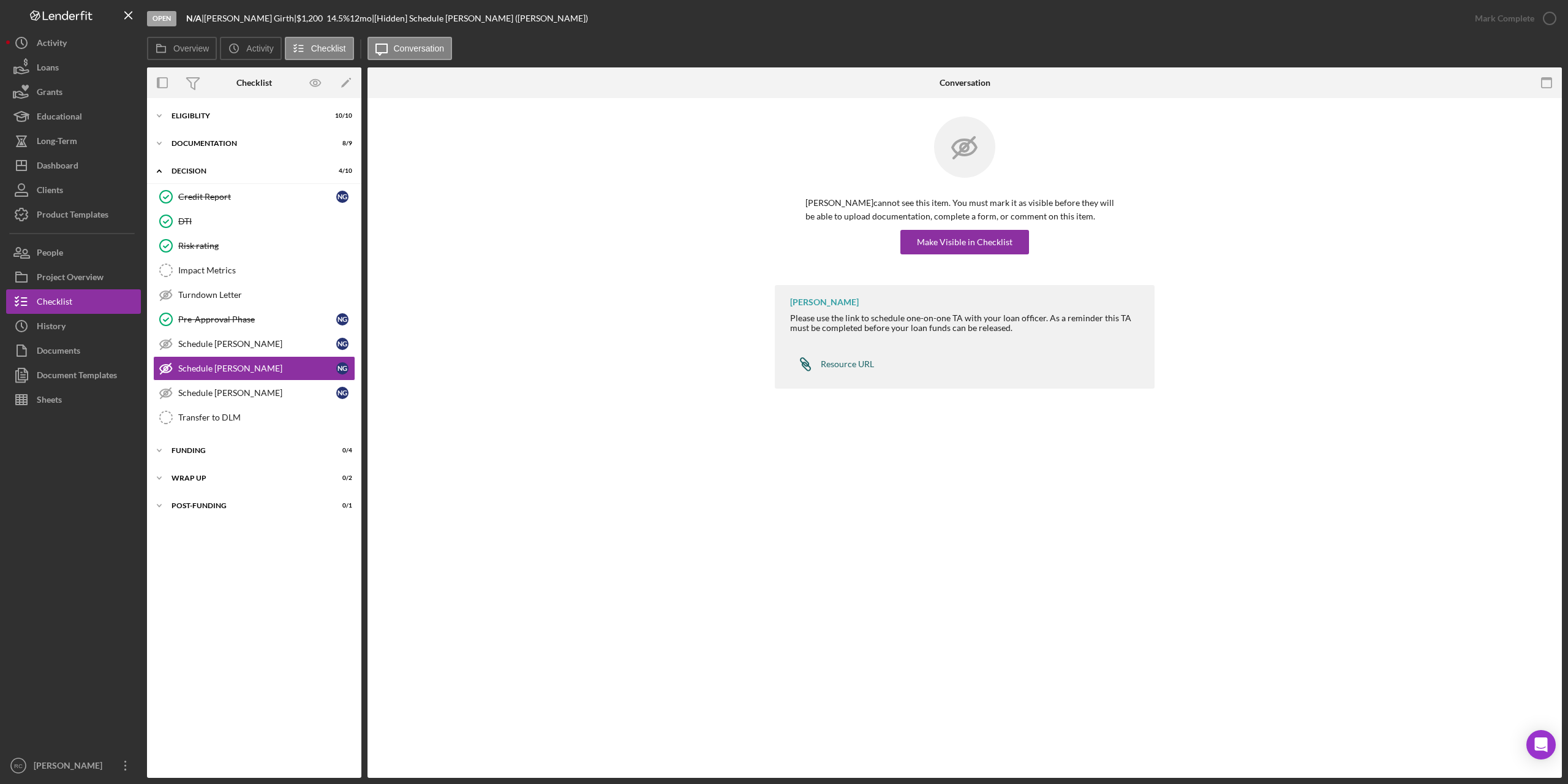
click at [839, 366] on div "Resource URL" at bounding box center [847, 364] width 53 height 10
click at [223, 348] on div "Schedule [PERSON_NAME]" at bounding box center [258, 344] width 158 height 10
click at [838, 363] on div "Resource URL" at bounding box center [847, 364] width 53 height 10
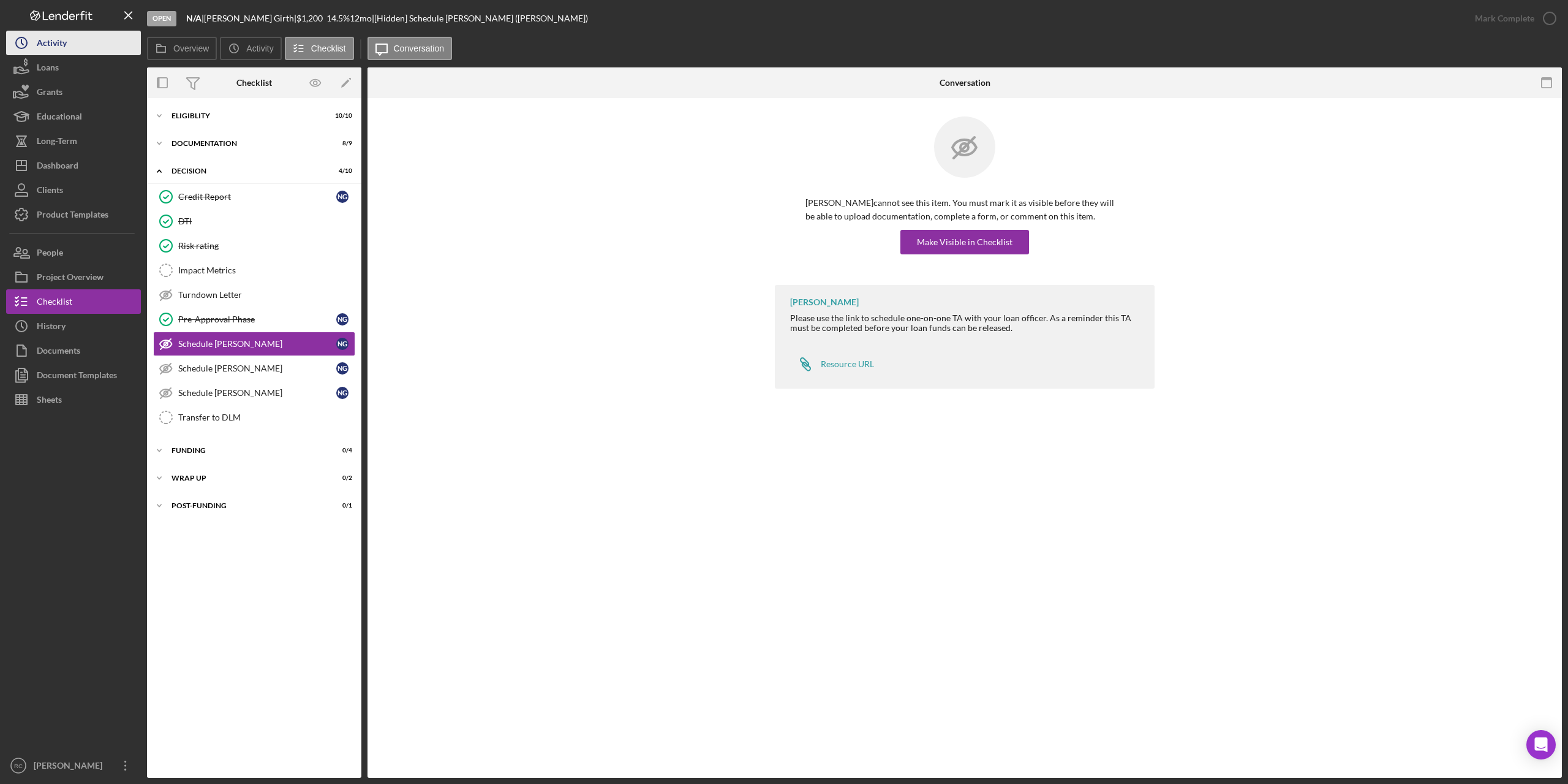
click at [67, 42] on div "Activity" at bounding box center [52, 44] width 30 height 28
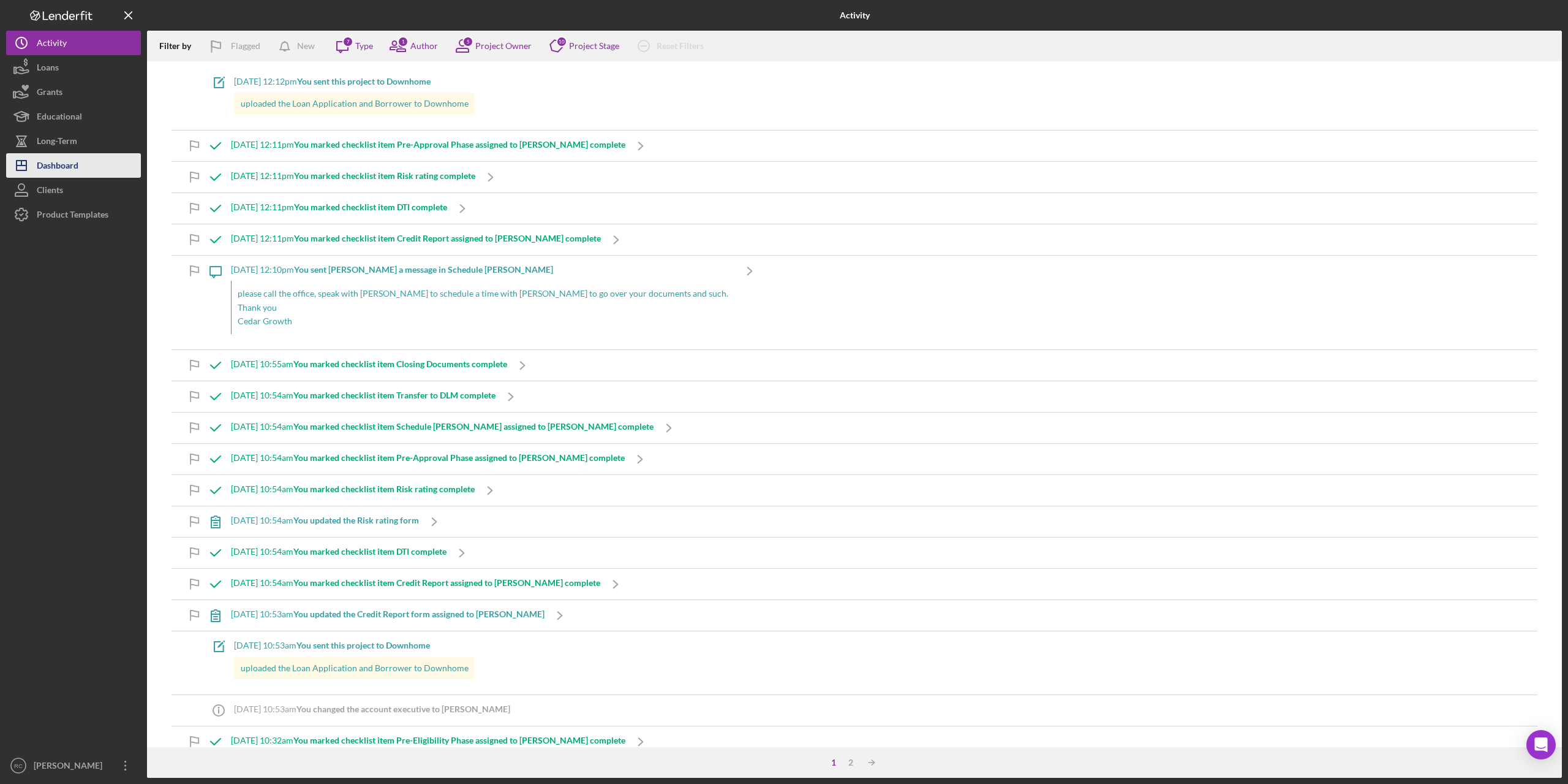
click at [59, 161] on div "Dashboard" at bounding box center [58, 166] width 42 height 28
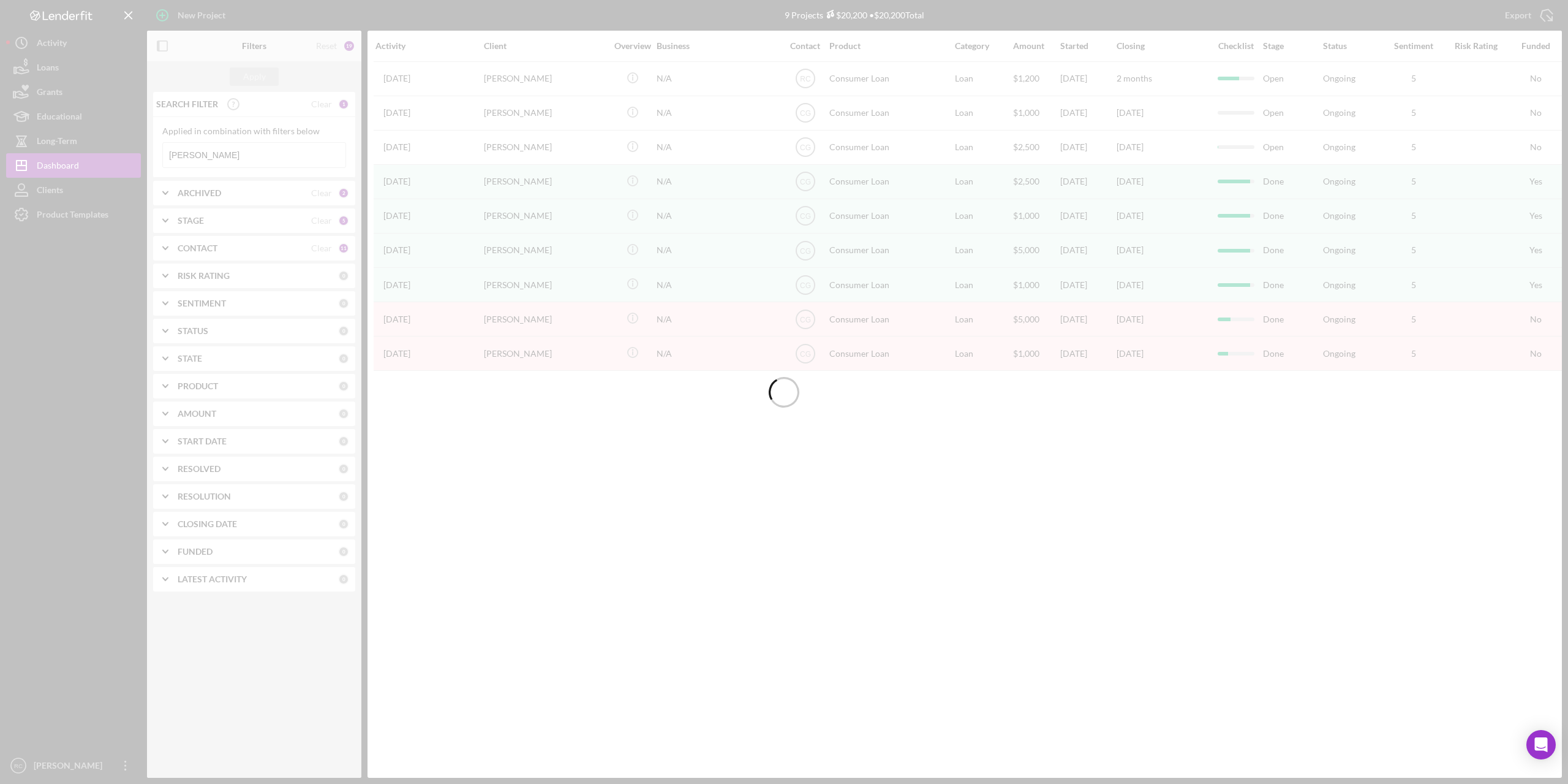
click at [216, 151] on div at bounding box center [784, 392] width 1568 height 784
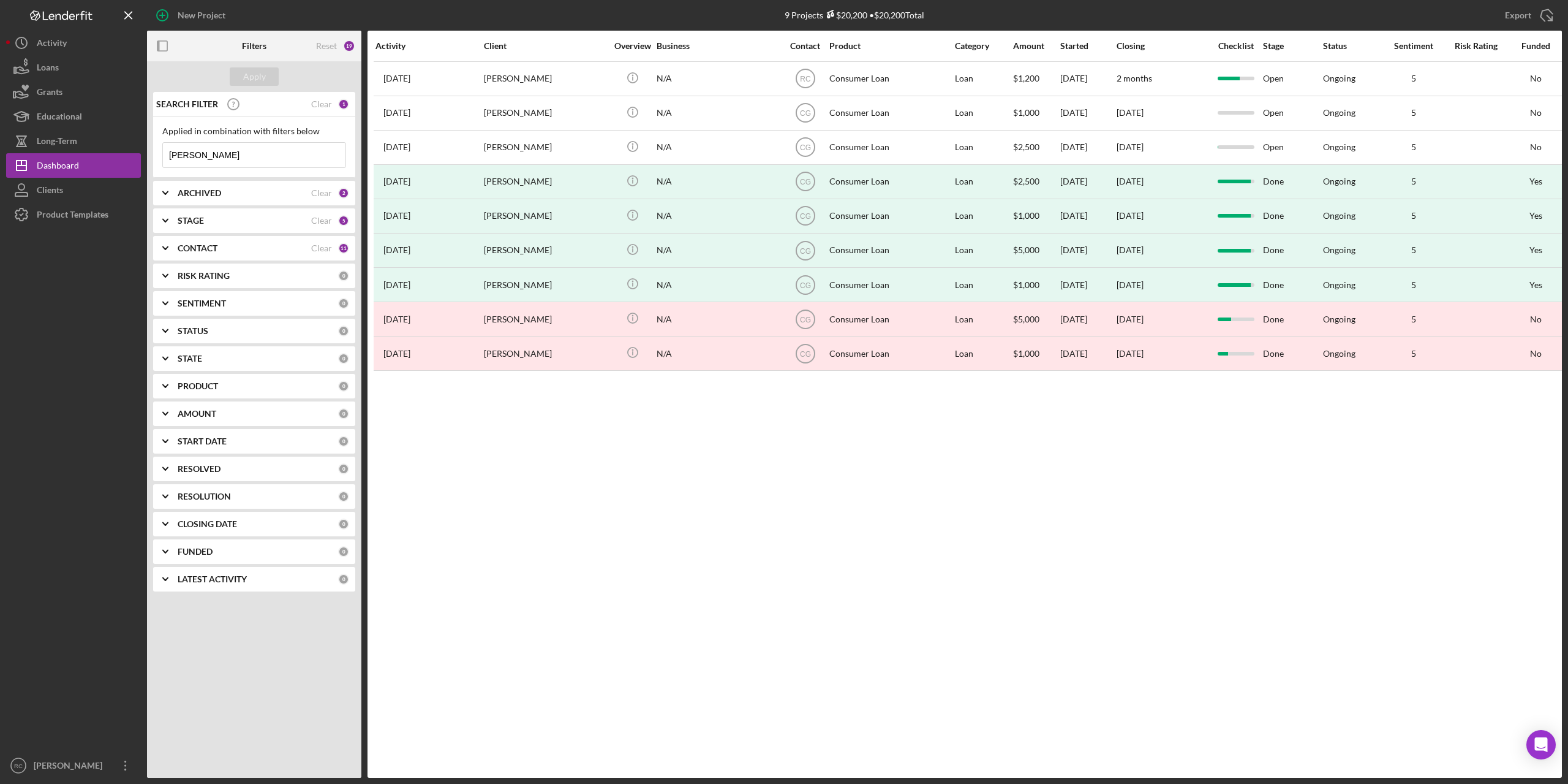
click at [207, 151] on input "nicole" at bounding box center [254, 155] width 182 height 25
type input "n"
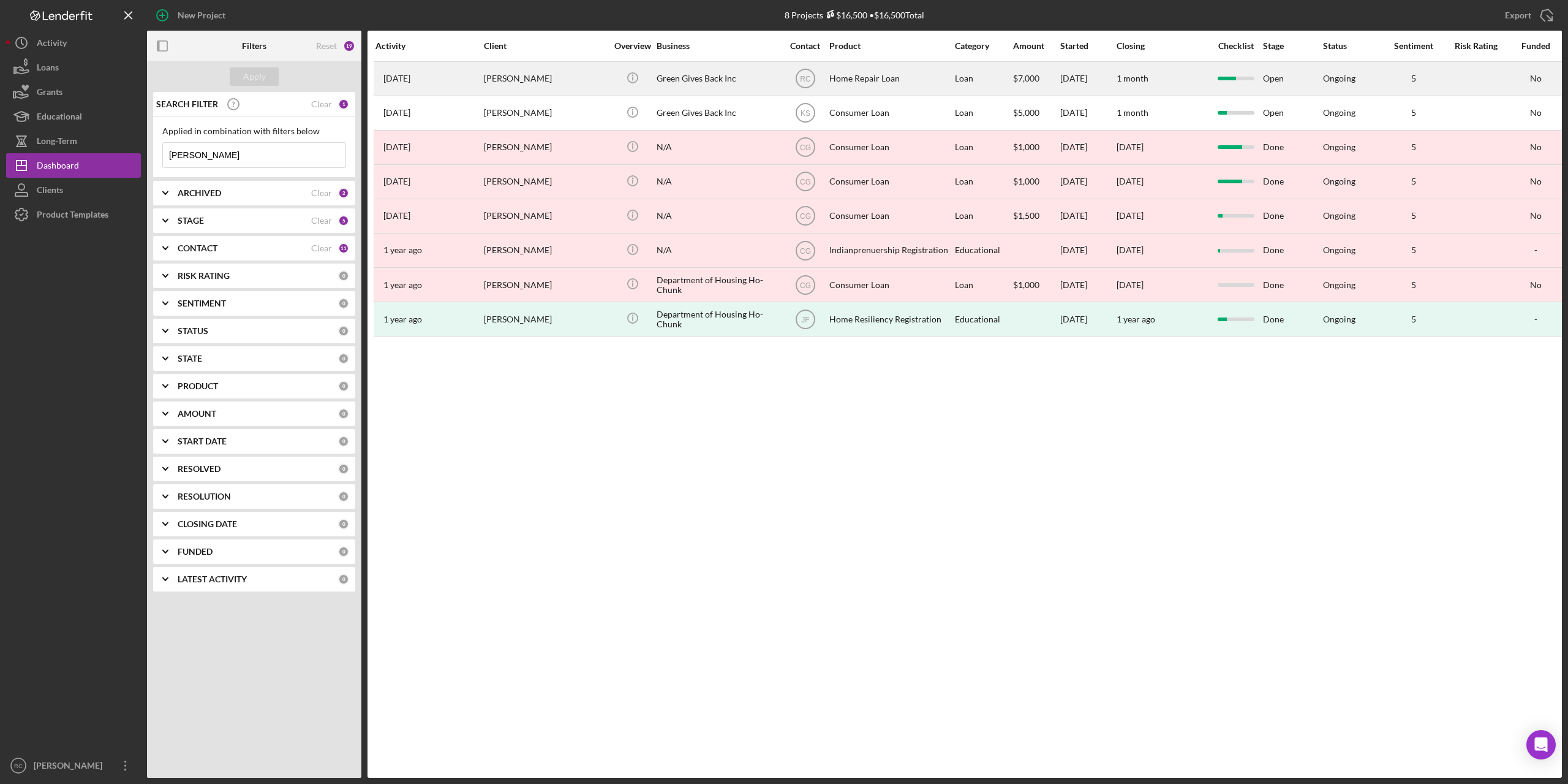
type input "brandon"
click at [507, 79] on div "Brandon Danforth" at bounding box center [545, 79] width 123 height 32
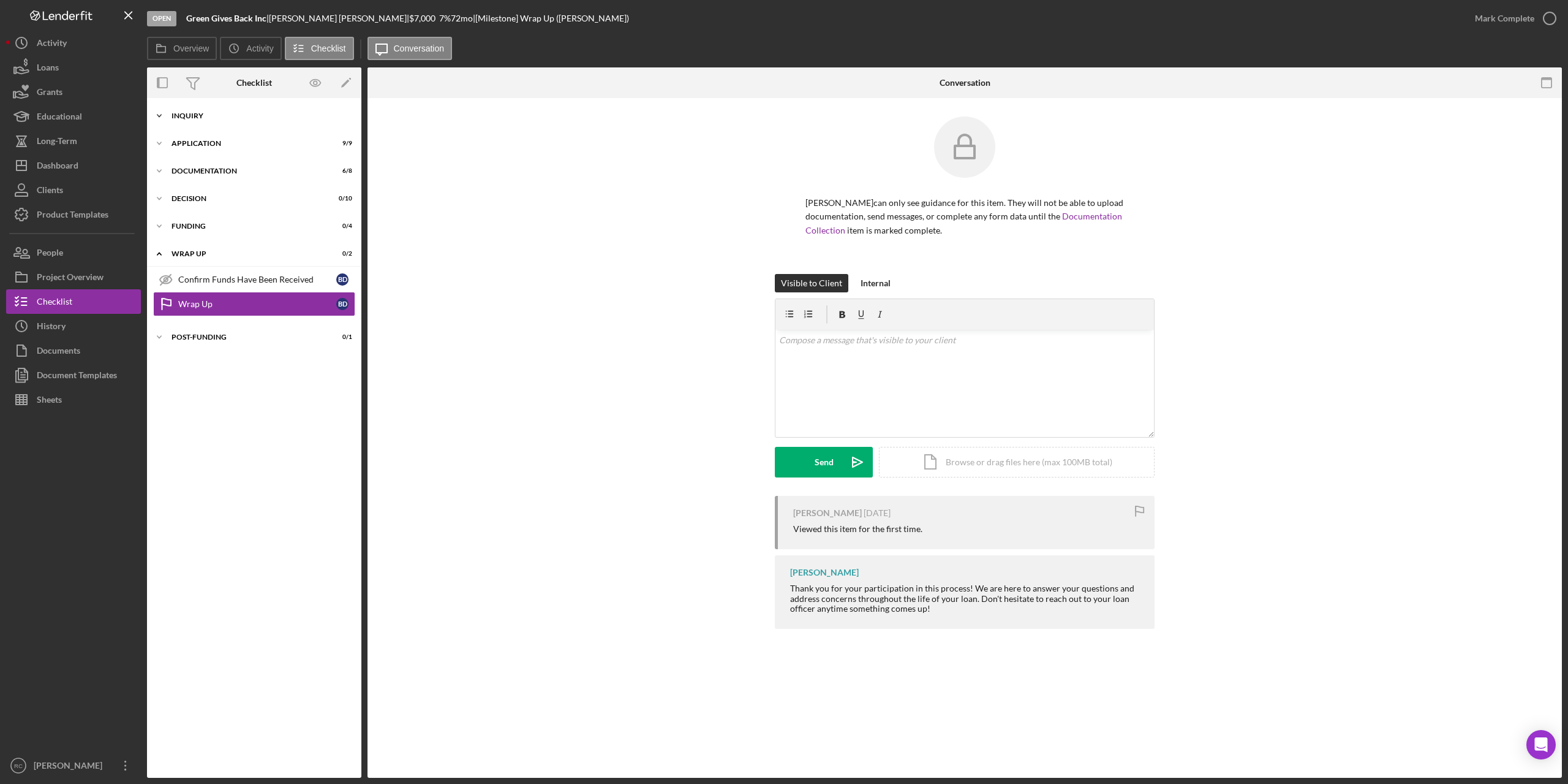
click at [195, 114] on div "Inquiry" at bounding box center [259, 115] width 174 height 7
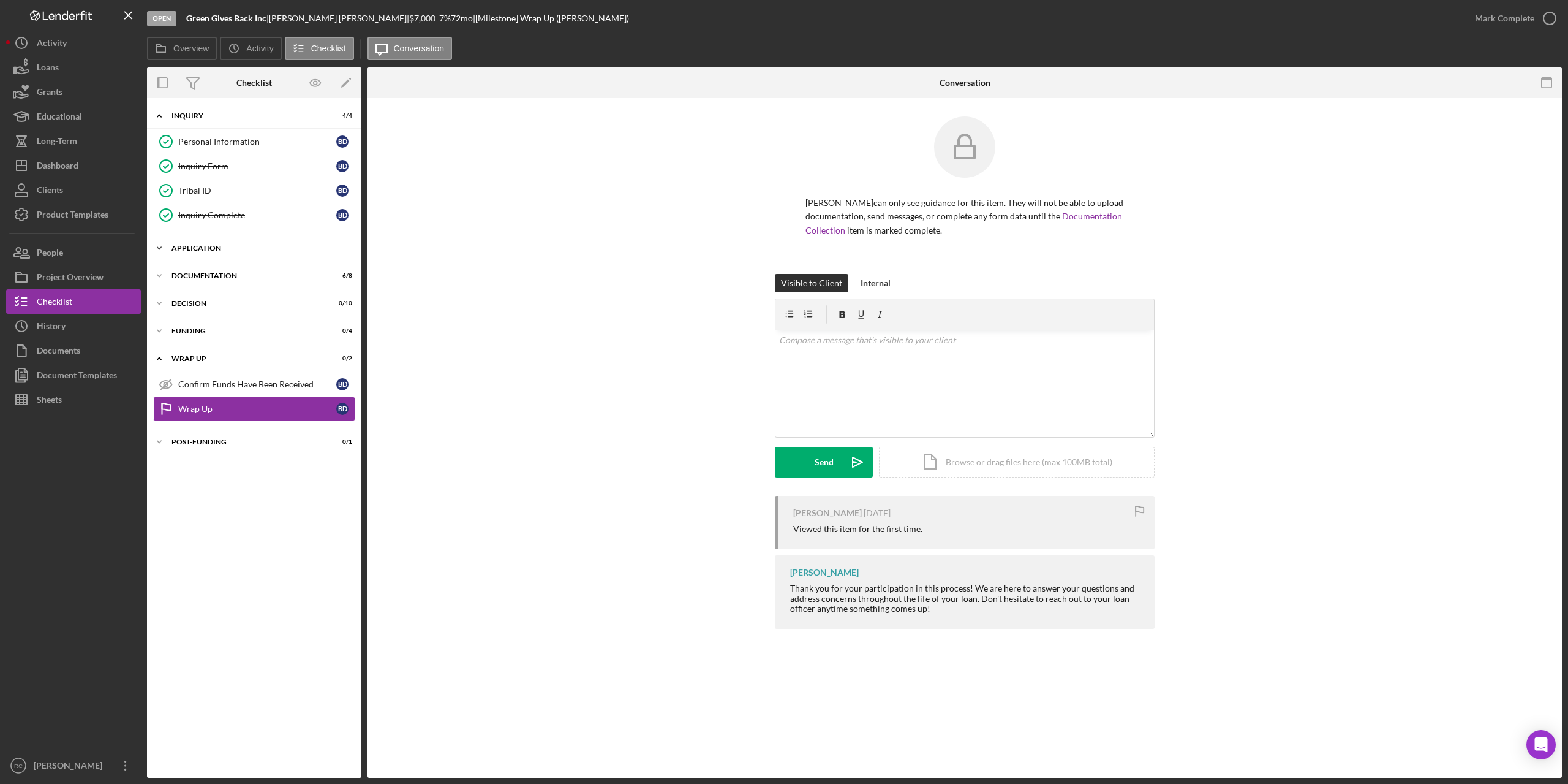
click at [184, 243] on div "Icon/Expander Application 9 / 9" at bounding box center [254, 248] width 215 height 25
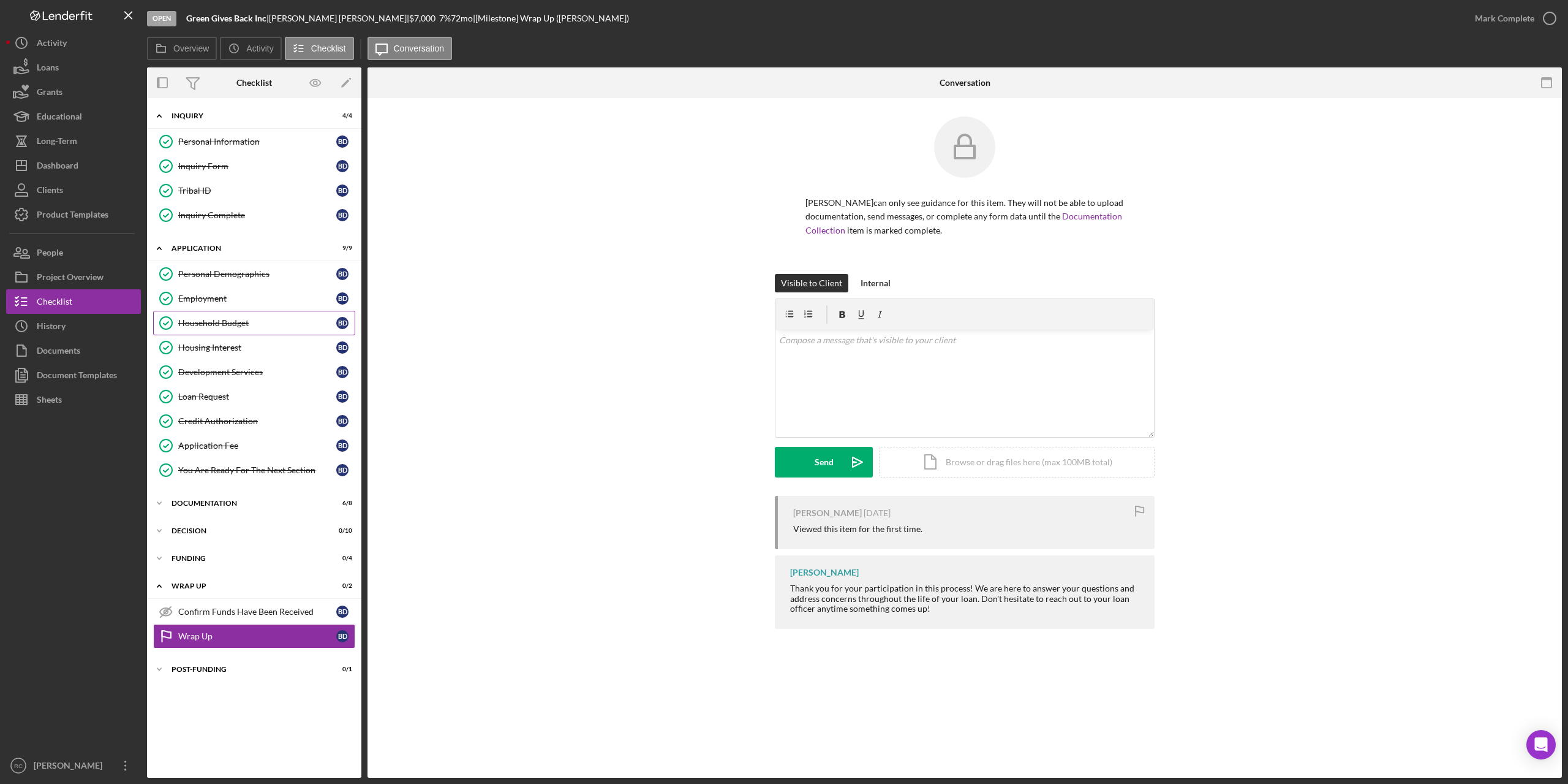
click at [219, 322] on div "Household Budget" at bounding box center [258, 323] width 158 height 10
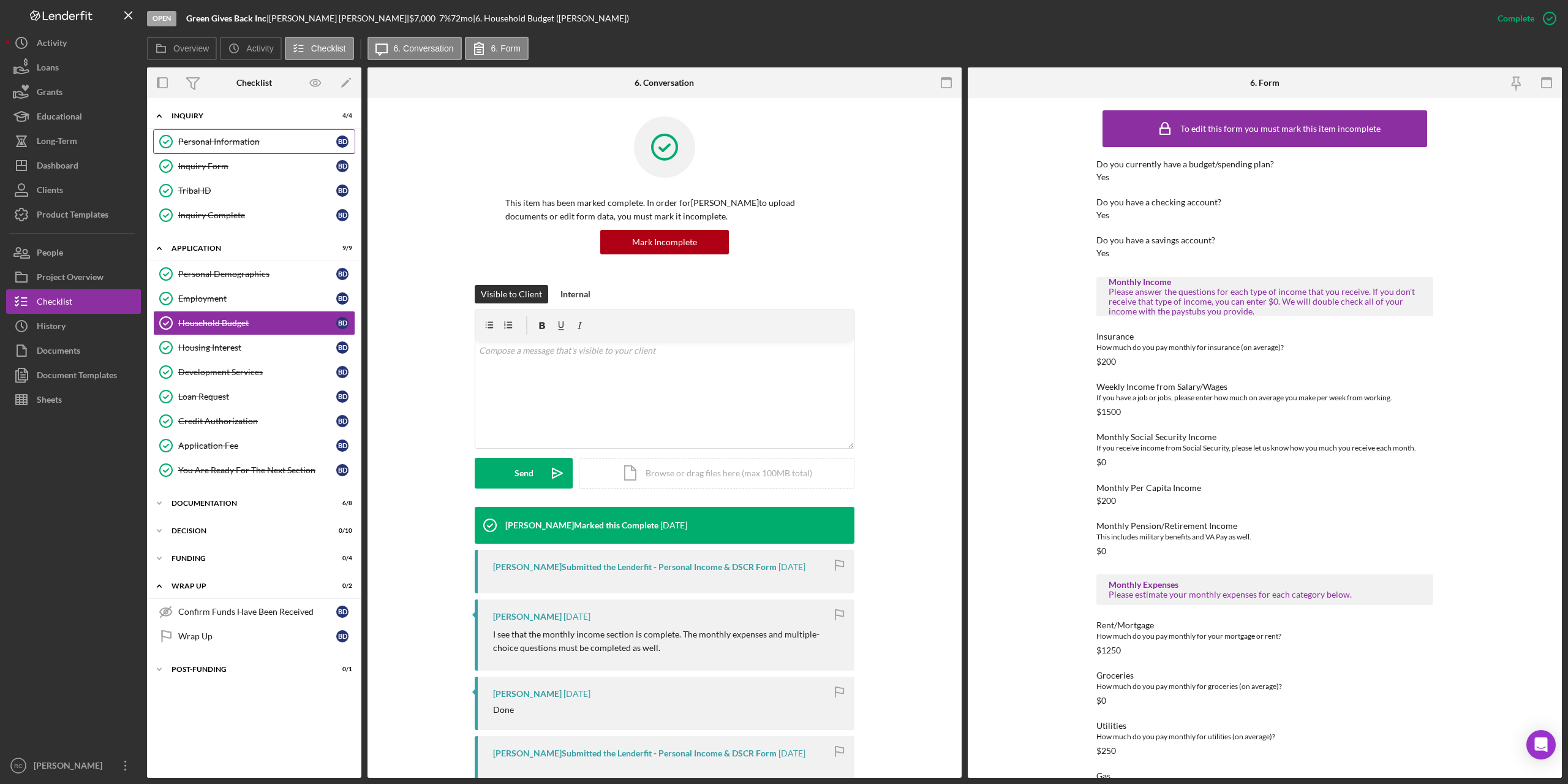
click at [237, 139] on div "Personal Information" at bounding box center [258, 142] width 158 height 10
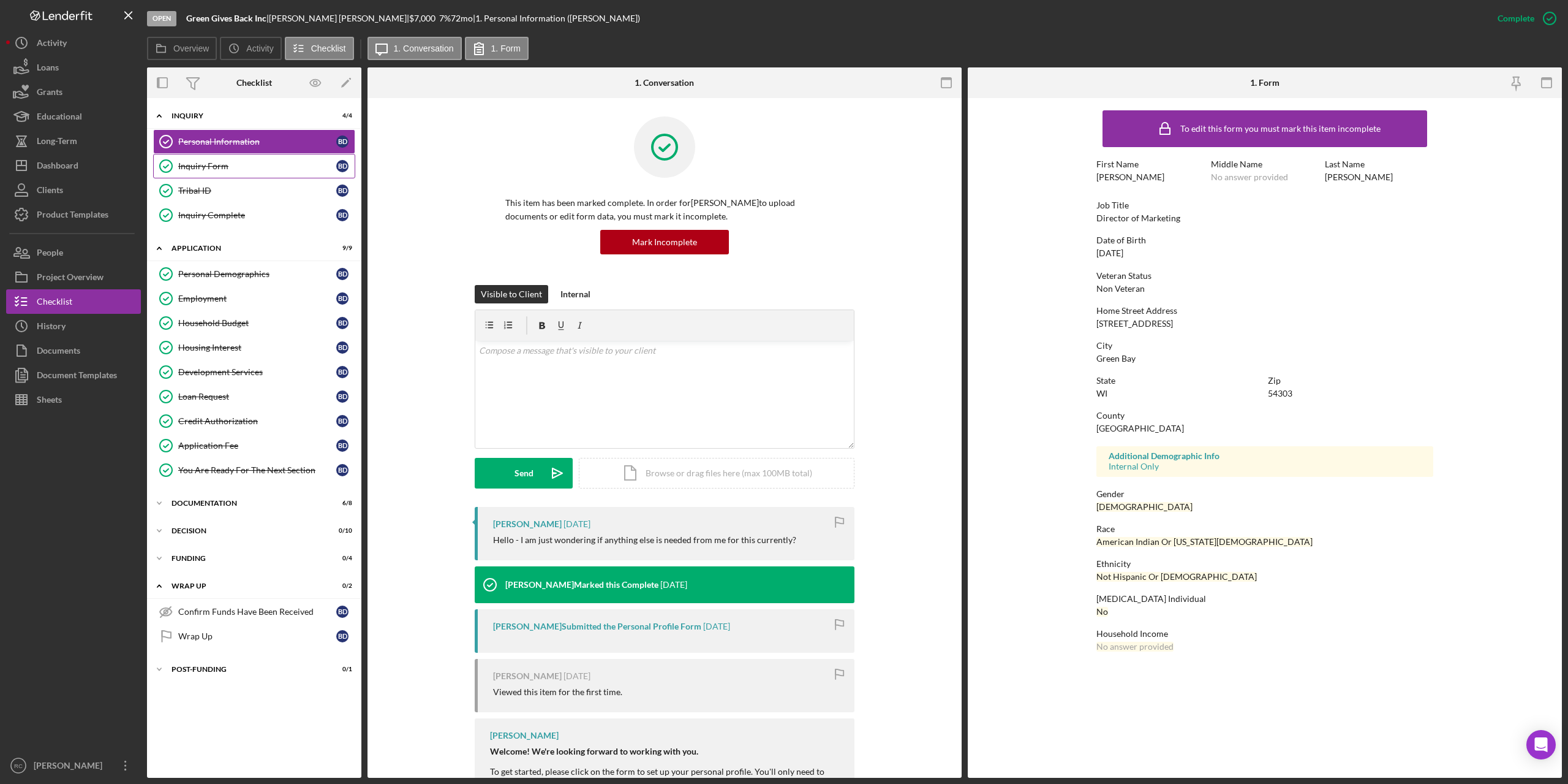
click at [215, 163] on div "Inquiry Form" at bounding box center [258, 166] width 158 height 10
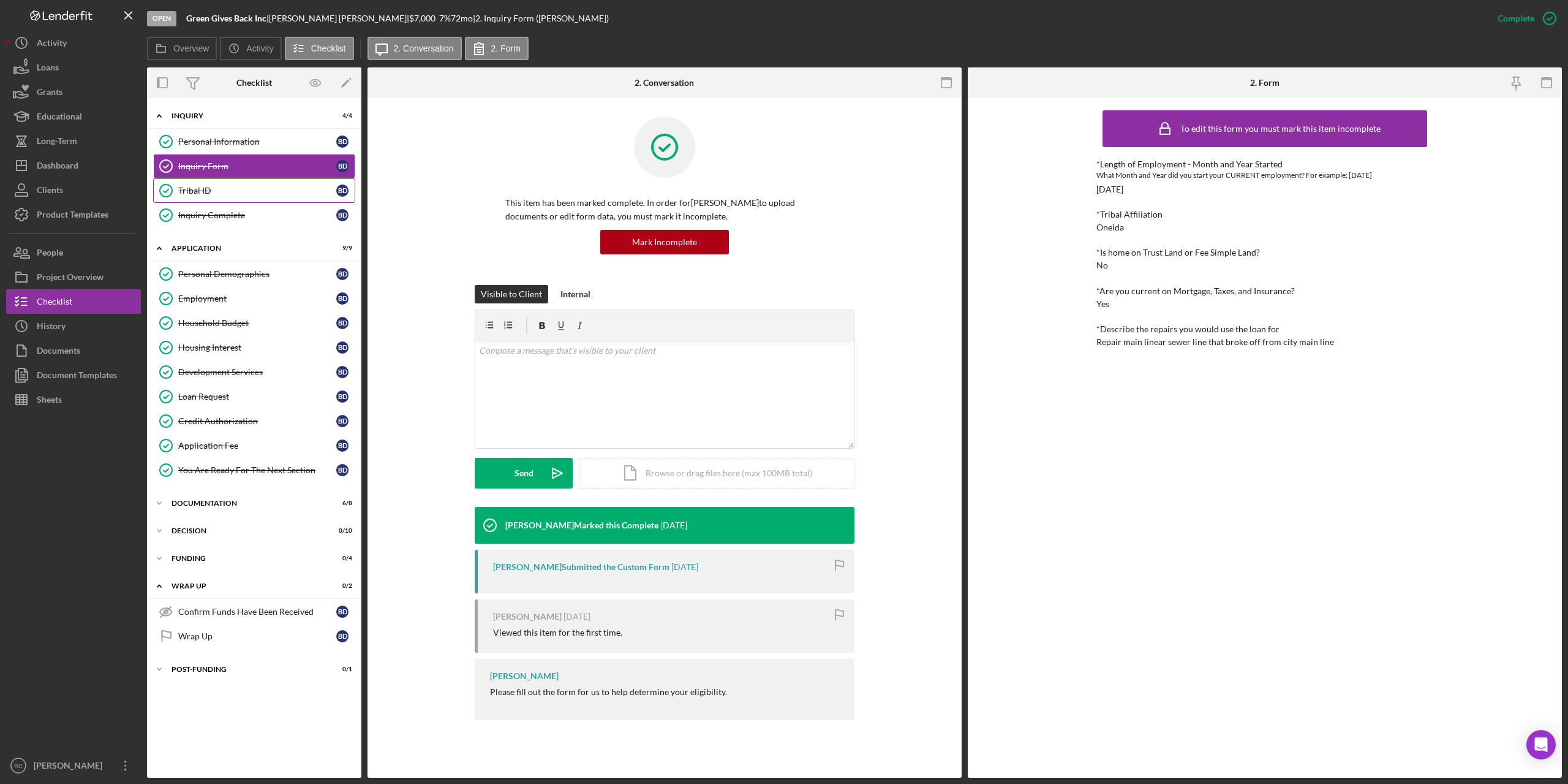
click at [201, 186] on div "Tribal ID" at bounding box center [258, 191] width 158 height 10
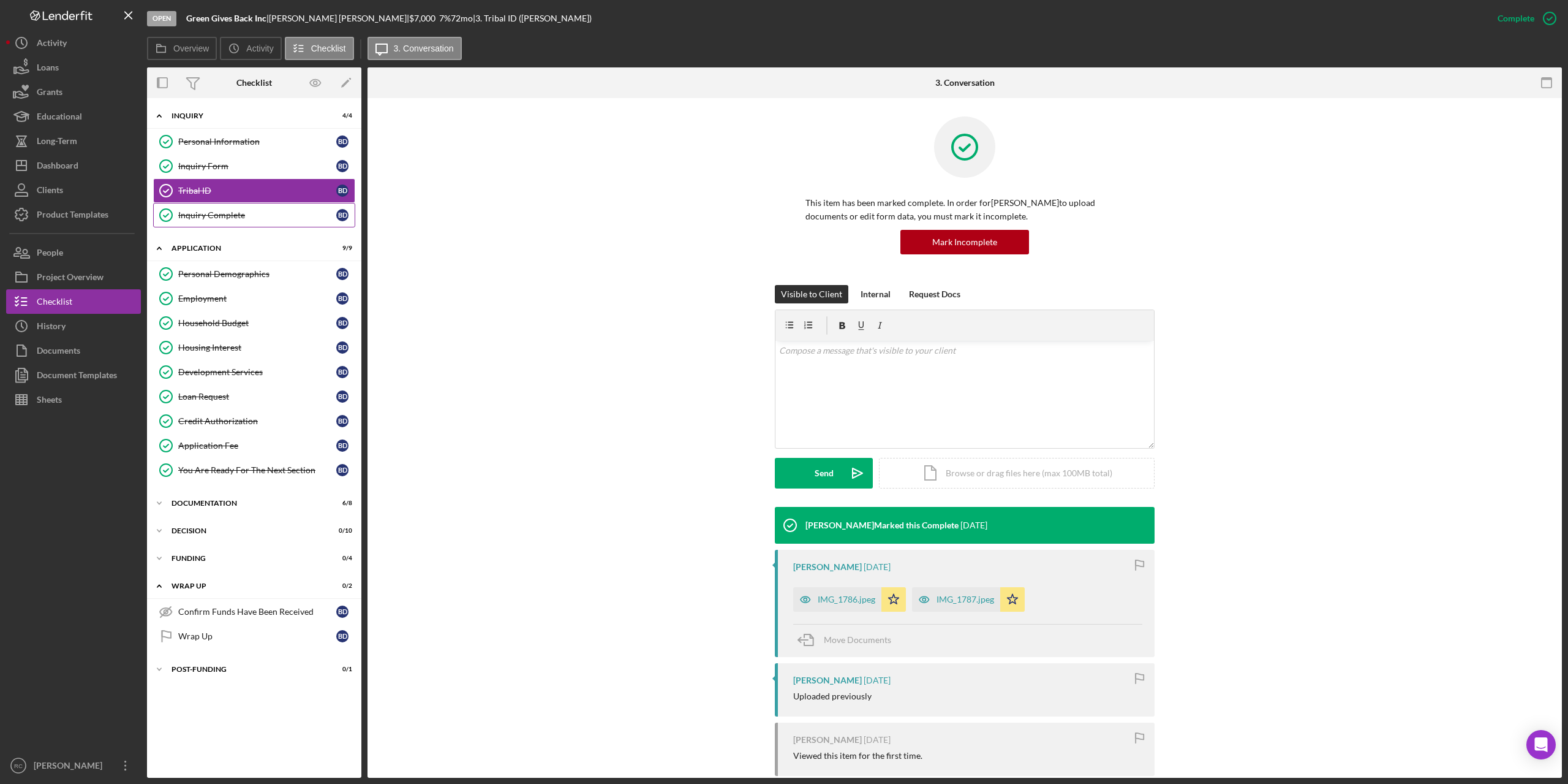
click at [215, 213] on div "Inquiry Complete" at bounding box center [258, 215] width 158 height 10
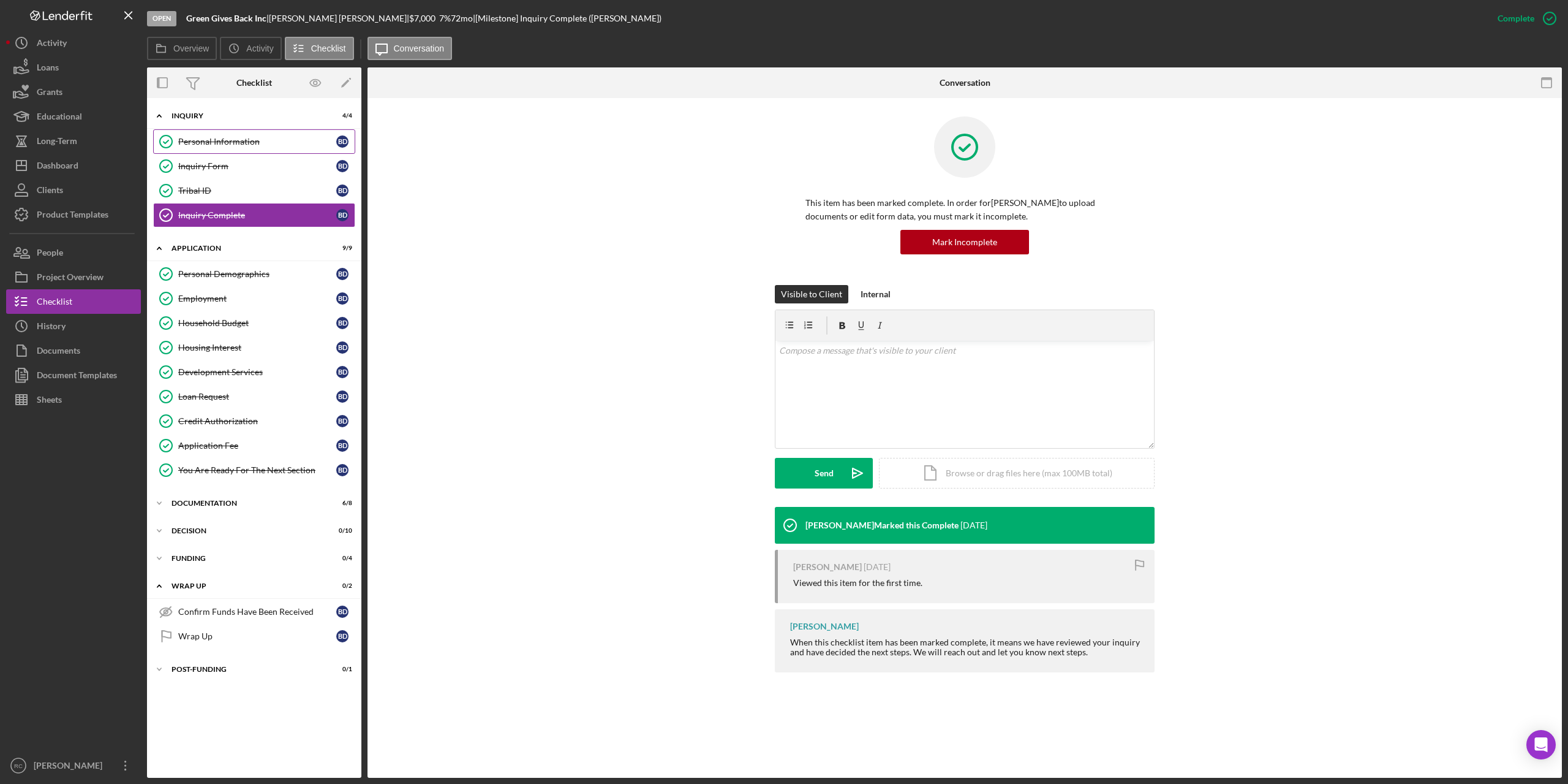
click at [227, 140] on div "Personal Information" at bounding box center [258, 142] width 158 height 10
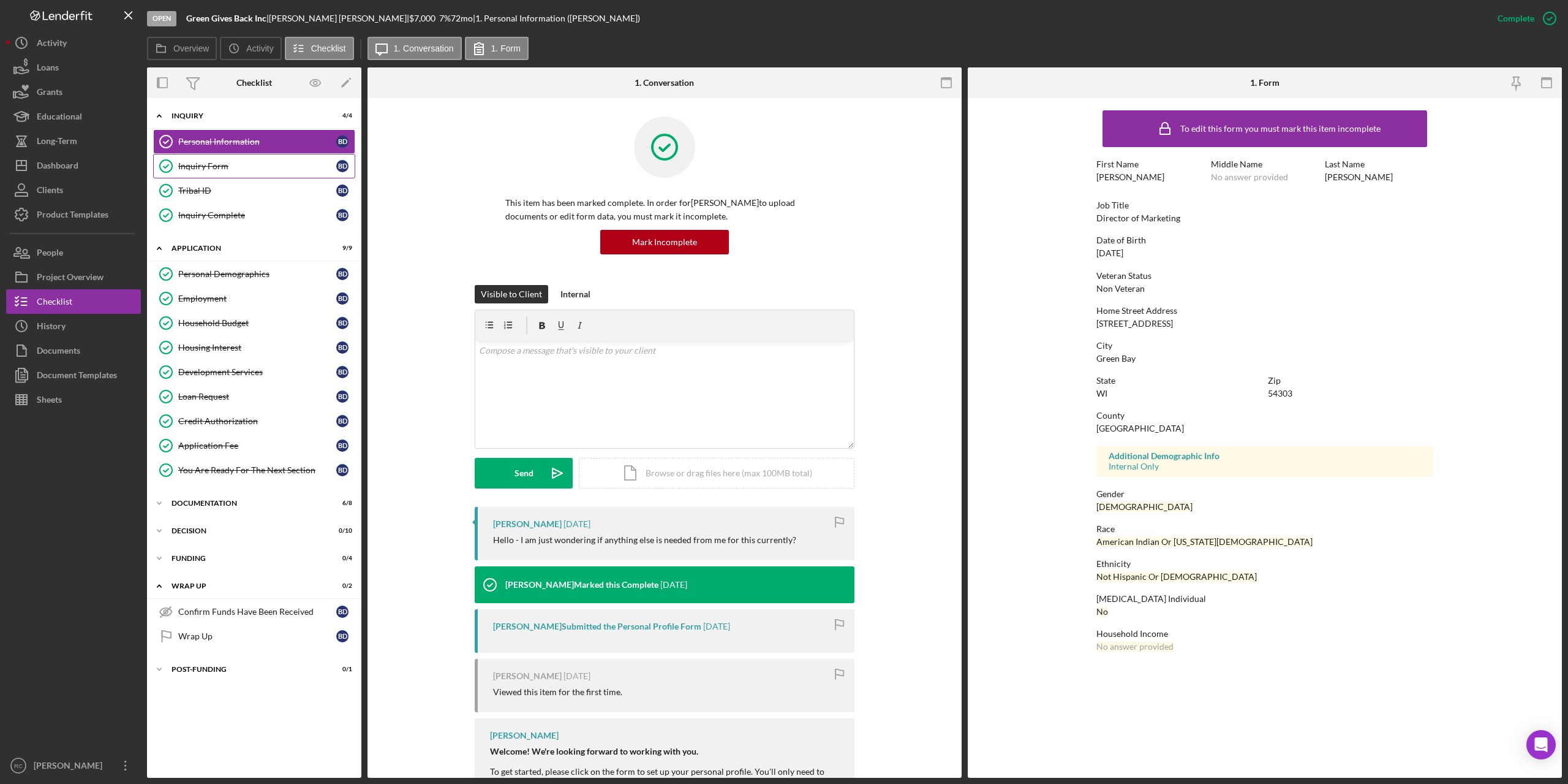
click at [215, 166] on div "Inquiry Form" at bounding box center [258, 166] width 158 height 10
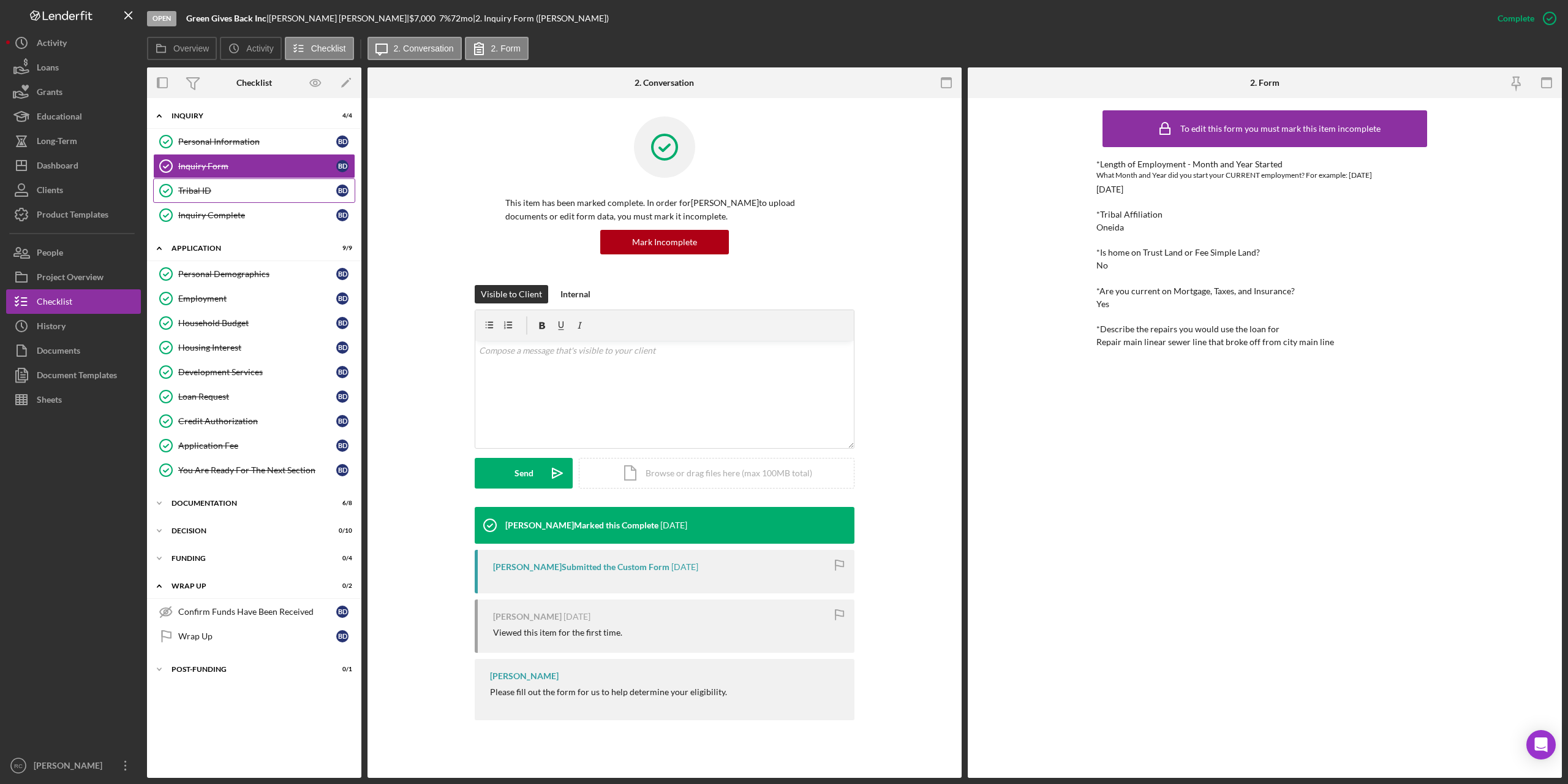
click at [199, 189] on div "Tribal ID" at bounding box center [258, 191] width 158 height 10
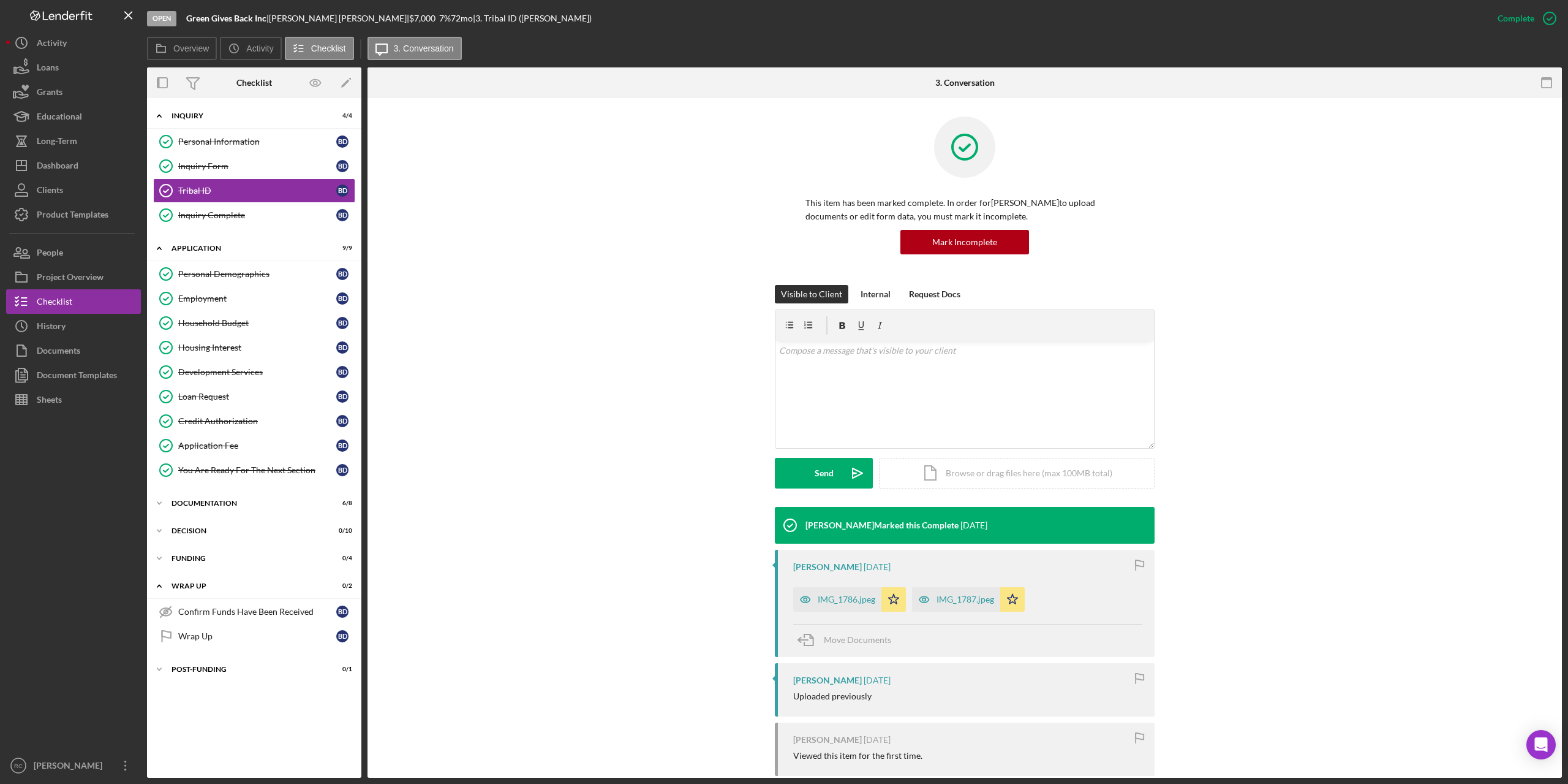
scroll to position [161, 0]
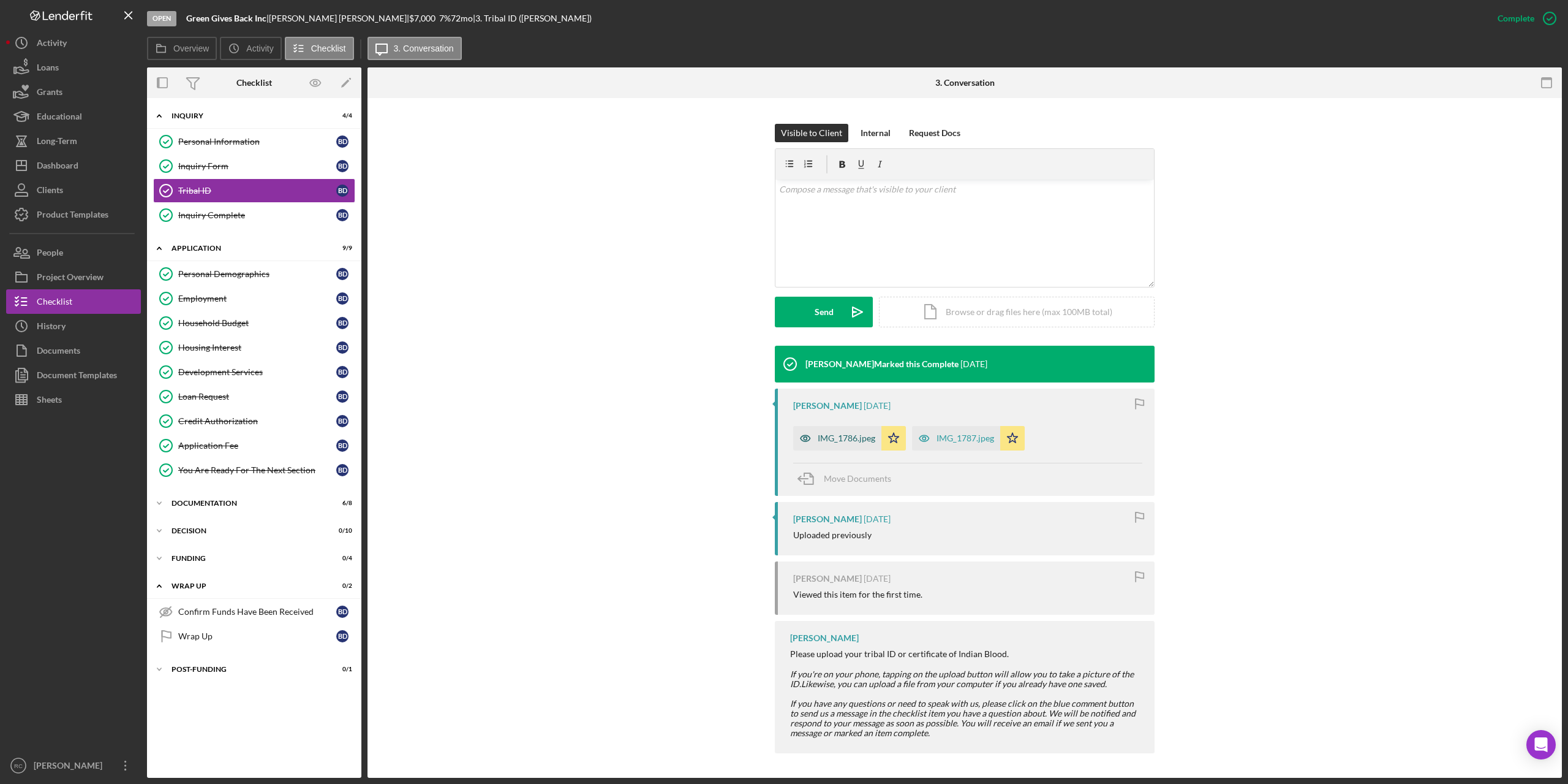
click at [851, 434] on div "IMG_1786.jpeg" at bounding box center [847, 438] width 58 height 10
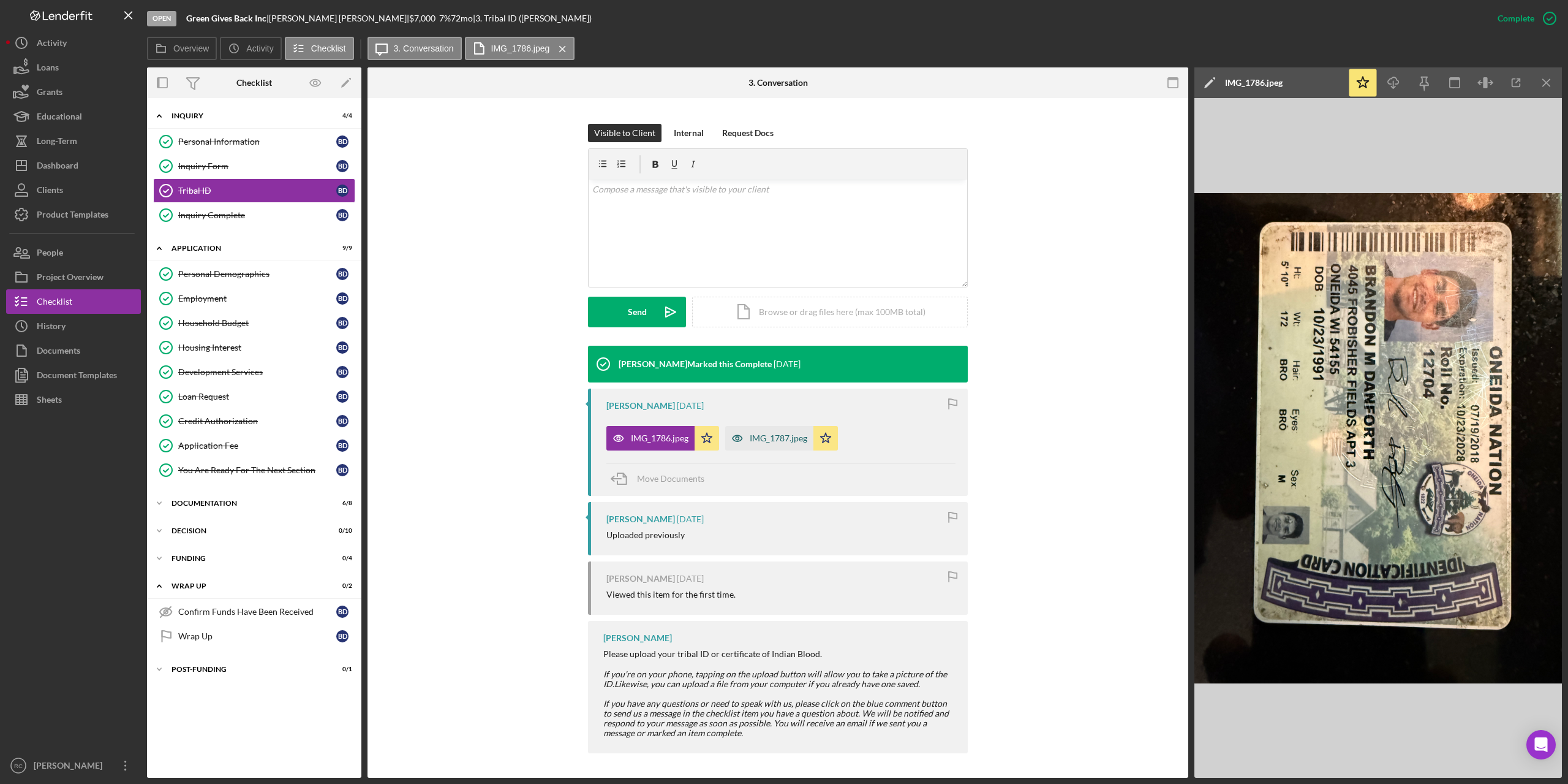
click at [788, 436] on div "IMG_1787.jpeg" at bounding box center [779, 438] width 58 height 10
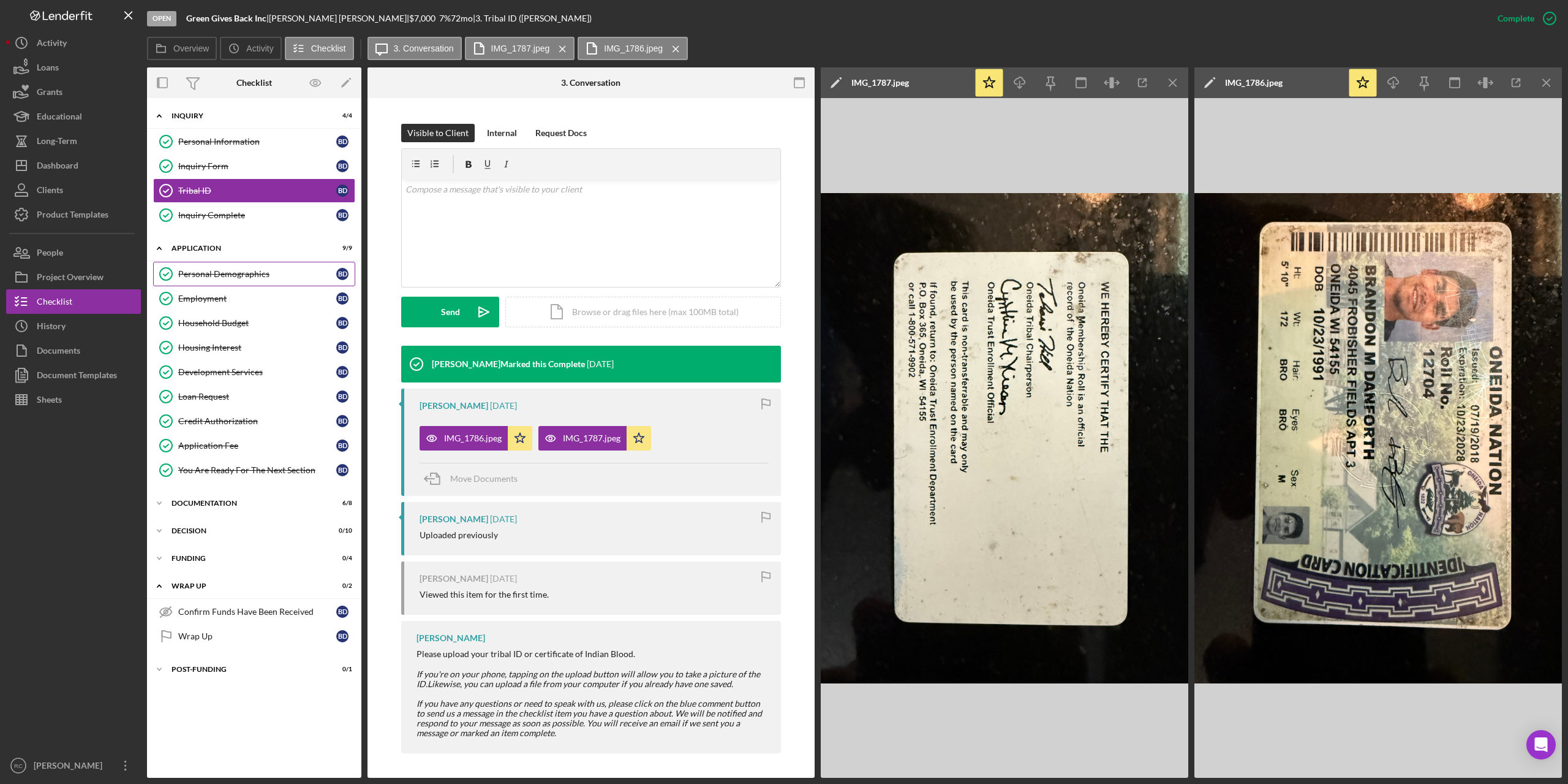
click at [237, 269] on div "Personal Demographics" at bounding box center [258, 274] width 158 height 10
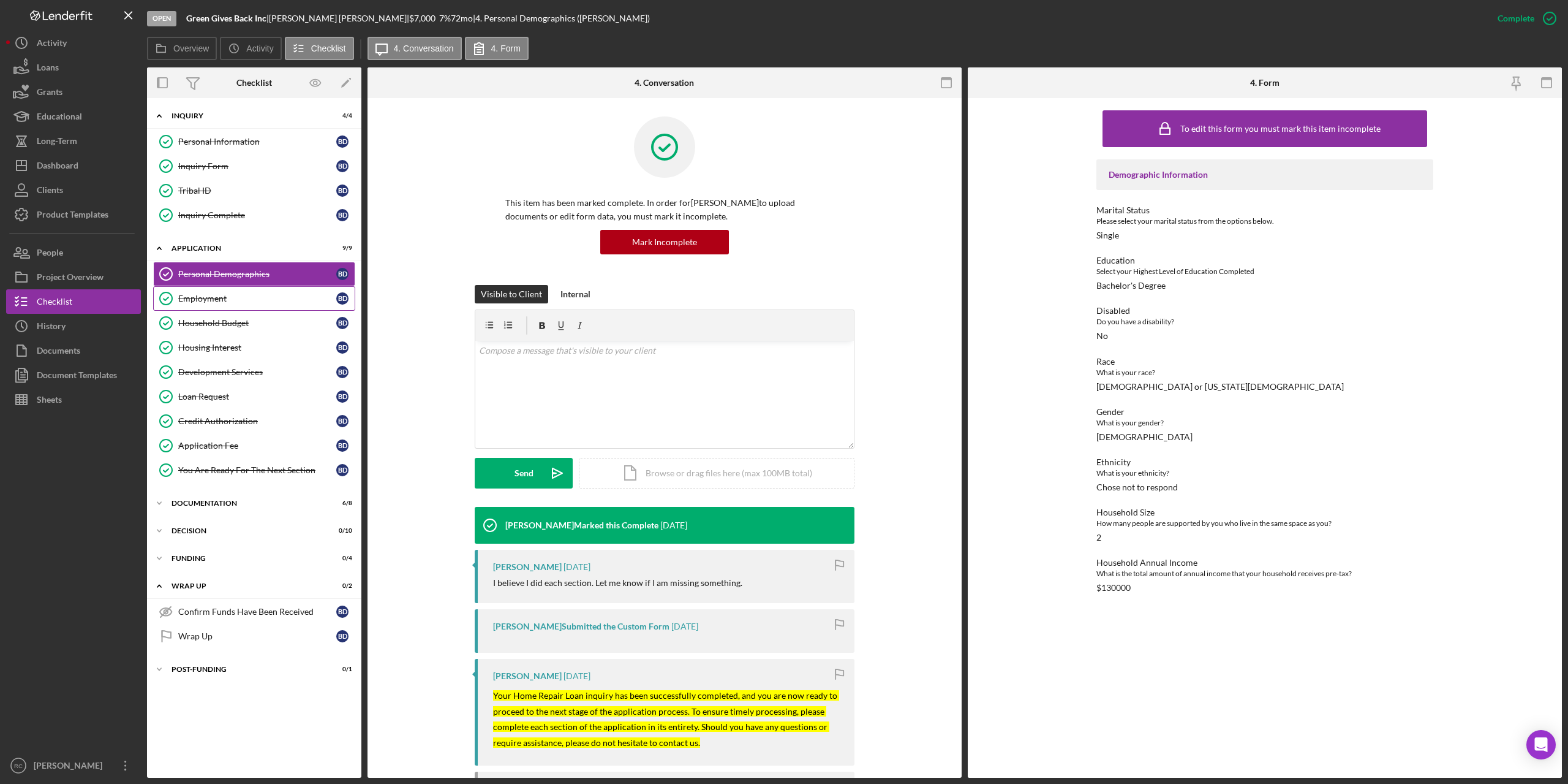
click at [219, 299] on div "Employment" at bounding box center [258, 298] width 158 height 10
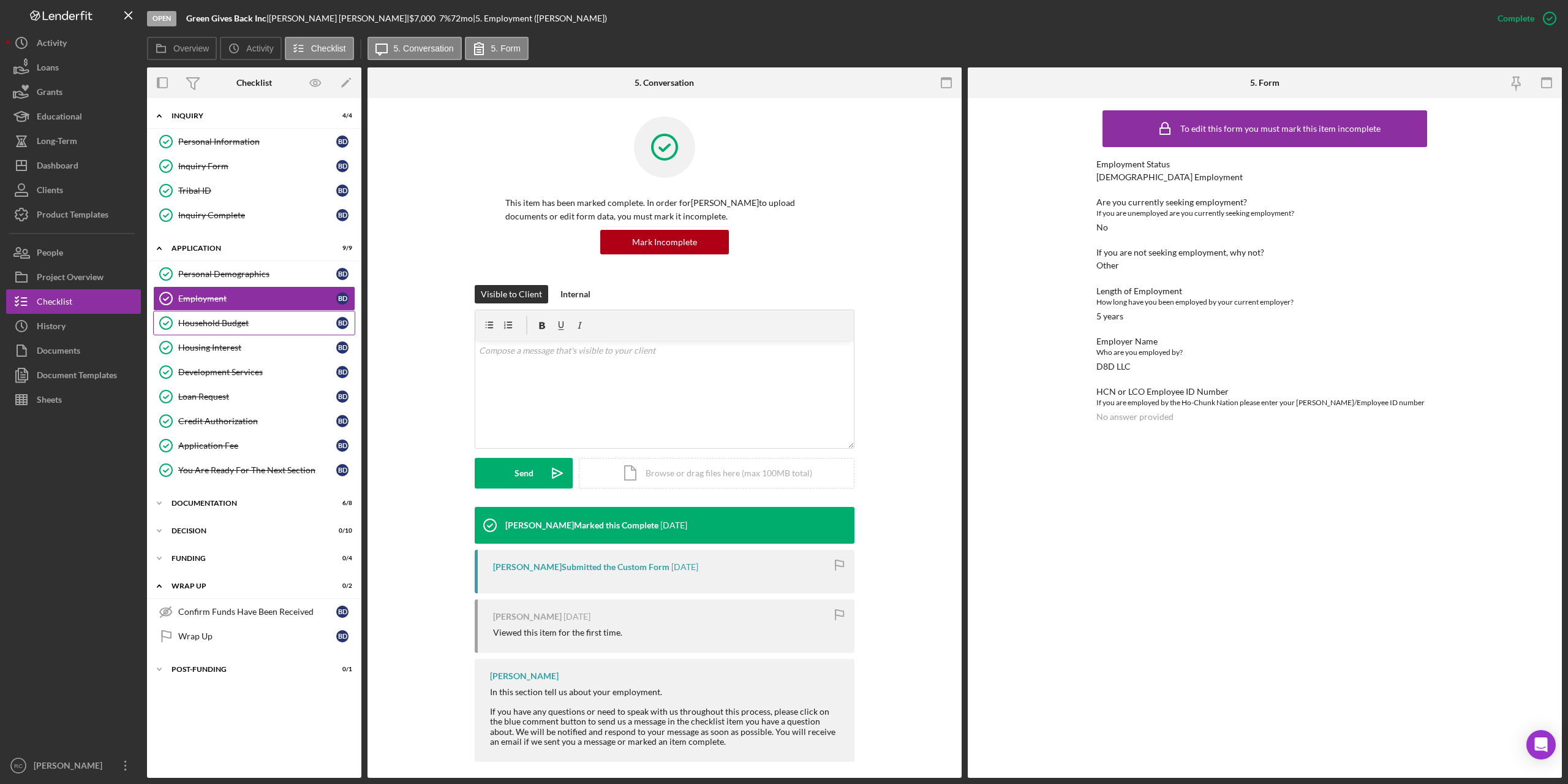
click at [216, 324] on div "Household Budget" at bounding box center [258, 323] width 158 height 10
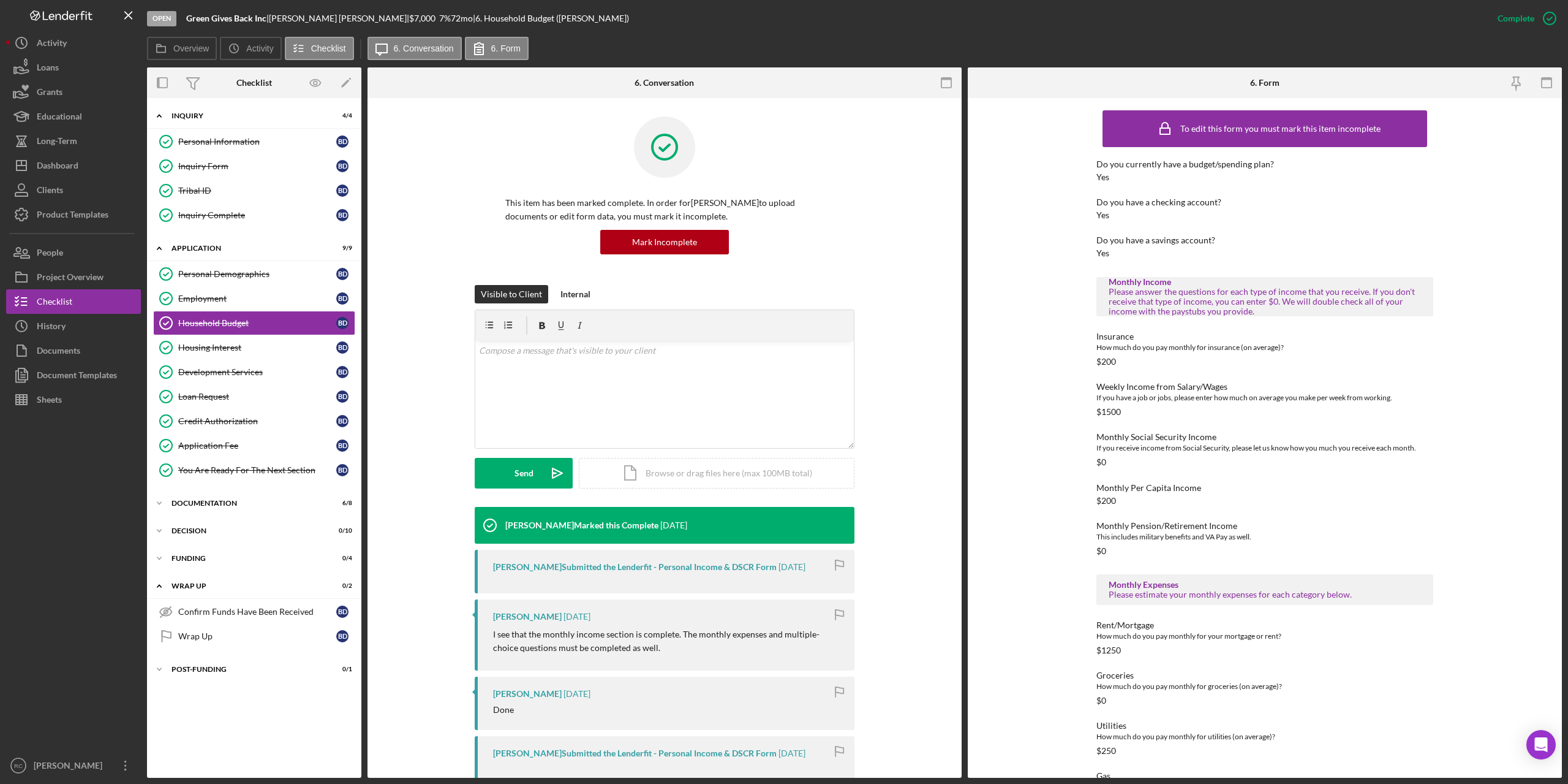
scroll to position [81, 0]
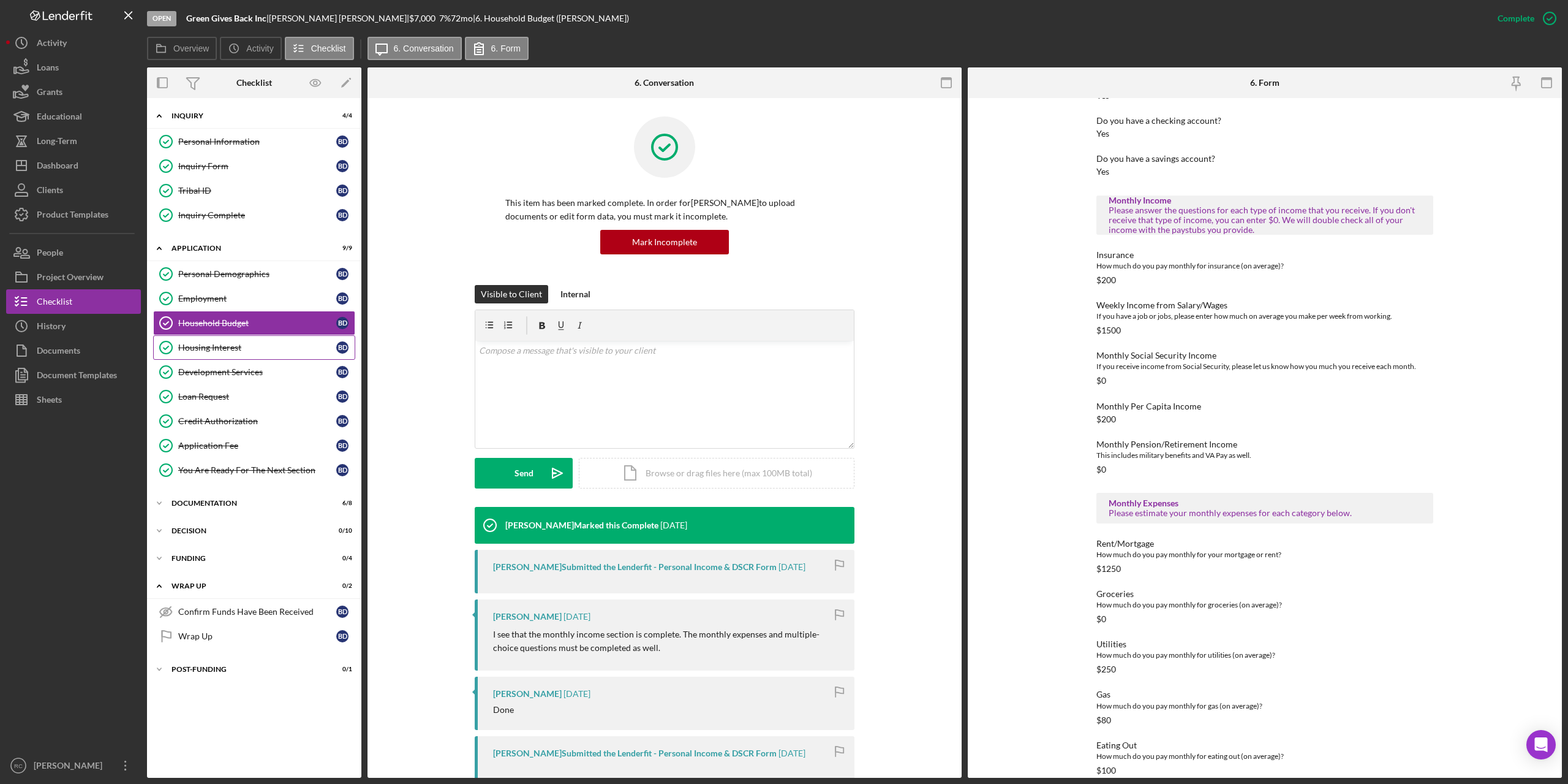
click at [217, 349] on div "Housing Interest" at bounding box center [258, 347] width 158 height 10
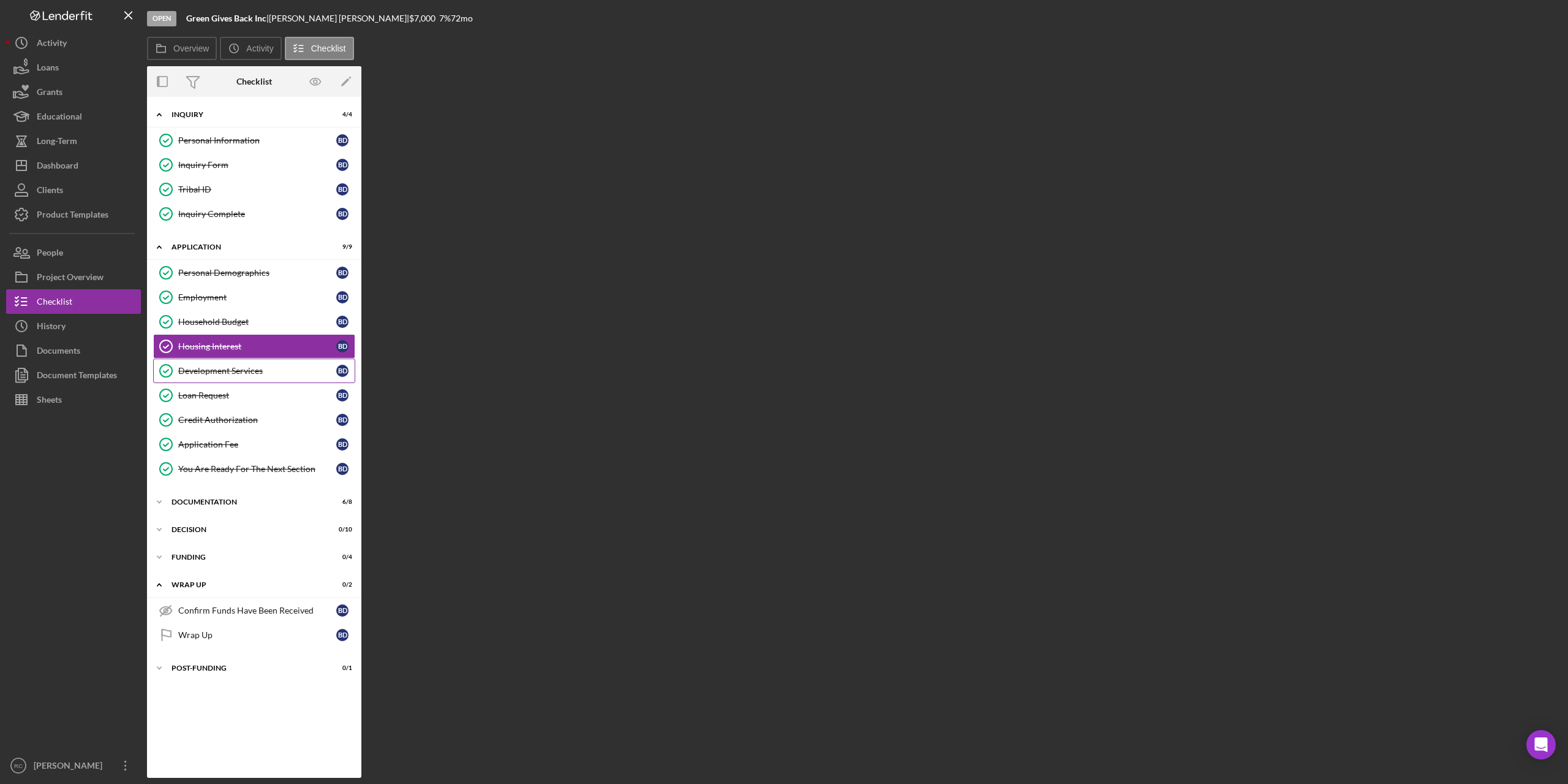
click at [230, 371] on div "Development Services" at bounding box center [258, 371] width 158 height 10
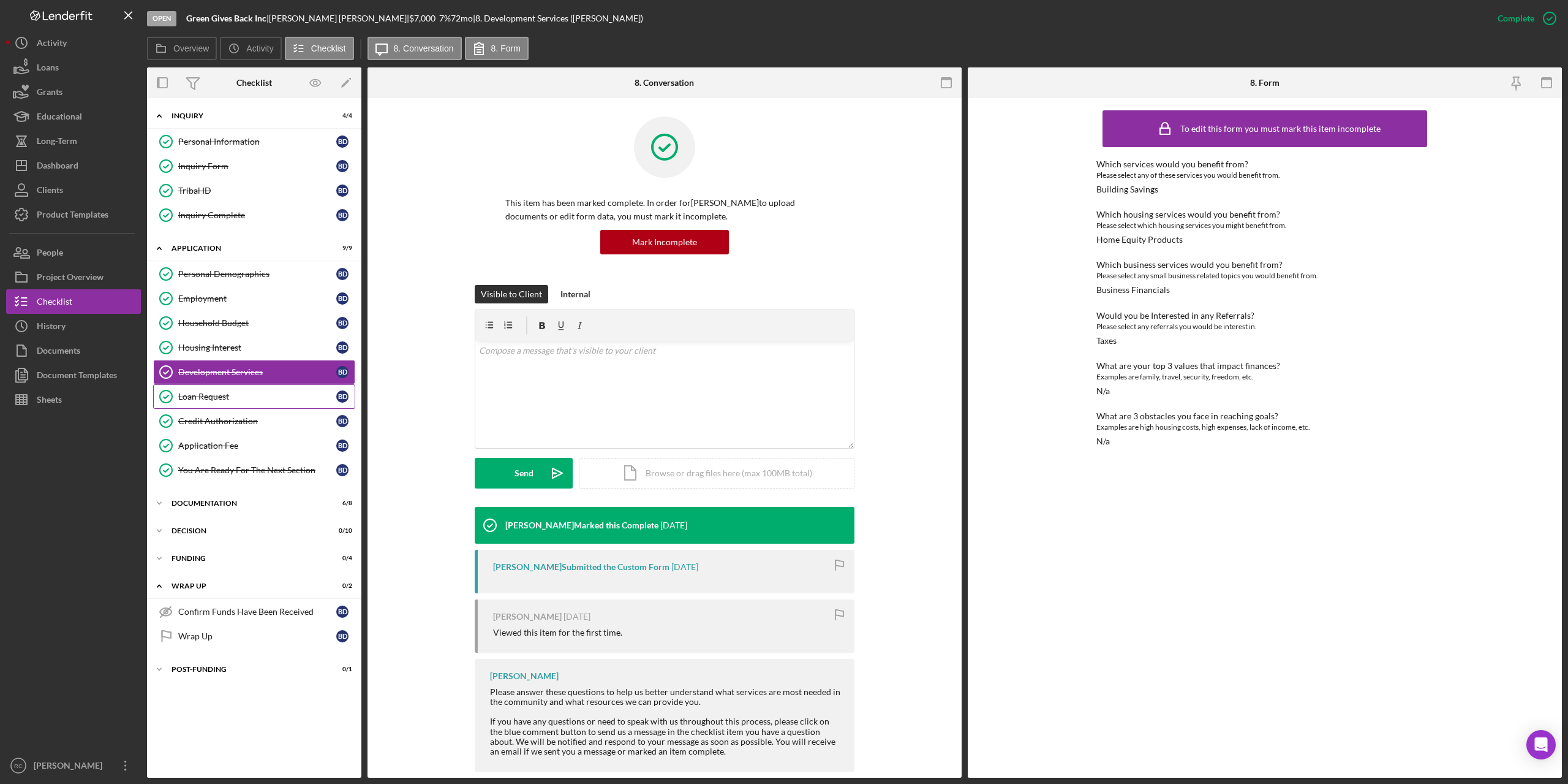
click at [203, 391] on link "Loan Request Loan Request B D" at bounding box center [254, 397] width 202 height 25
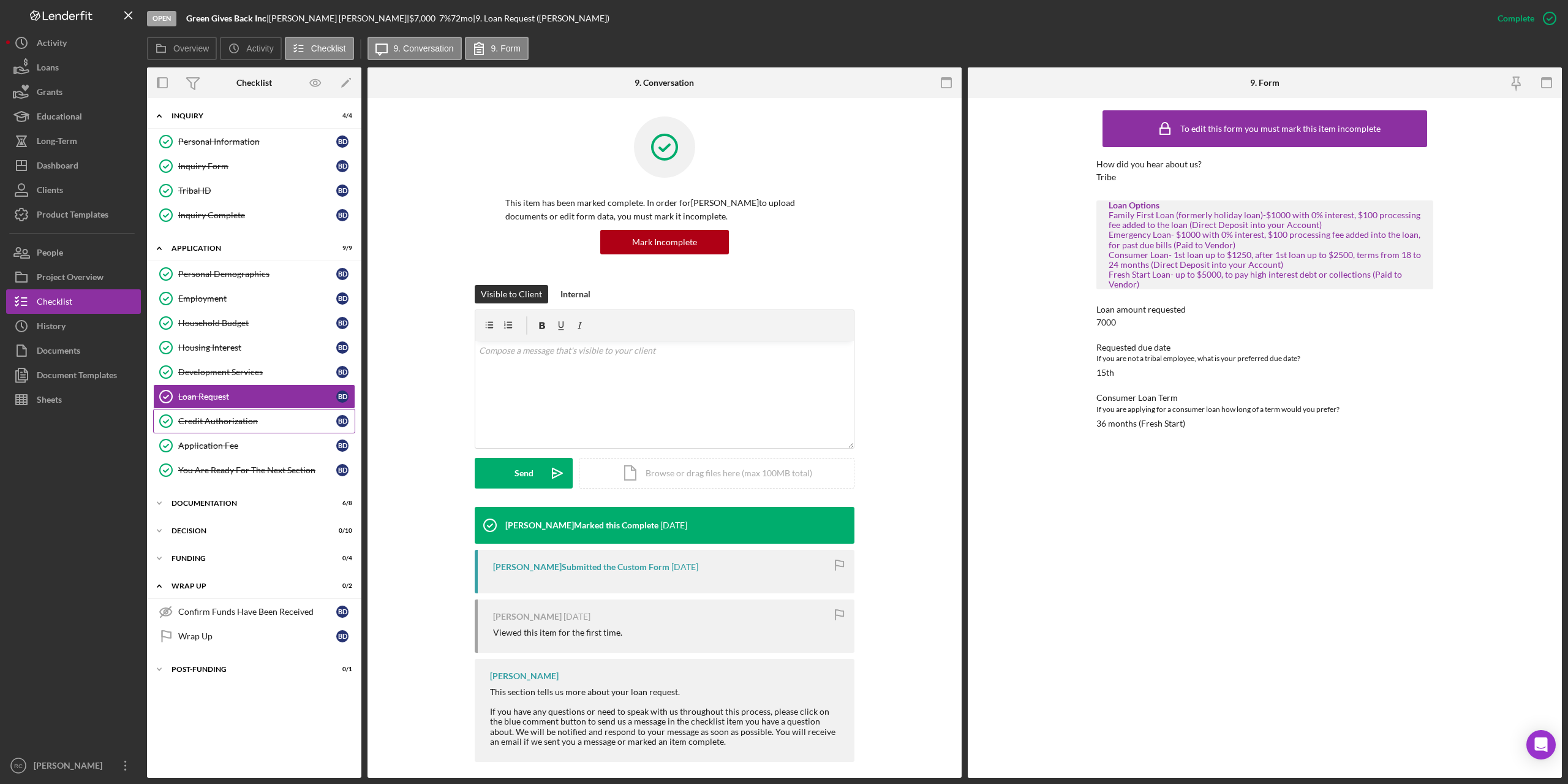
click at [220, 422] on div "Credit Authorization" at bounding box center [258, 421] width 158 height 10
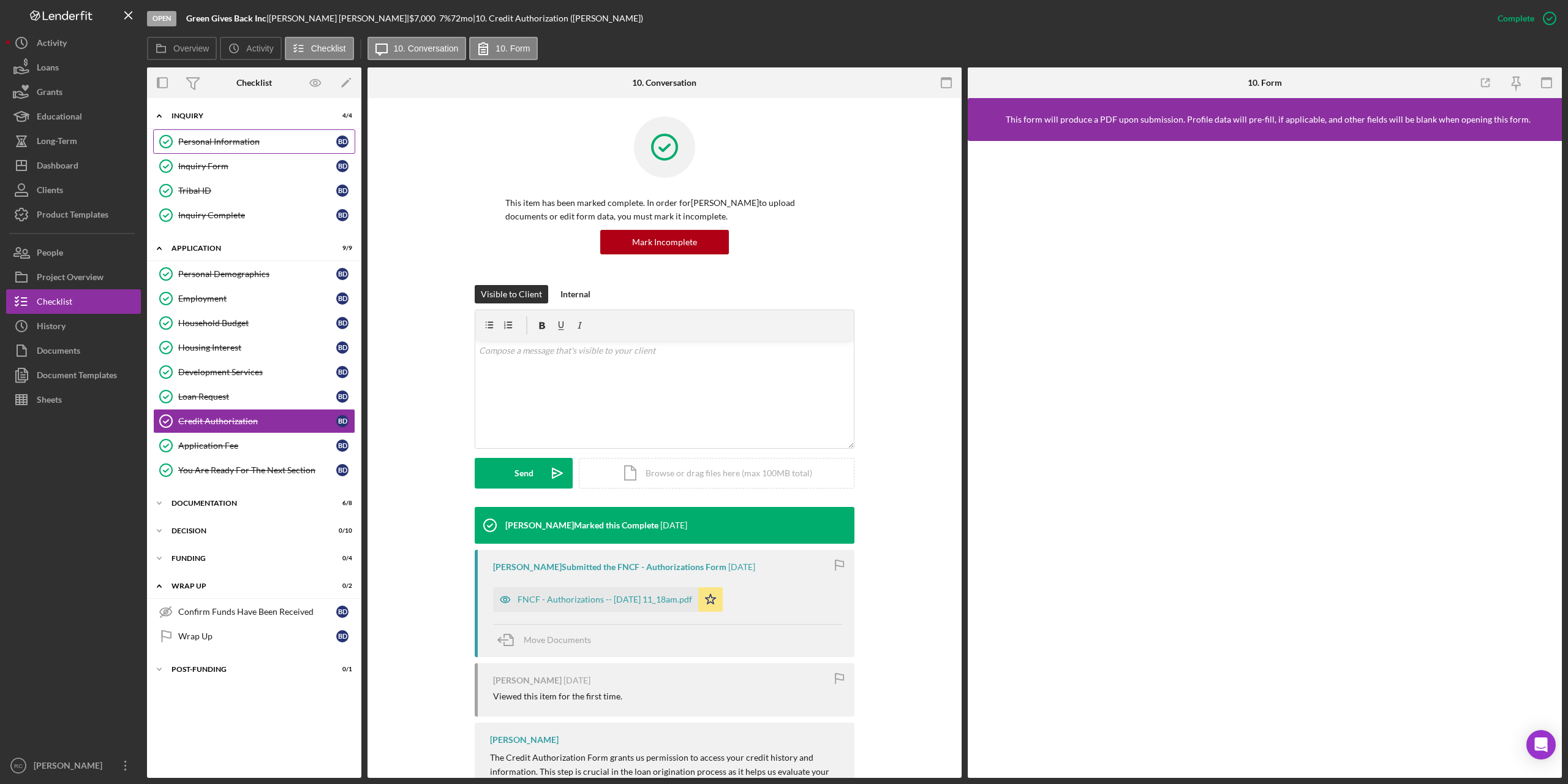
click at [238, 136] on link "Personal Information Personal Information B D" at bounding box center [254, 142] width 202 height 25
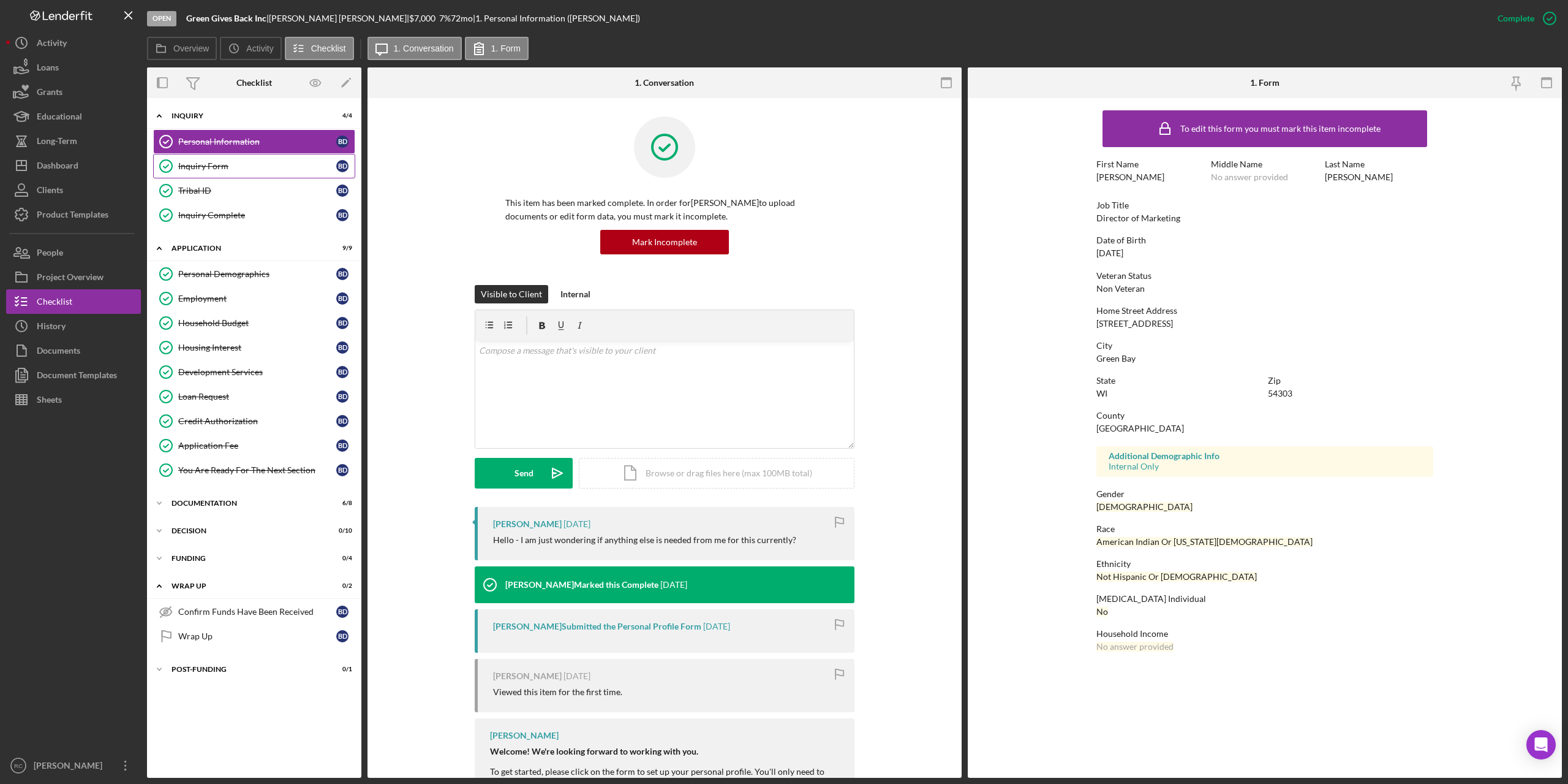
click at [212, 164] on div "Inquiry Form" at bounding box center [258, 166] width 158 height 10
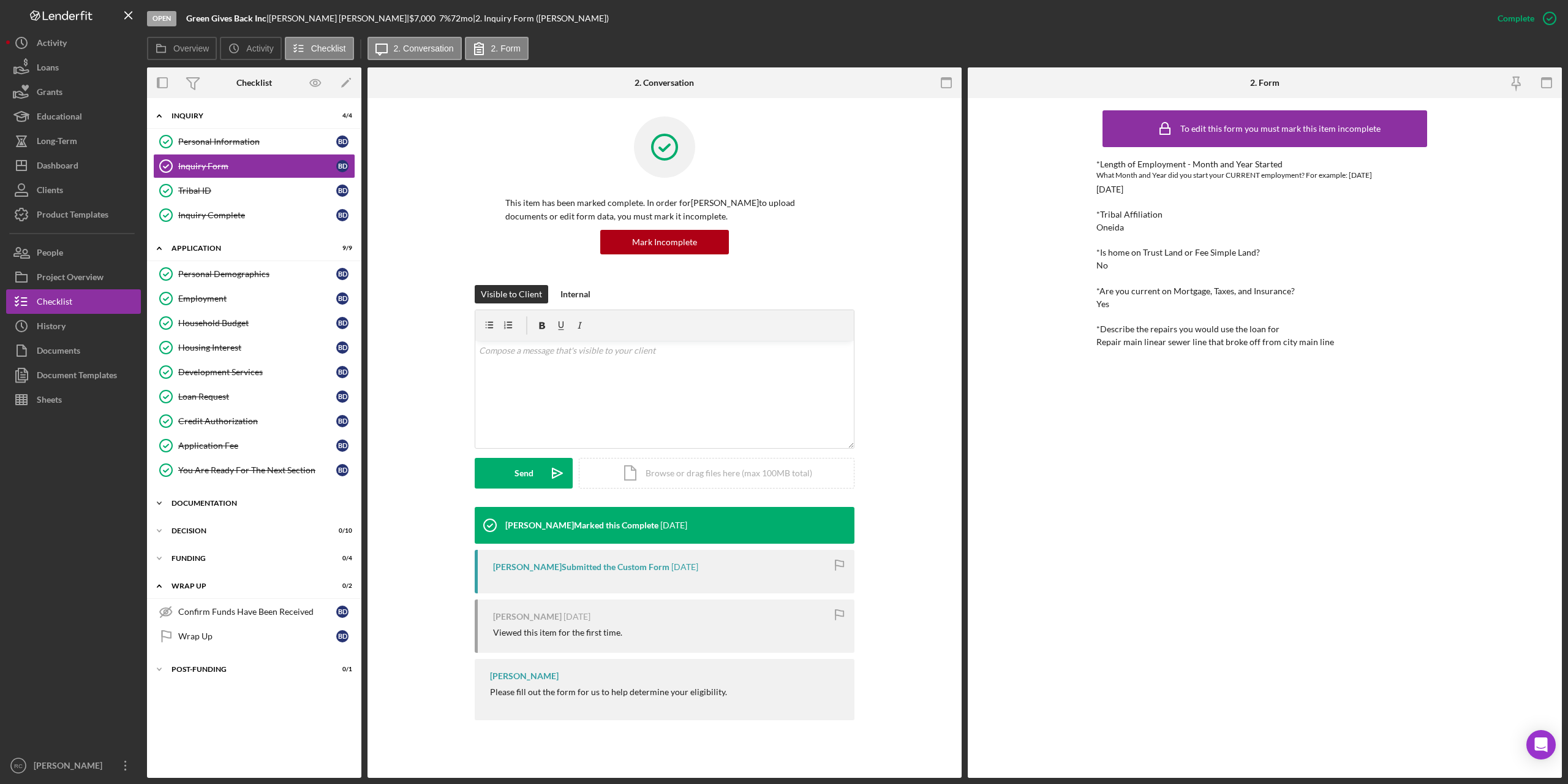
click at [203, 501] on div "Documentation" at bounding box center [259, 503] width 174 height 7
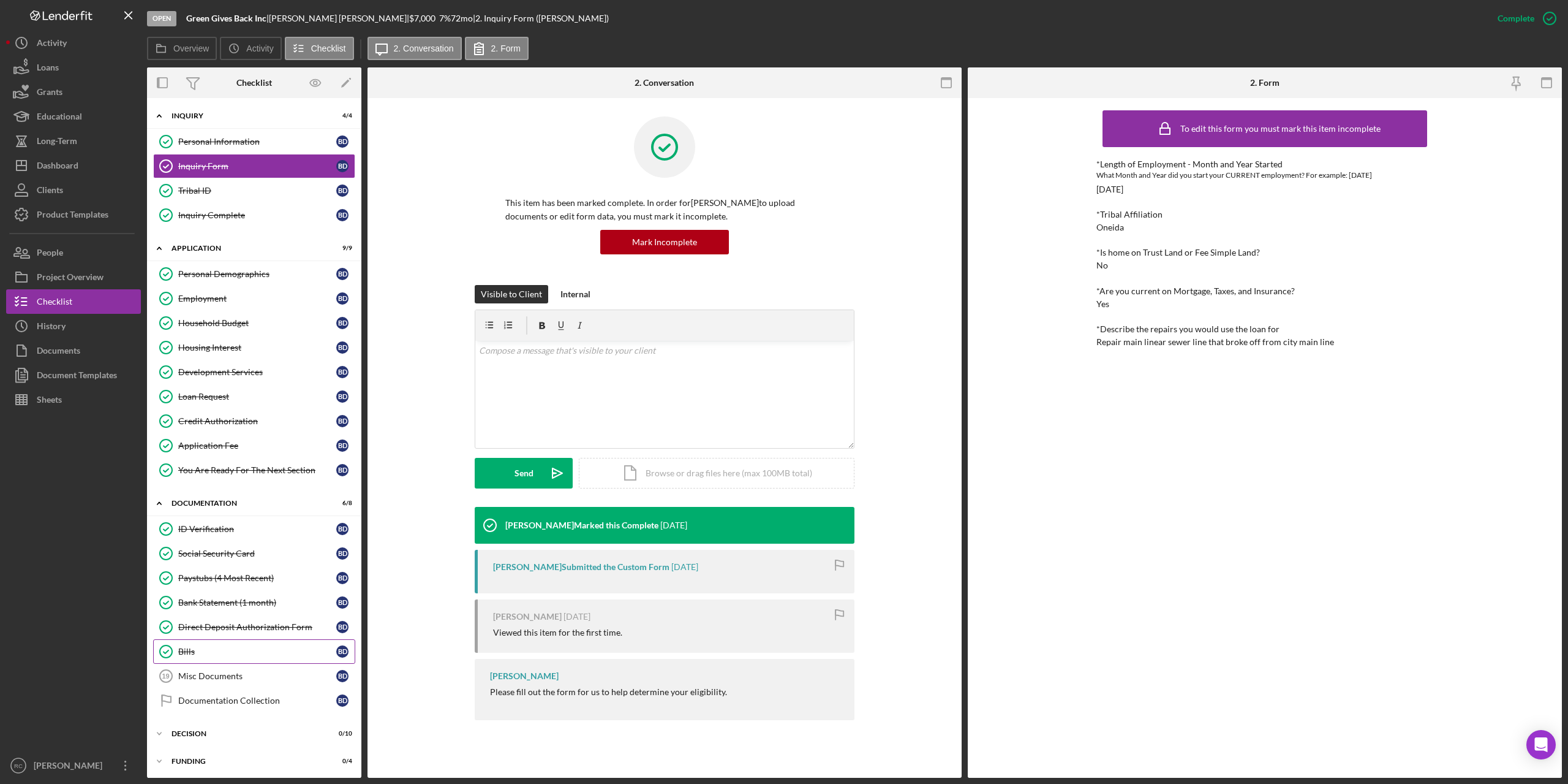
scroll to position [113, 0]
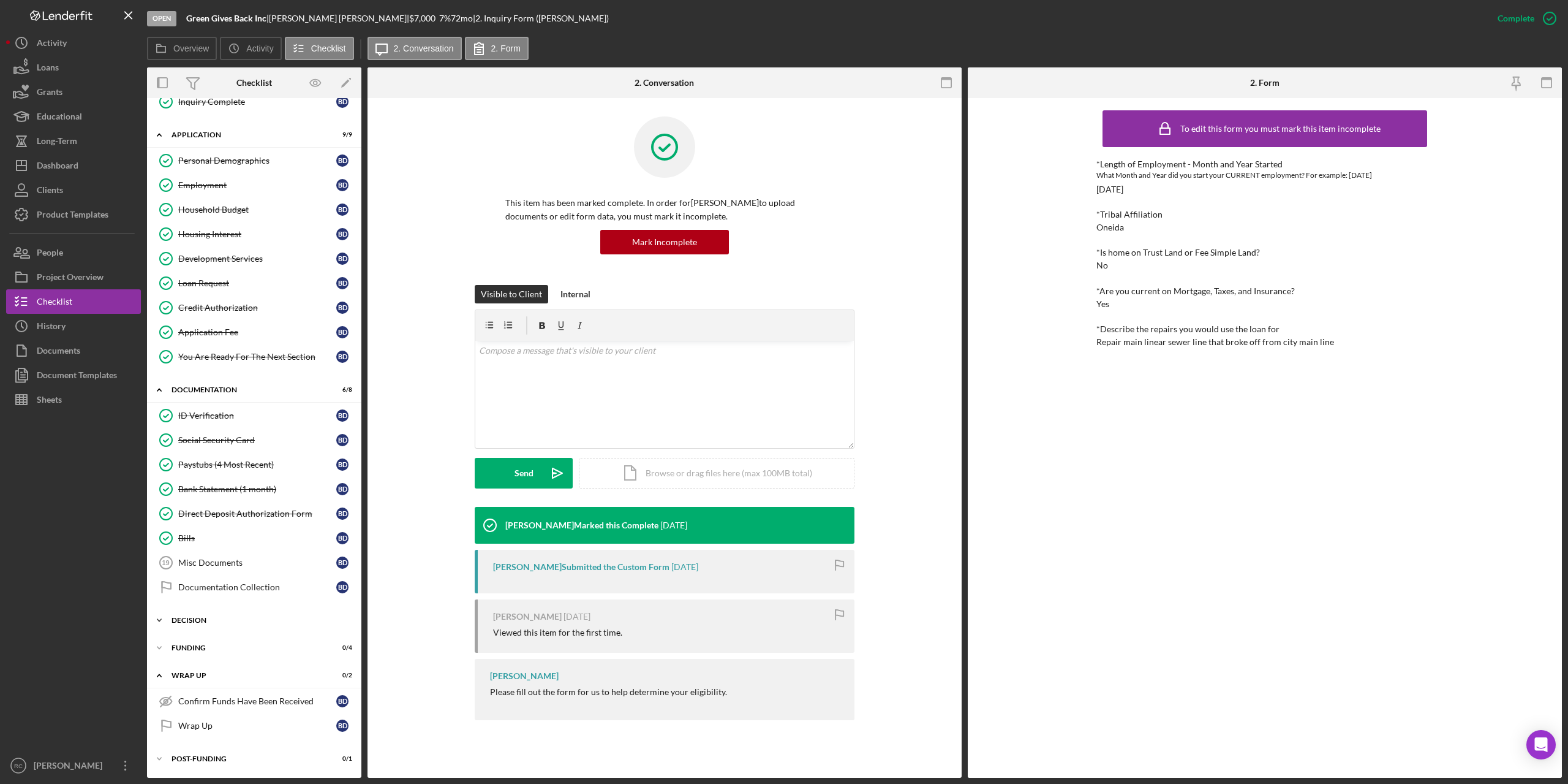
click at [197, 615] on div "Icon/Expander Decision 0 / 10" at bounding box center [254, 620] width 215 height 25
click at [533, 352] on p at bounding box center [665, 350] width 372 height 13
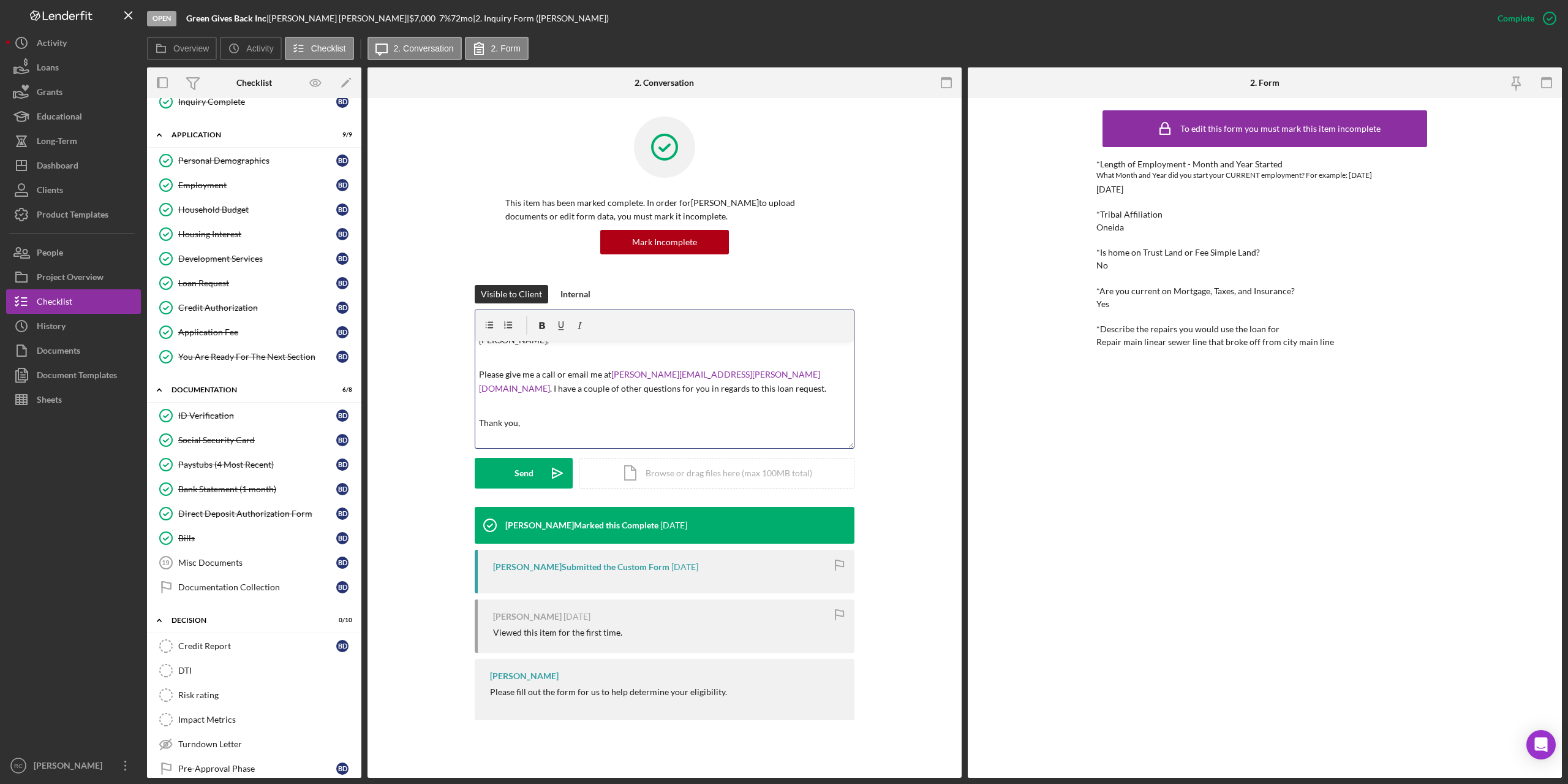
scroll to position [28, 0]
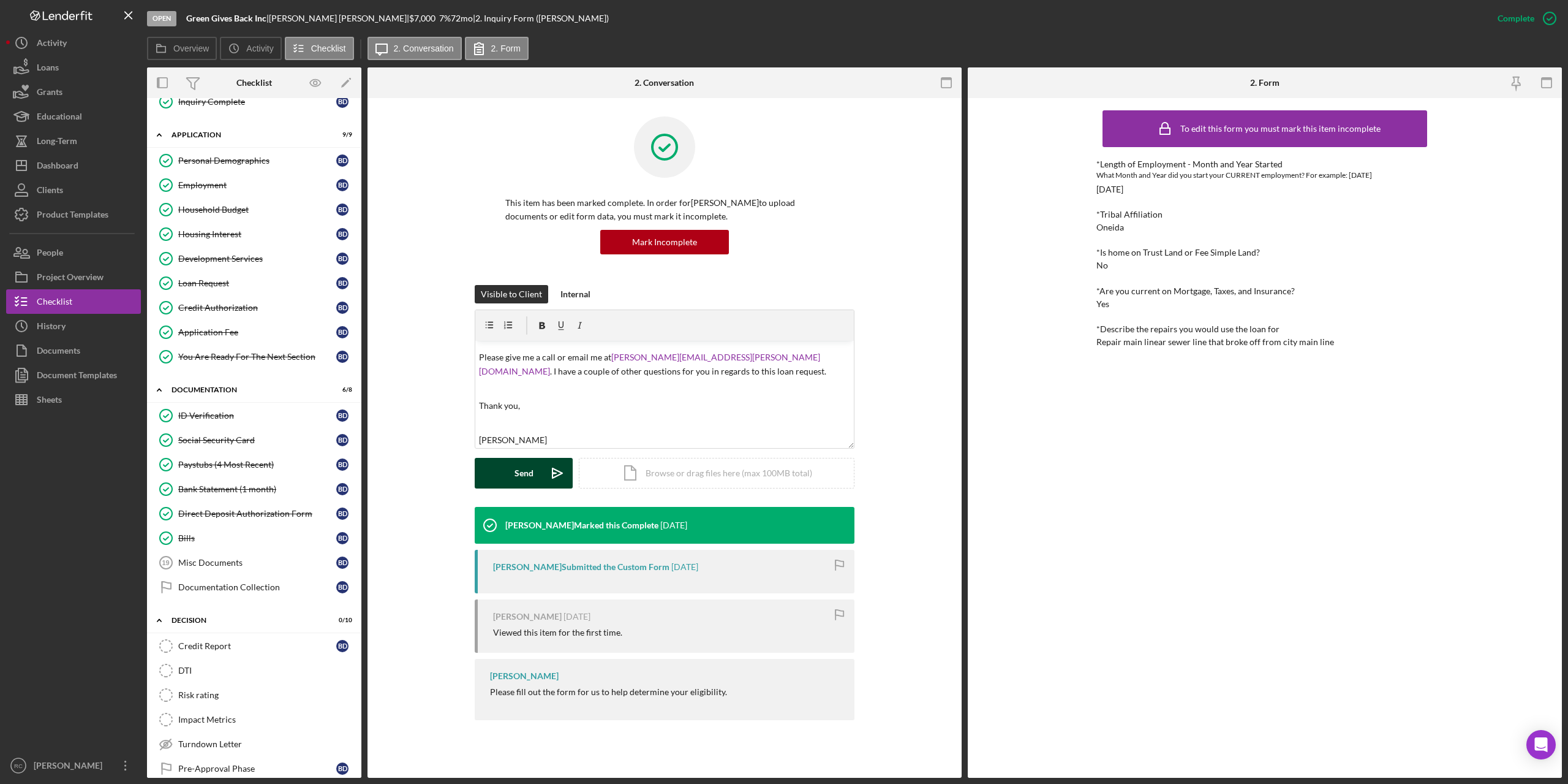
click at [505, 473] on button "Send Icon/icon-invite-send" at bounding box center [524, 473] width 98 height 31
